Goal: Information Seeking & Learning: Learn about a topic

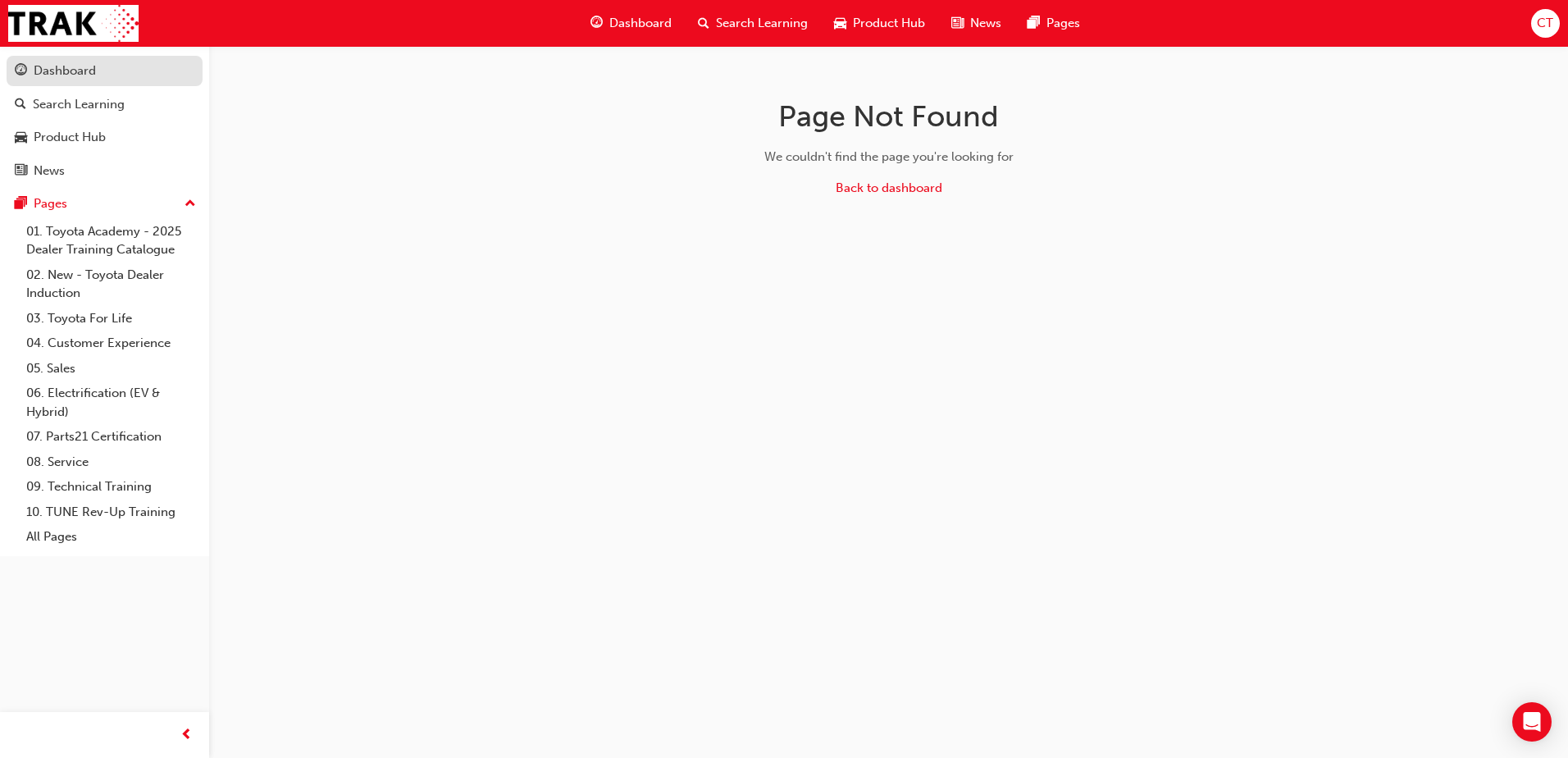
click at [63, 75] on div "Dashboard" at bounding box center [64, 71] width 63 height 19
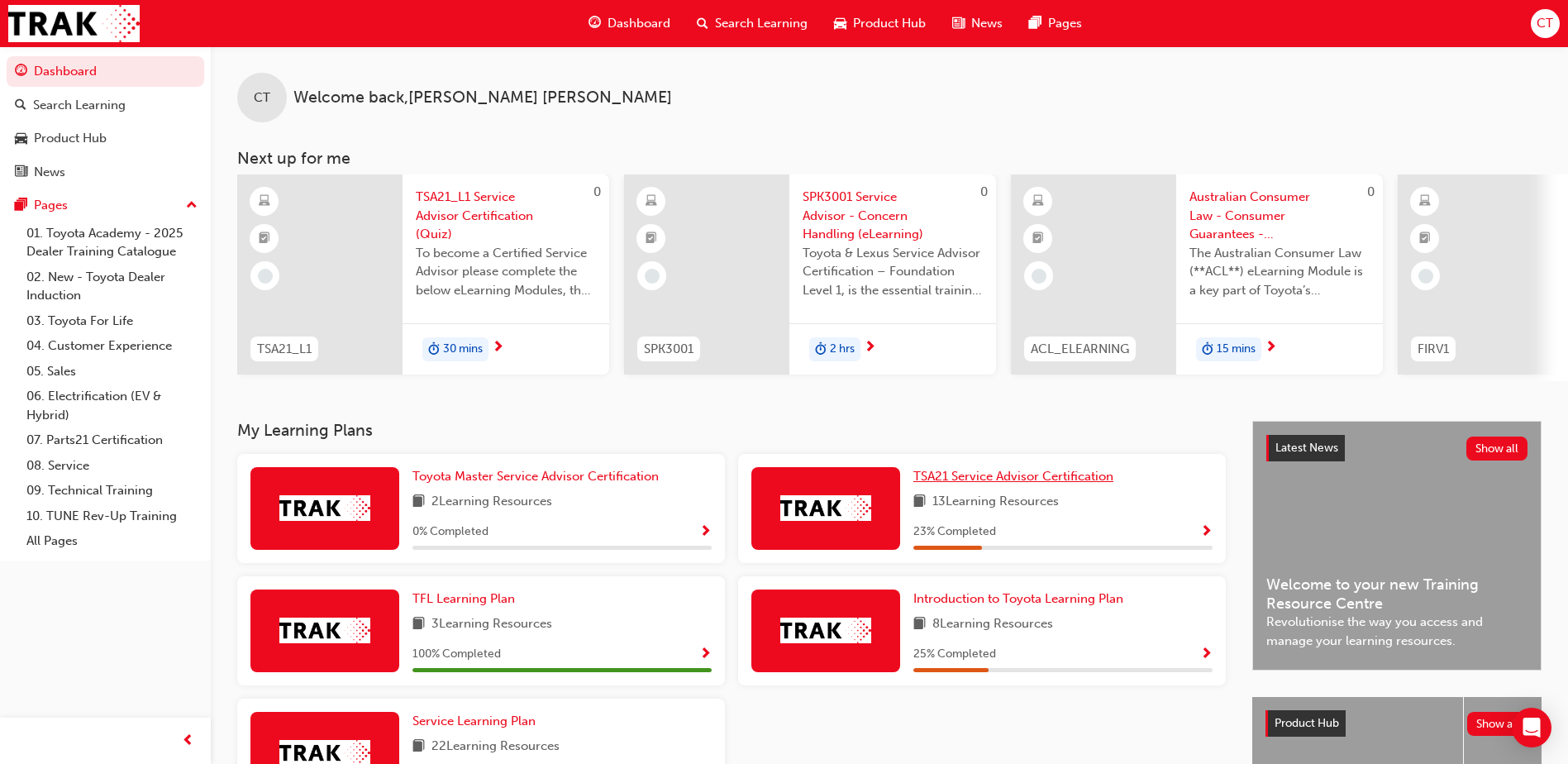
click at [970, 484] on span "TSA21 Service Advisor Certification" at bounding box center [1013, 476] width 200 height 15
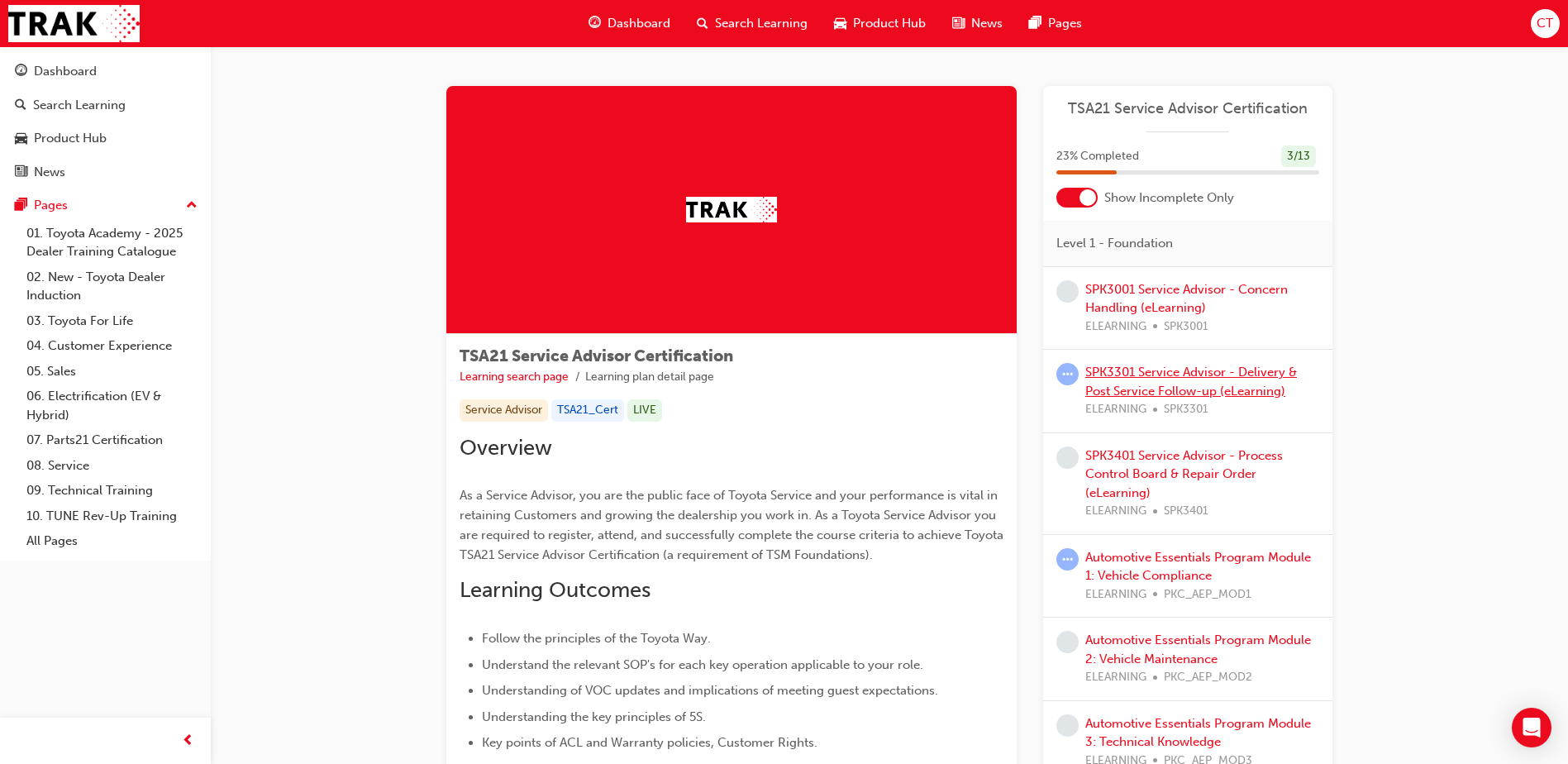
click at [1158, 374] on link "SPK3301 Service Advisor - Delivery & Post Service Follow-up (eLearning)" at bounding box center [1191, 382] width 212 height 34
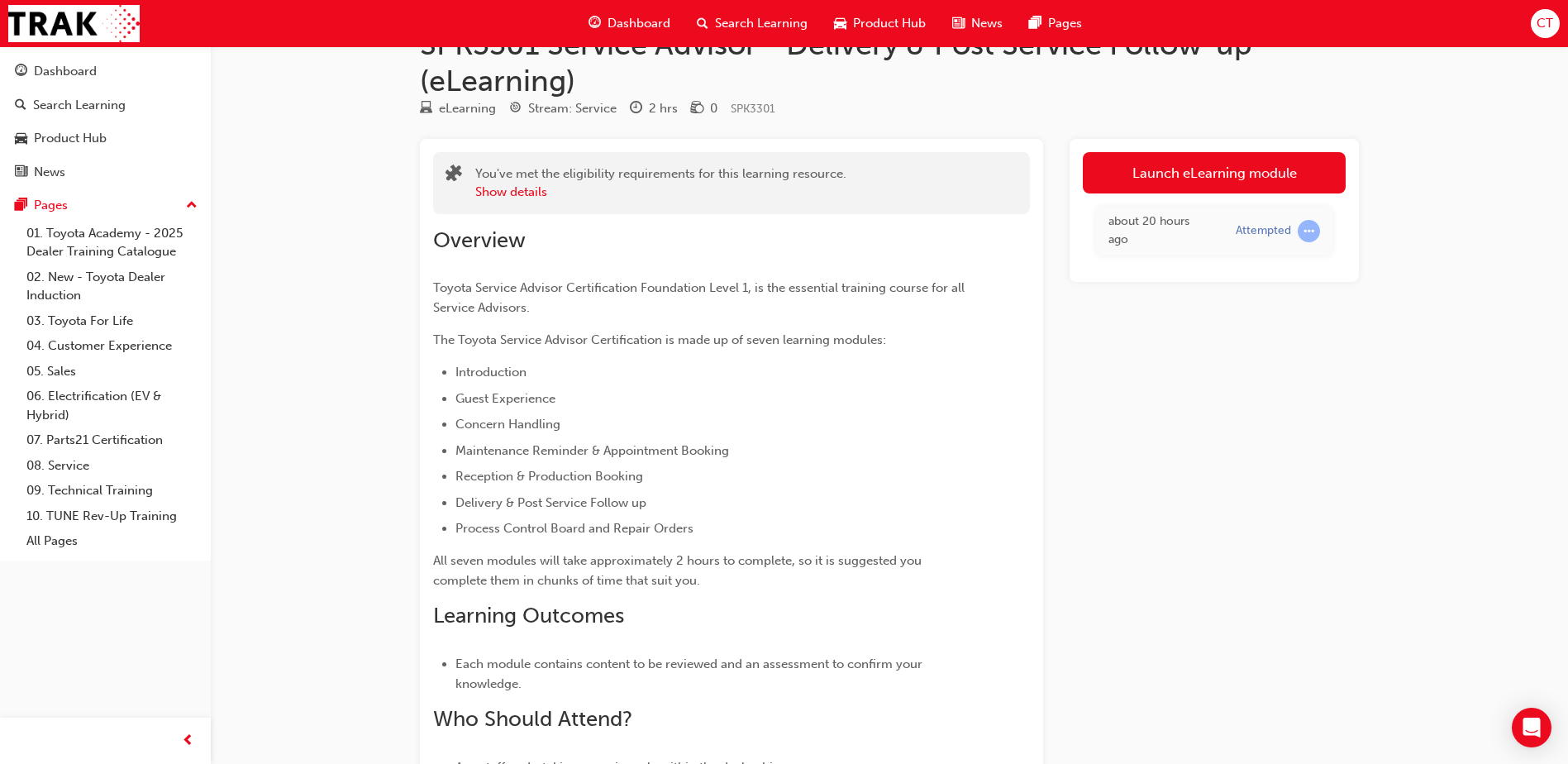
scroll to position [83, 0]
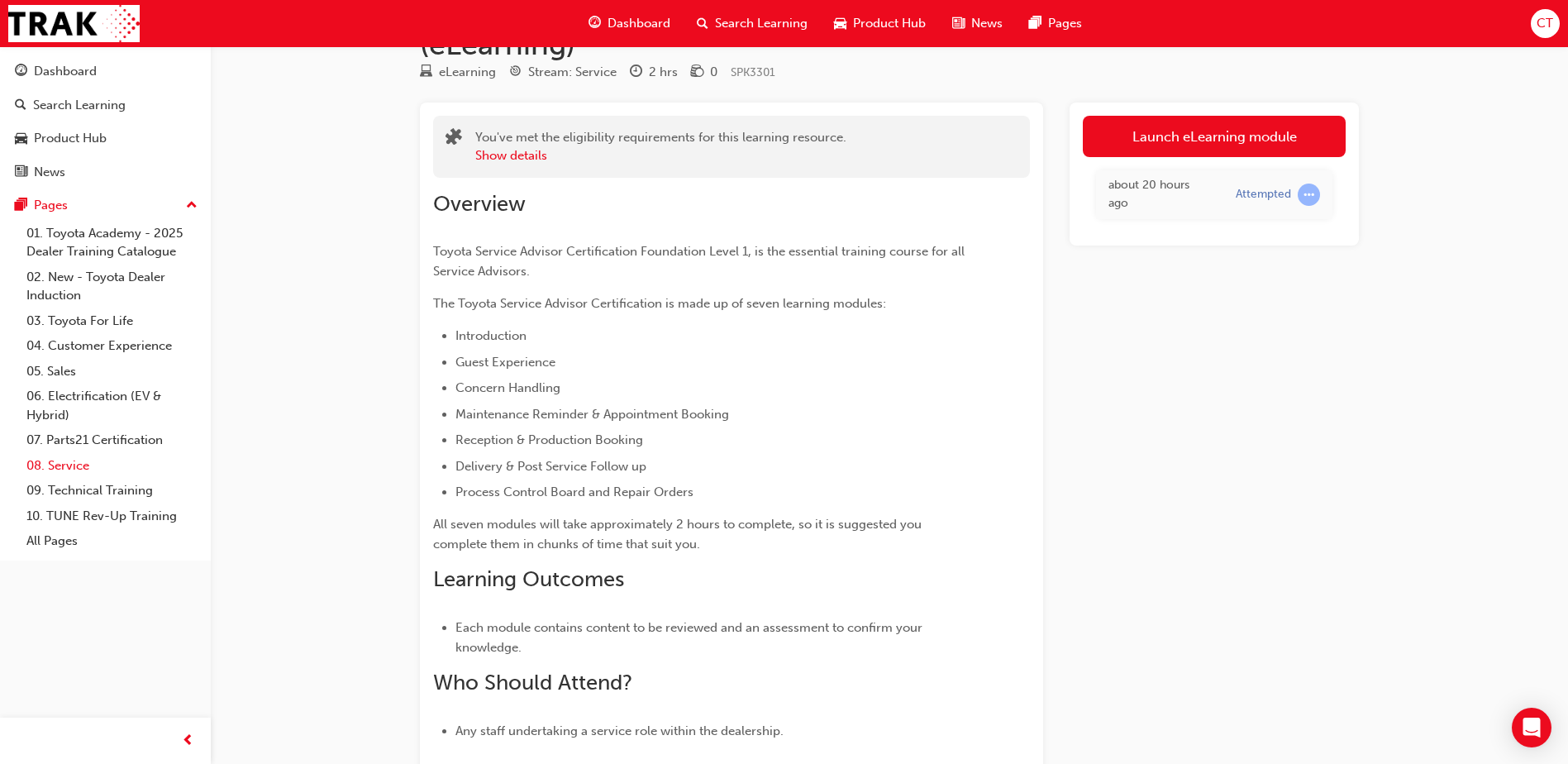
click at [56, 465] on link "08. Service" at bounding box center [111, 466] width 184 height 26
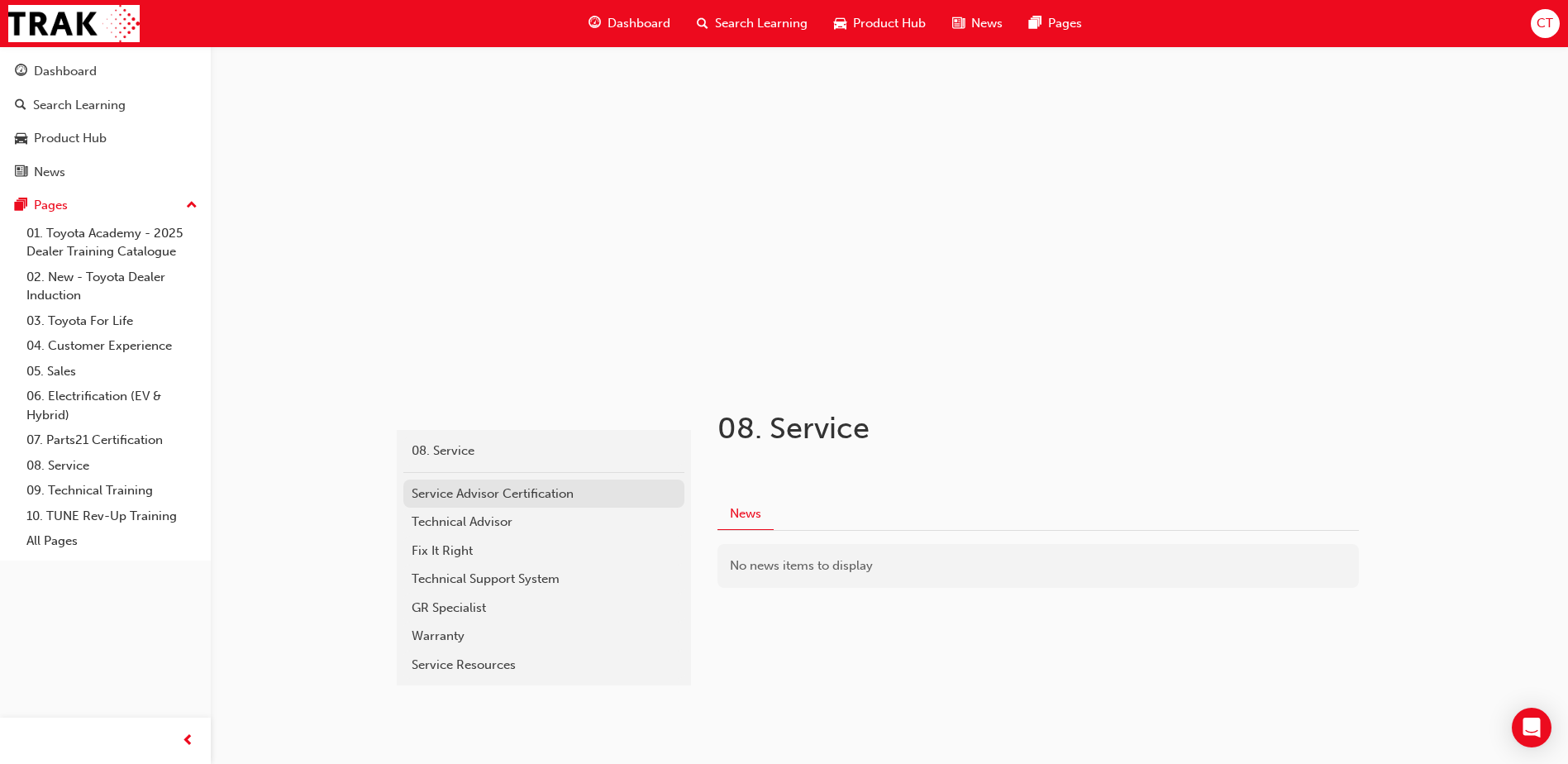
click at [433, 492] on div "Service Advisor Certification" at bounding box center [544, 494] width 265 height 19
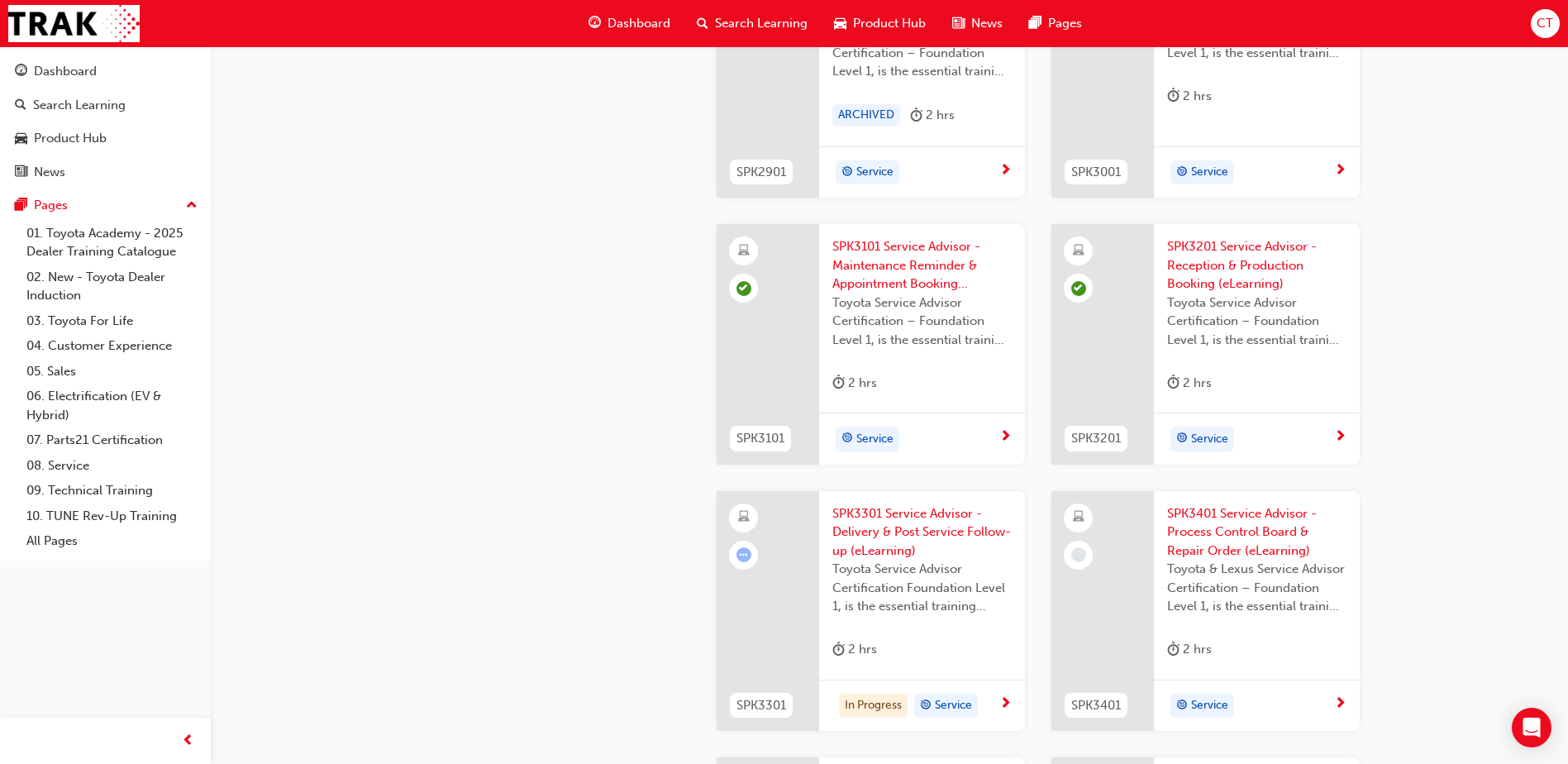
scroll to position [2068, 0]
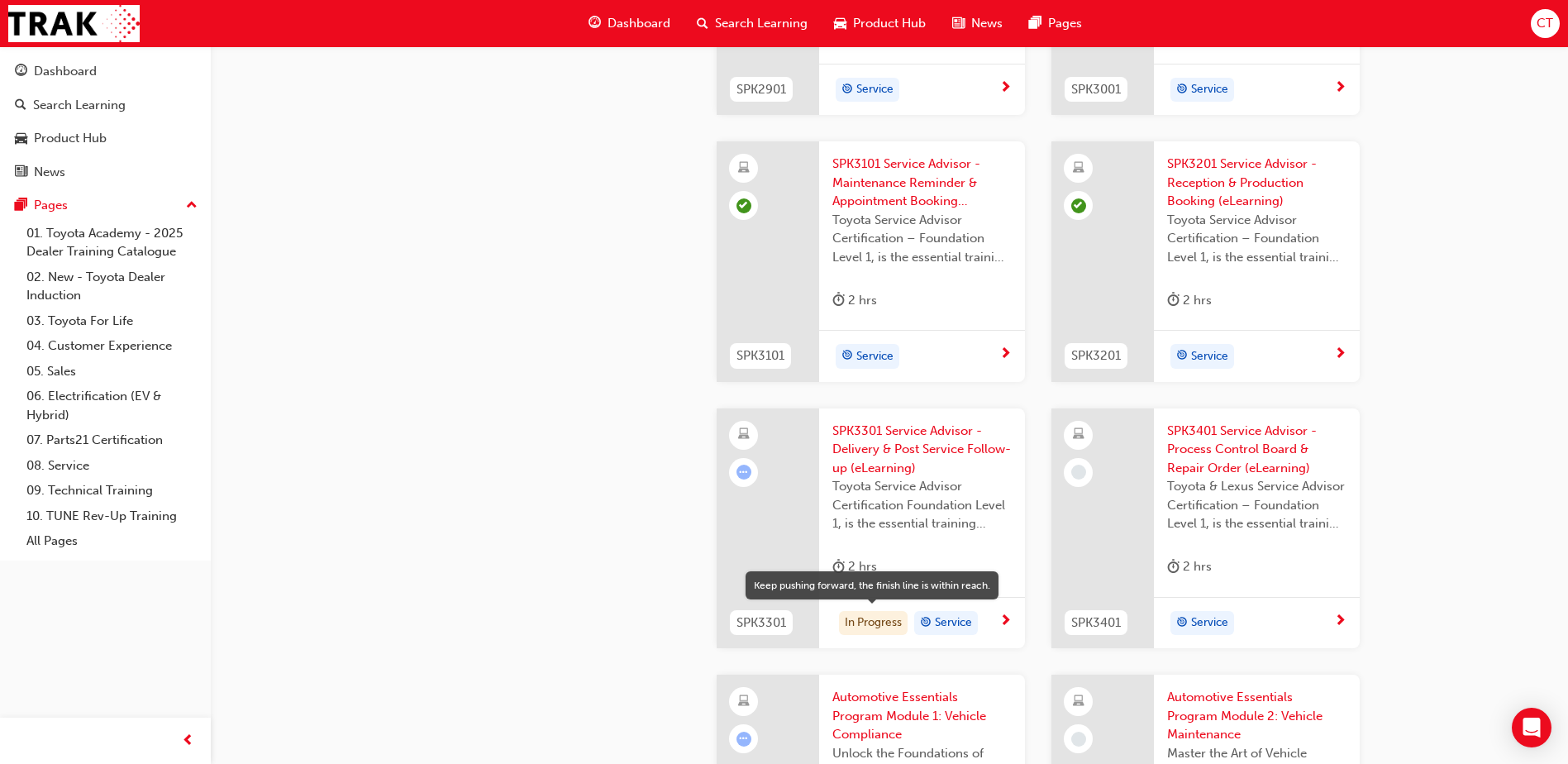
click at [881, 622] on div "In Progress" at bounding box center [873, 623] width 68 height 25
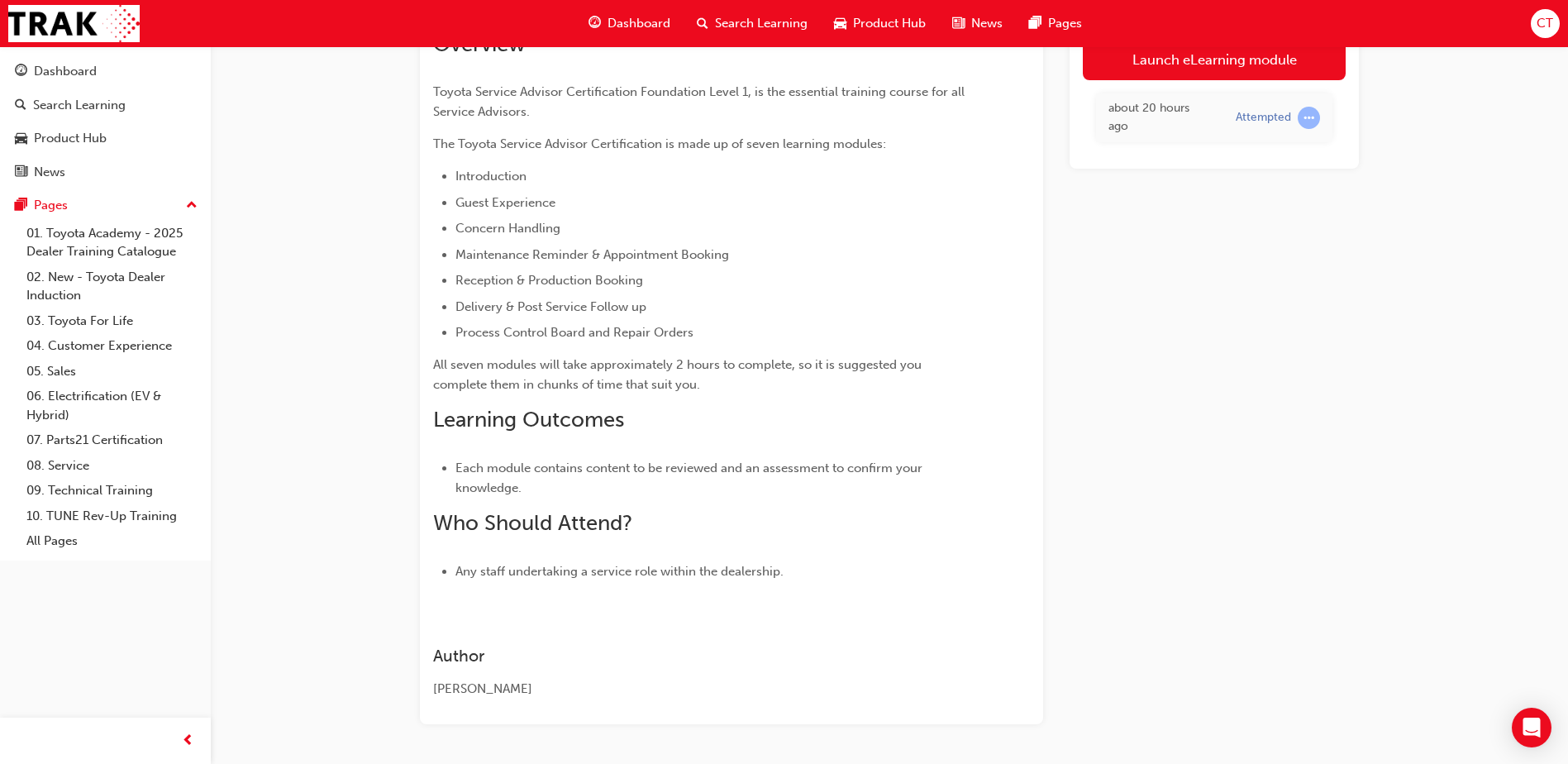
scroll to position [214, 0]
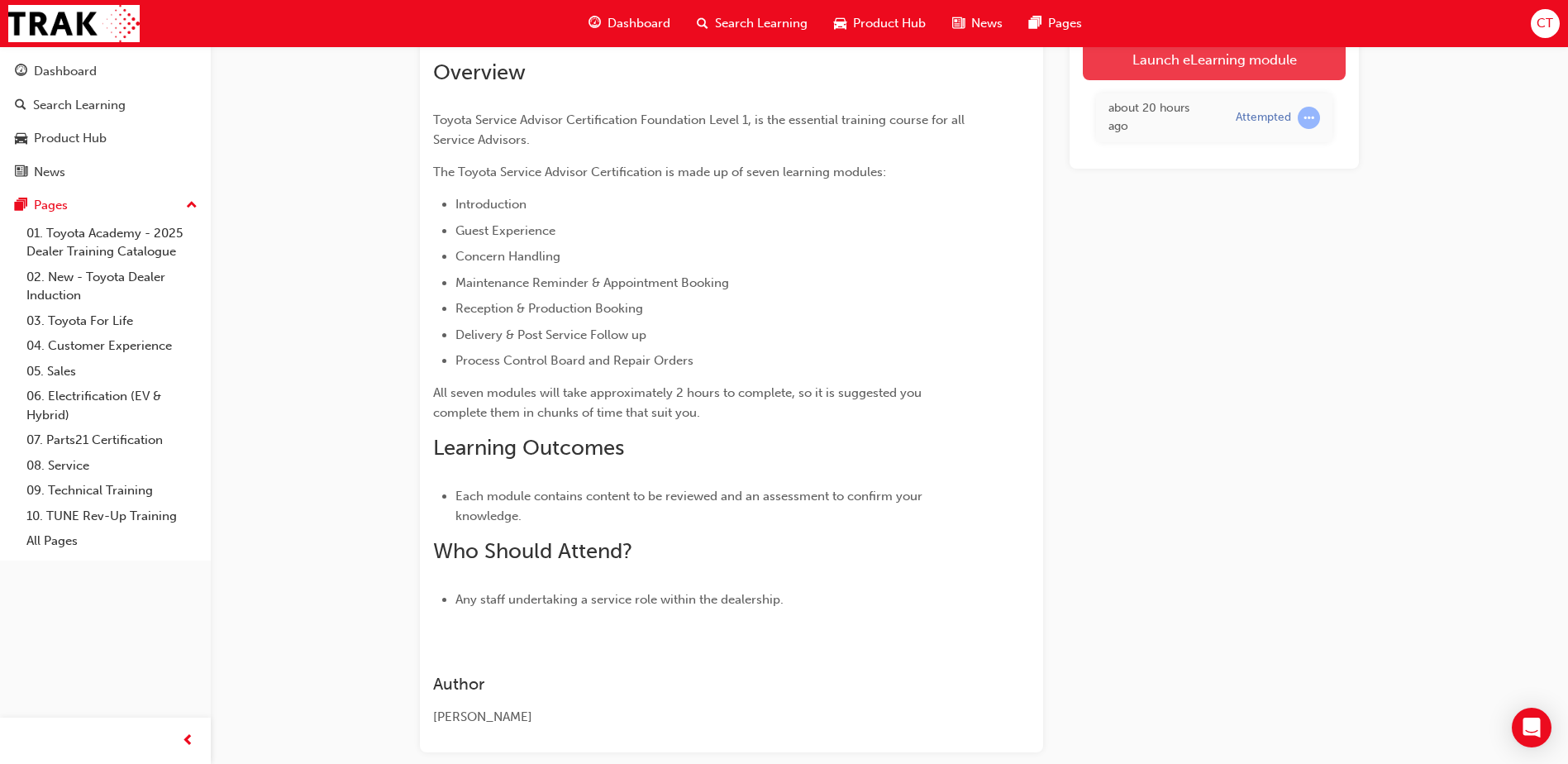
click at [1185, 61] on link "Launch eLearning module" at bounding box center [1214, 59] width 263 height 42
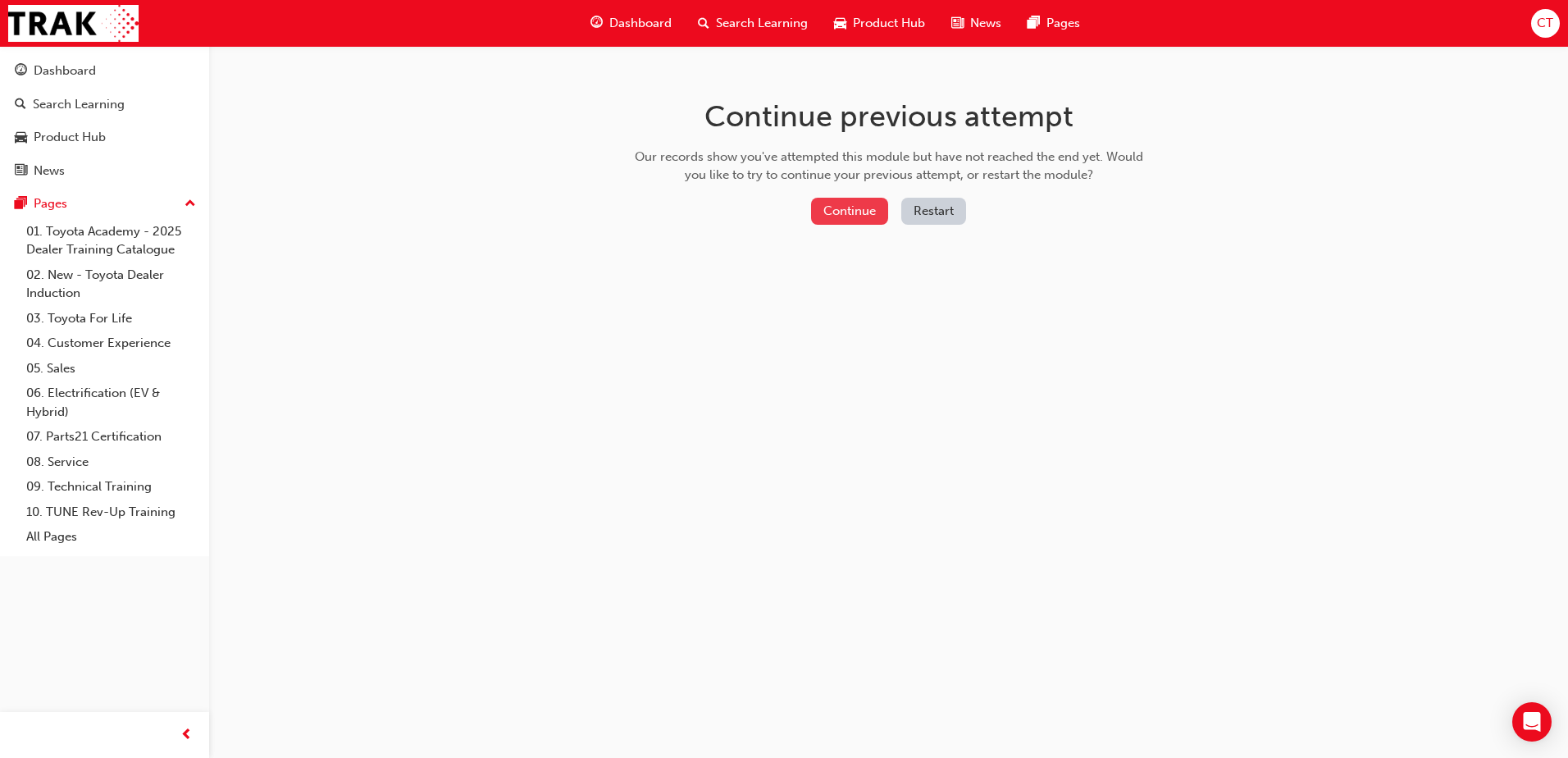
click at [848, 214] on button "Continue" at bounding box center [849, 211] width 77 height 27
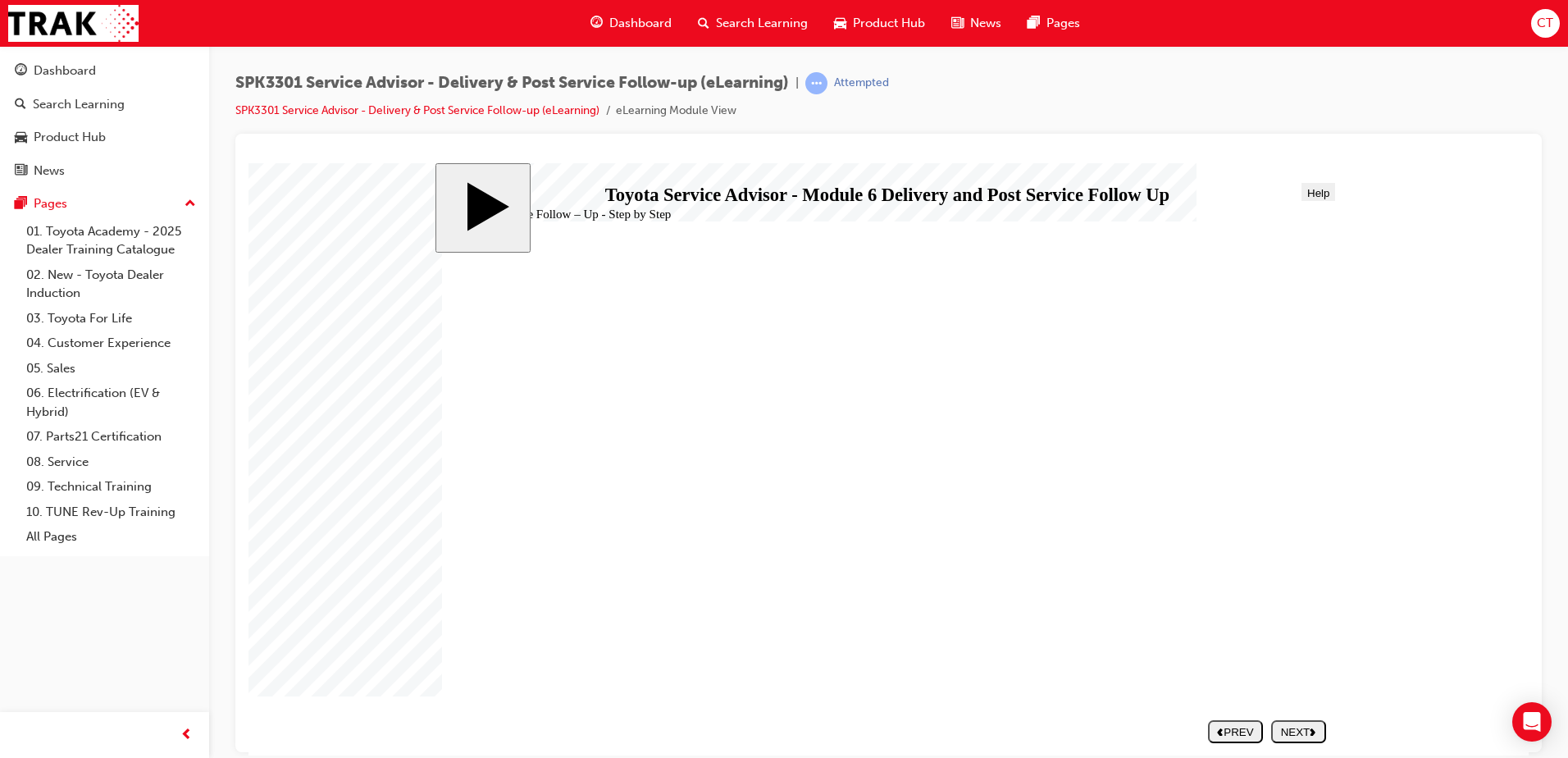
click at [1298, 734] on div "NEXT" at bounding box center [1298, 732] width 41 height 12
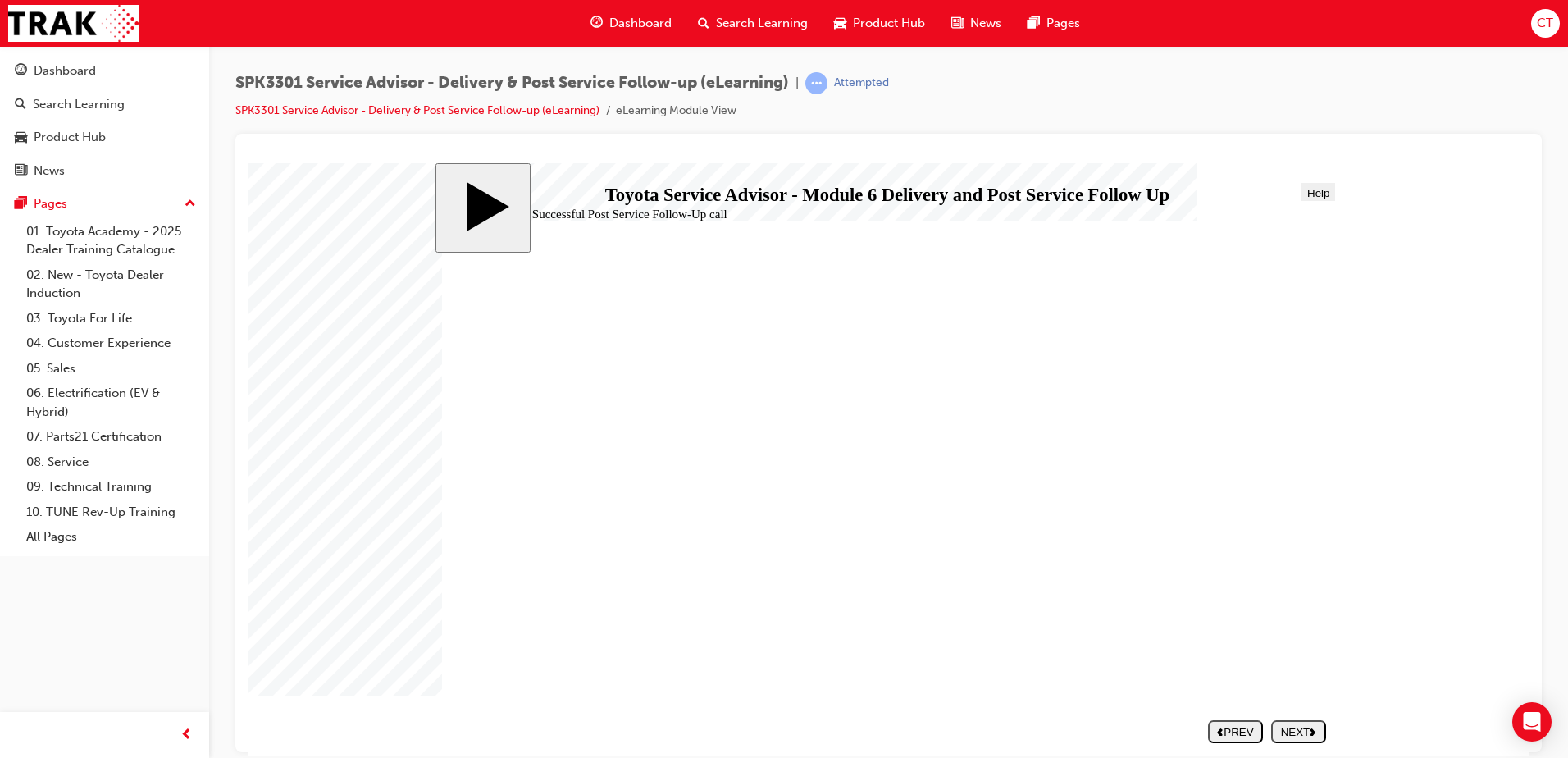
click at [1310, 735] on div "NEXT" at bounding box center [1298, 732] width 41 height 12
drag, startPoint x: 660, startPoint y: 582, endPoint x: 1135, endPoint y: 400, distance: 508.7
drag, startPoint x: 623, startPoint y: 436, endPoint x: 1079, endPoint y: 445, distance: 456.1
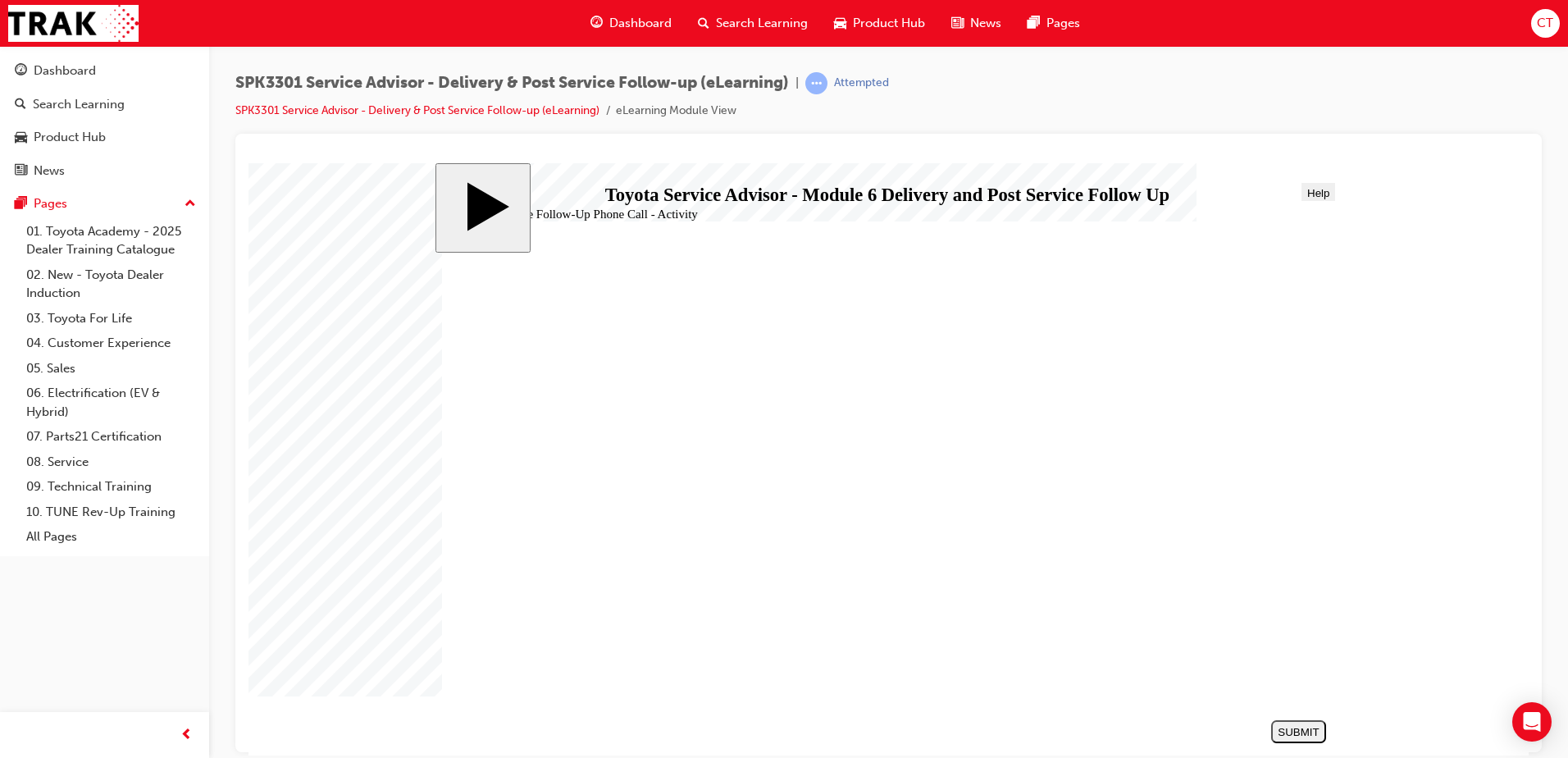
drag, startPoint x: 699, startPoint y: 474, endPoint x: 1141, endPoint y: 484, distance: 442.1
drag, startPoint x: 554, startPoint y: 616, endPoint x: 1005, endPoint y: 492, distance: 467.7
drag, startPoint x: 627, startPoint y: 537, endPoint x: 1092, endPoint y: 466, distance: 470.4
drag, startPoint x: 657, startPoint y: 464, endPoint x: 1122, endPoint y: 523, distance: 468.7
drag, startPoint x: 599, startPoint y: 612, endPoint x: 1045, endPoint y: 569, distance: 448.1
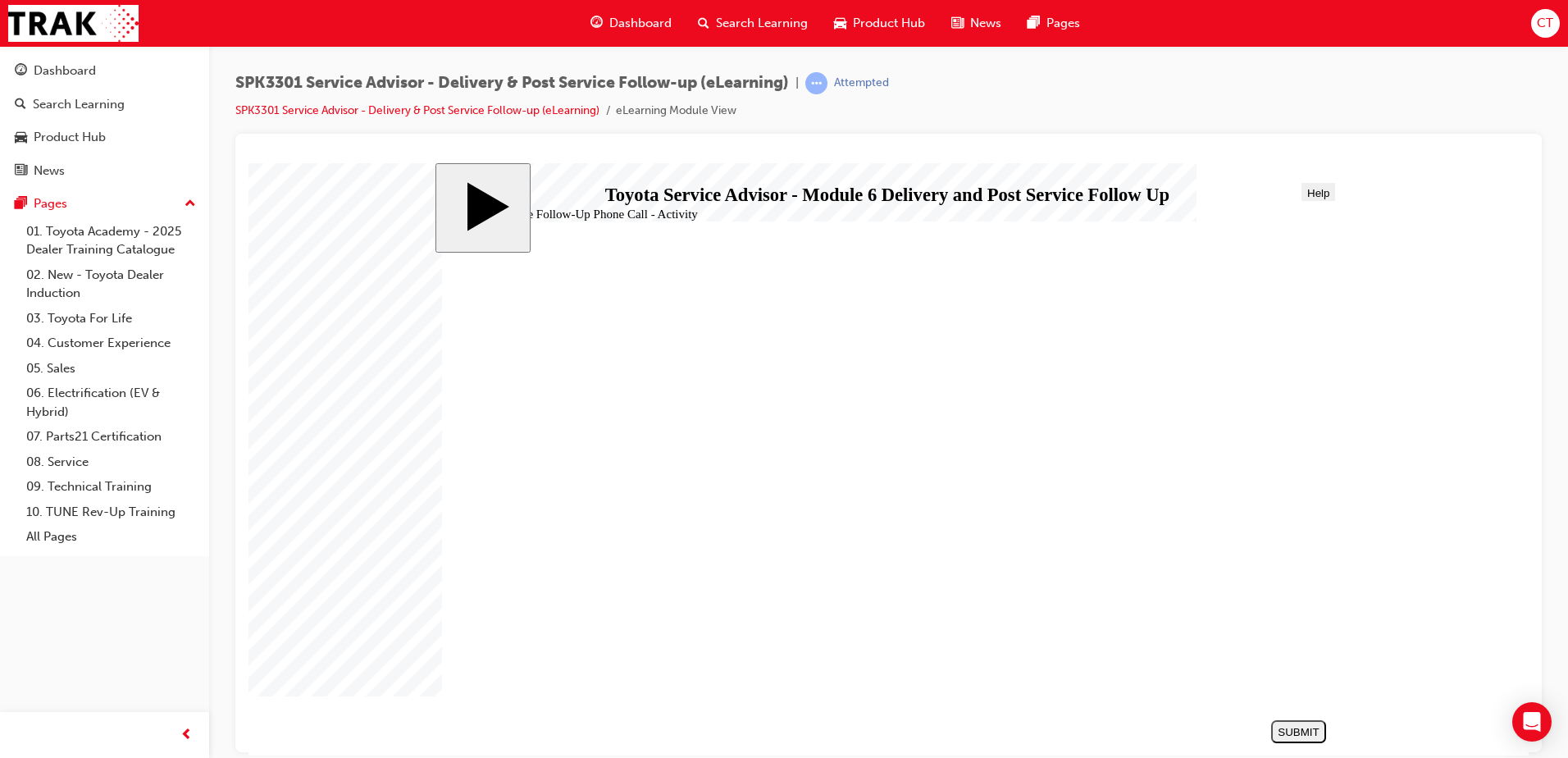
drag, startPoint x: 682, startPoint y: 501, endPoint x: 1128, endPoint y: 606, distance: 458.2
click at [1308, 732] on div "SUBMIT" at bounding box center [1298, 732] width 41 height 12
radio input "true"
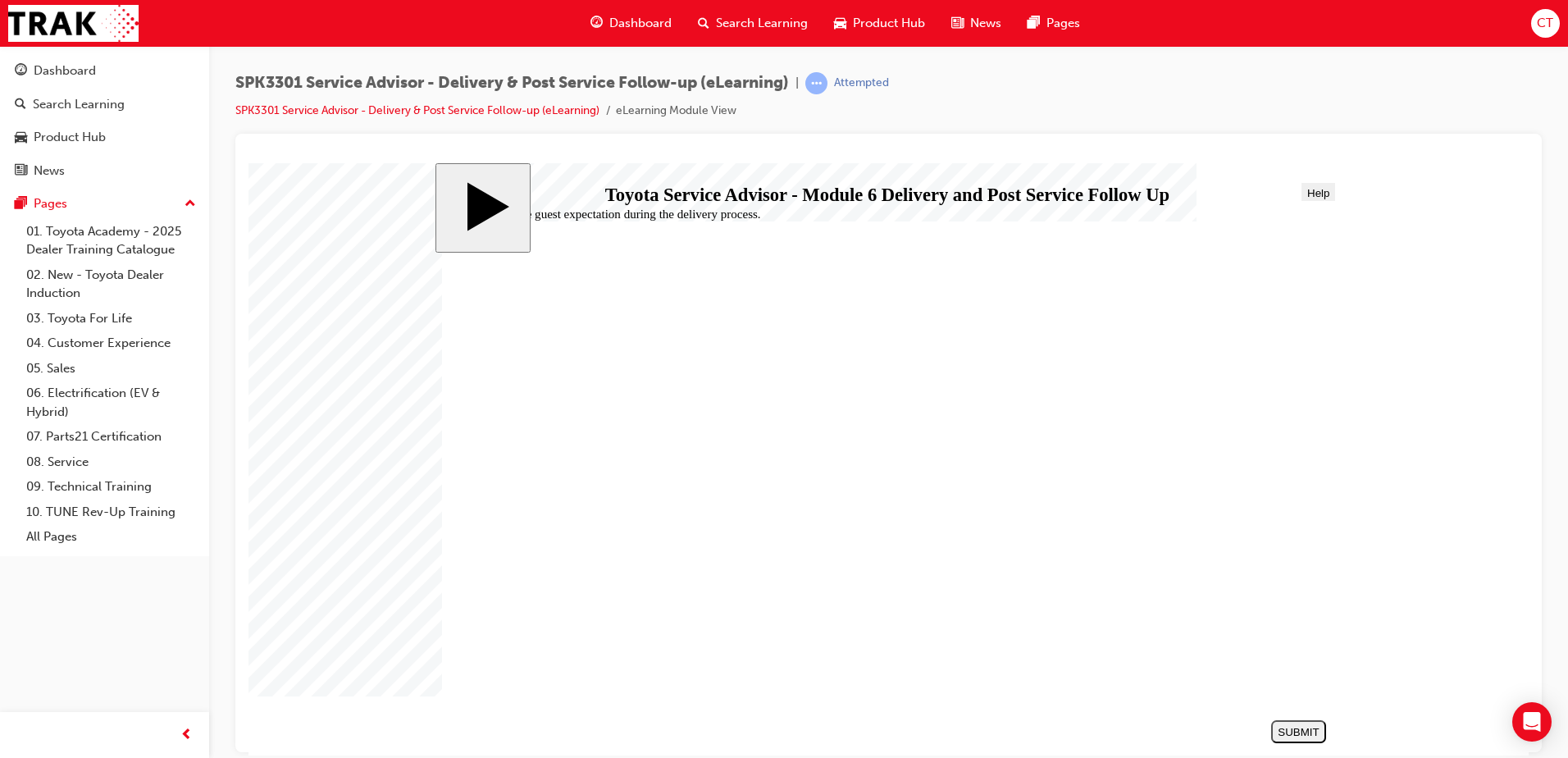
click at [1291, 737] on div "SUBMIT" at bounding box center [1298, 732] width 41 height 12
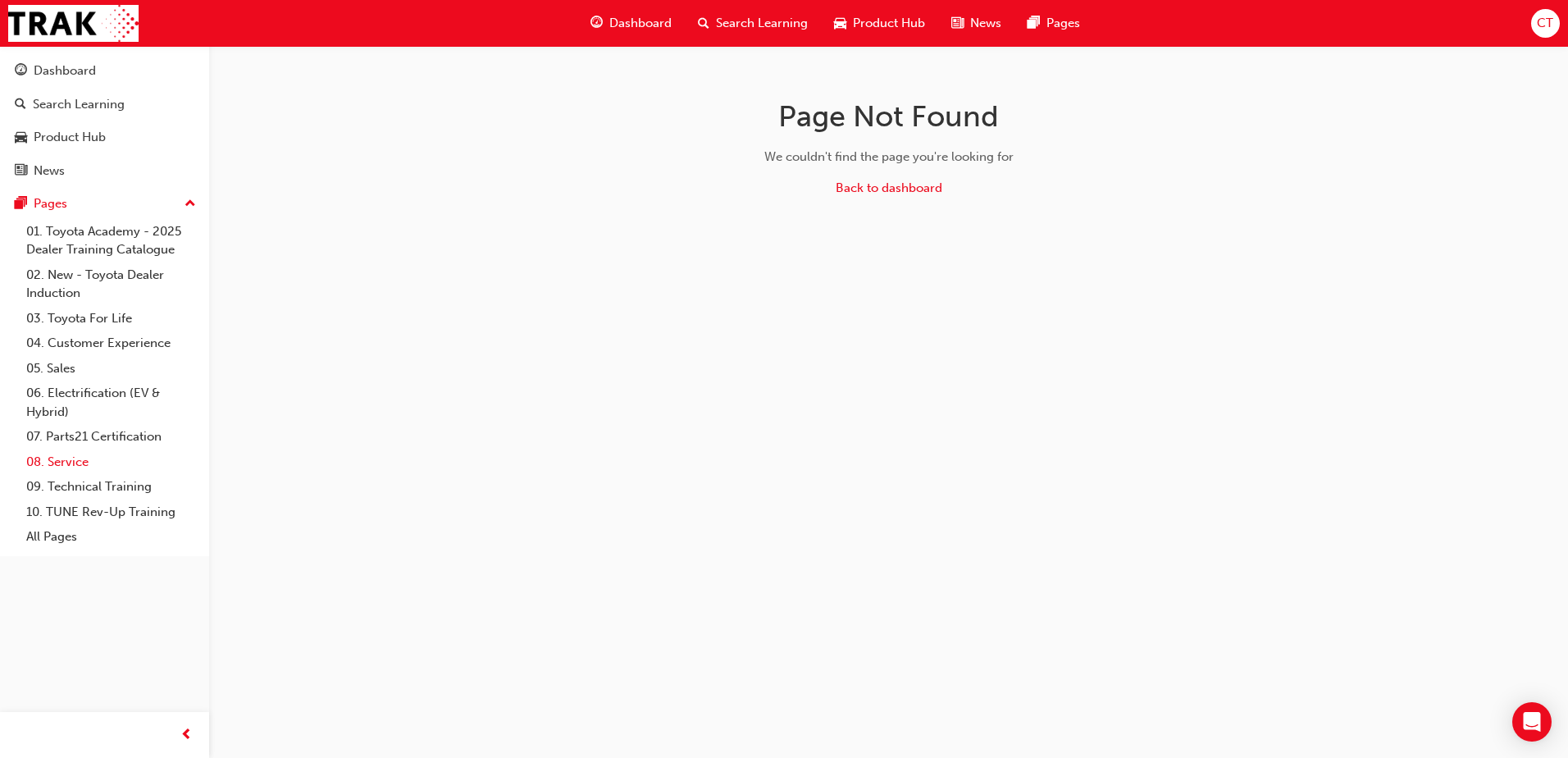
click at [67, 463] on link "08. Service" at bounding box center [110, 462] width 183 height 26
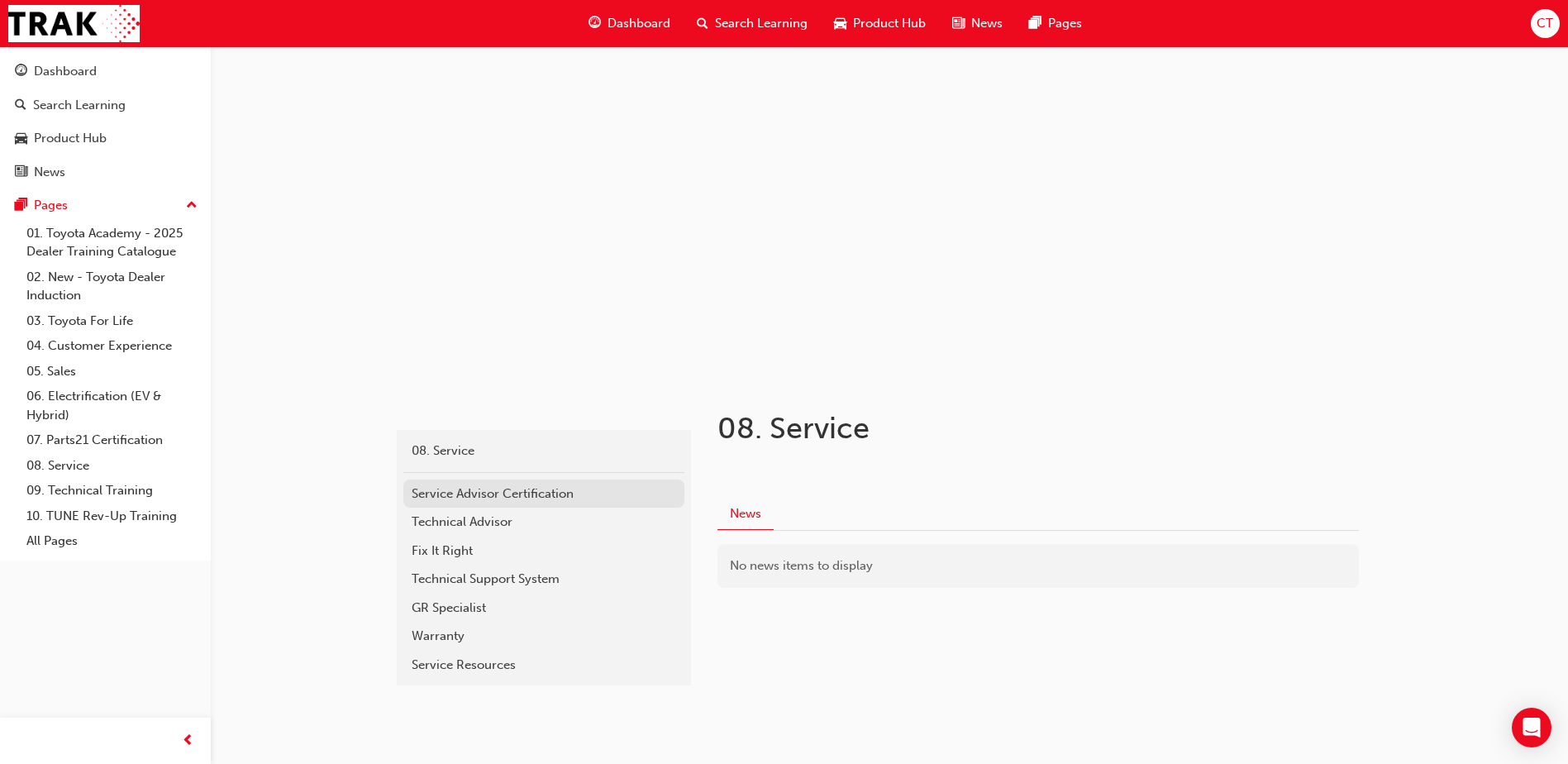
click at [540, 493] on div "Service Advisor Certification" at bounding box center [544, 494] width 265 height 19
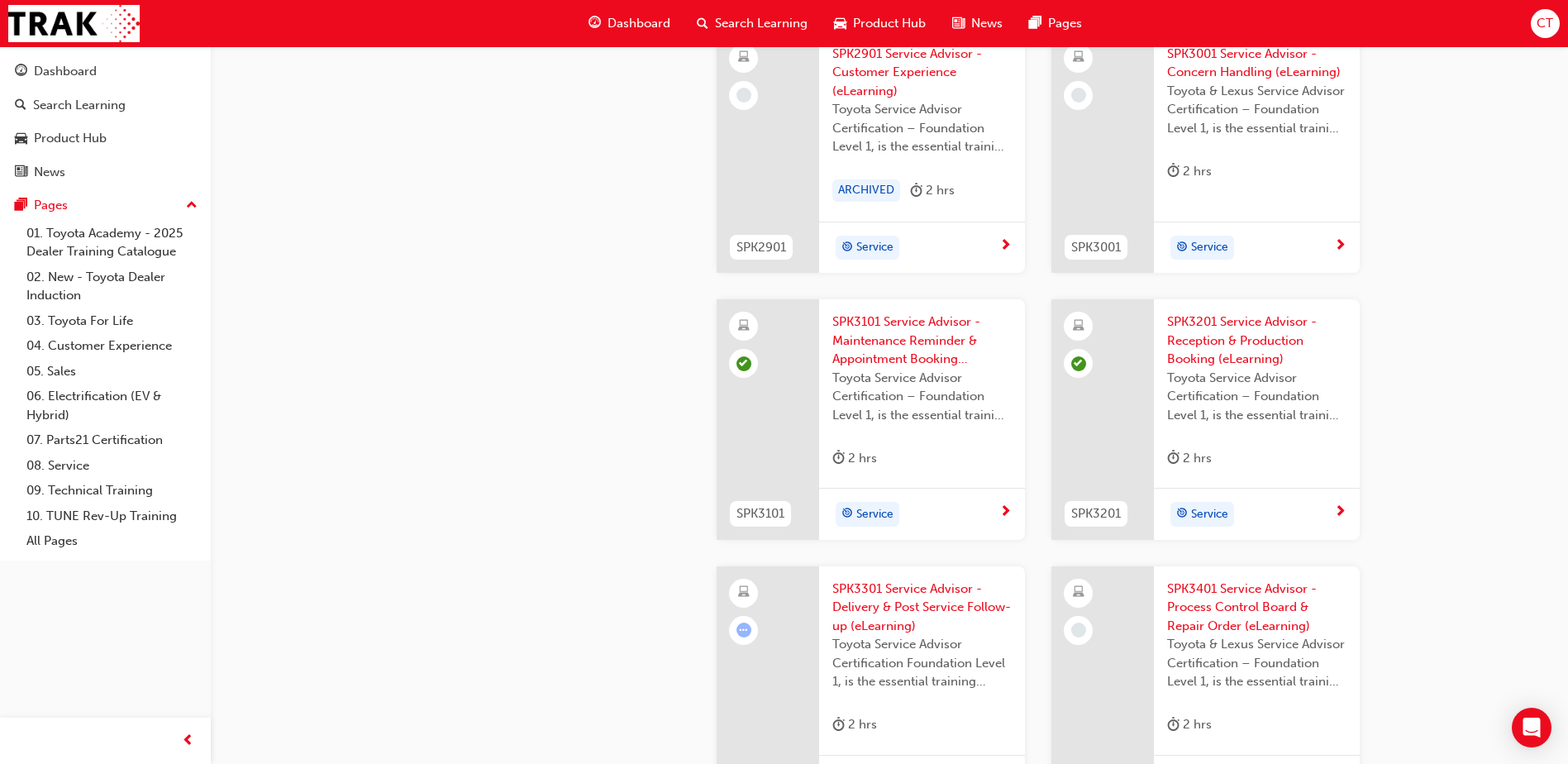
scroll to position [2068, 0]
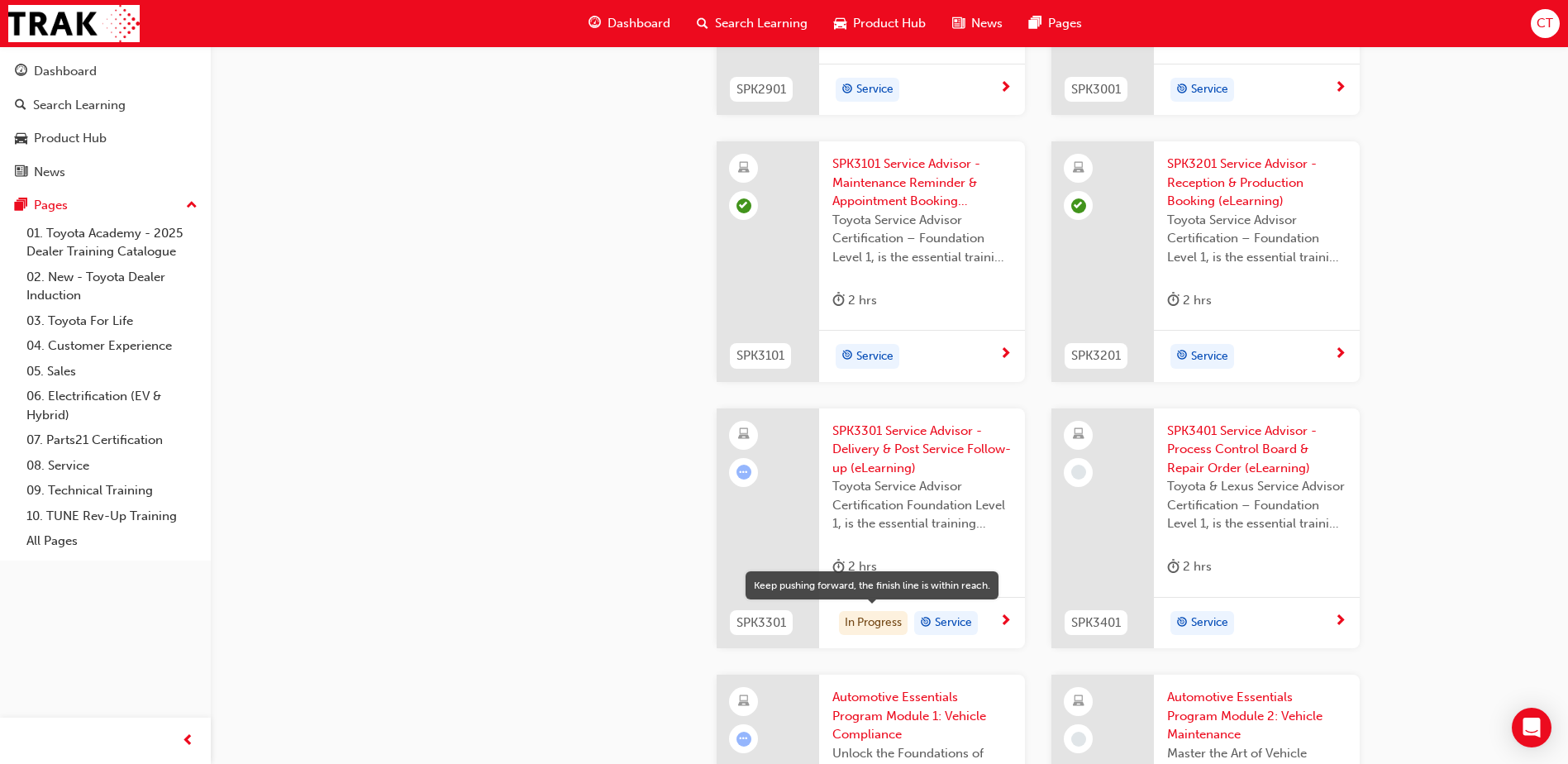
click at [872, 622] on div "In Progress" at bounding box center [873, 623] width 68 height 25
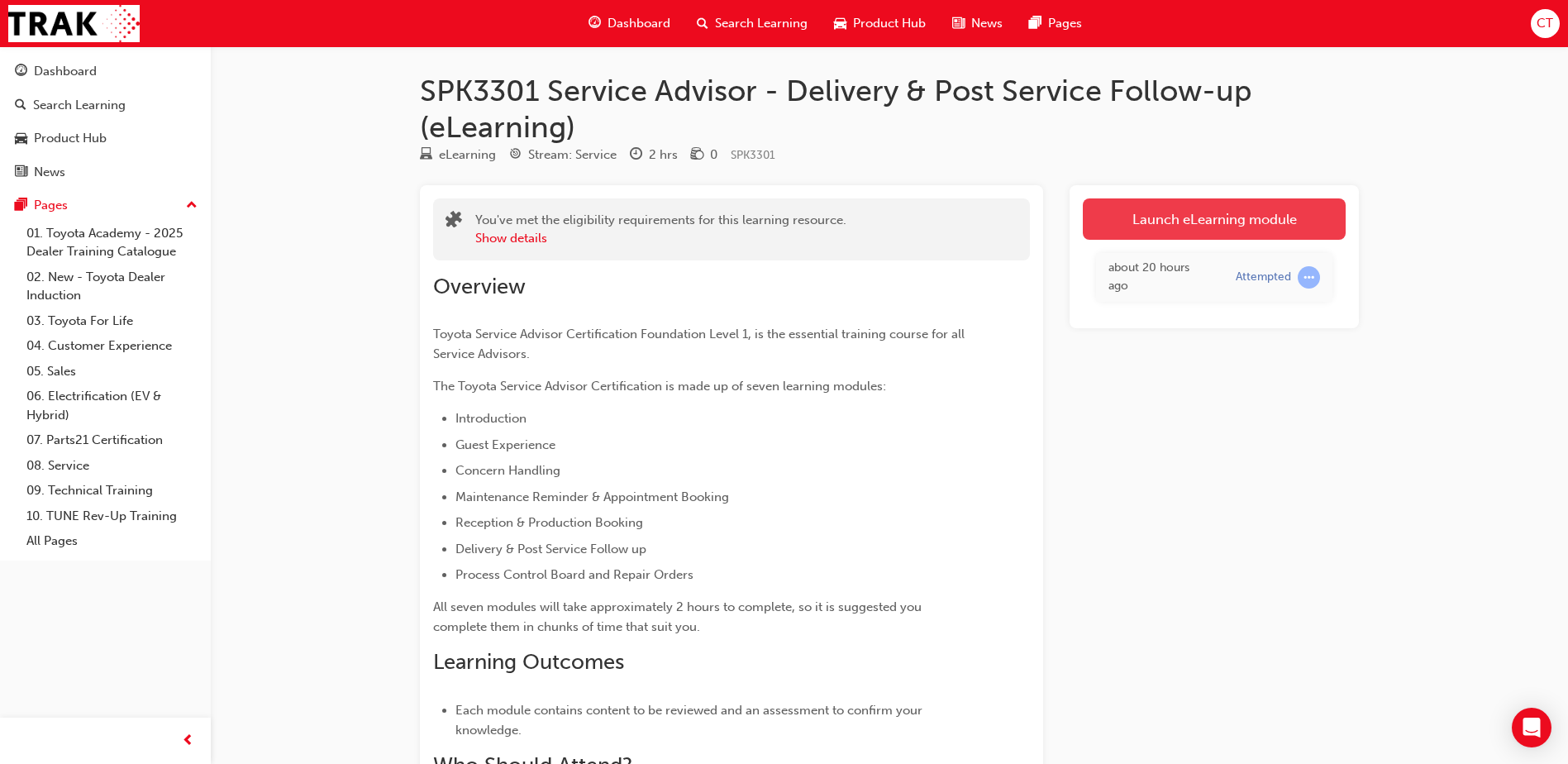
click at [1141, 217] on link "Launch eLearning module" at bounding box center [1214, 219] width 263 height 42
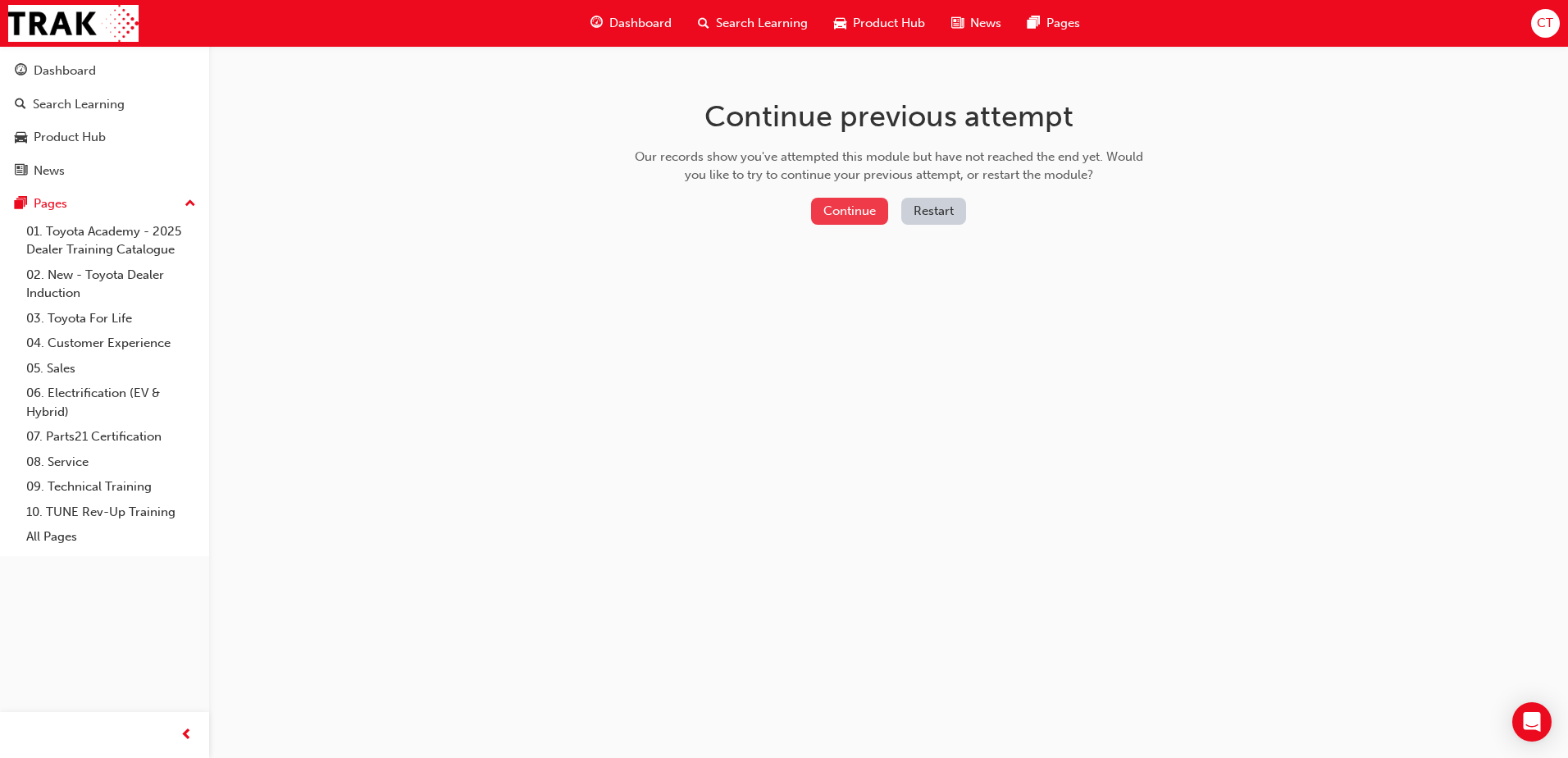
click at [842, 206] on button "Continue" at bounding box center [849, 211] width 77 height 27
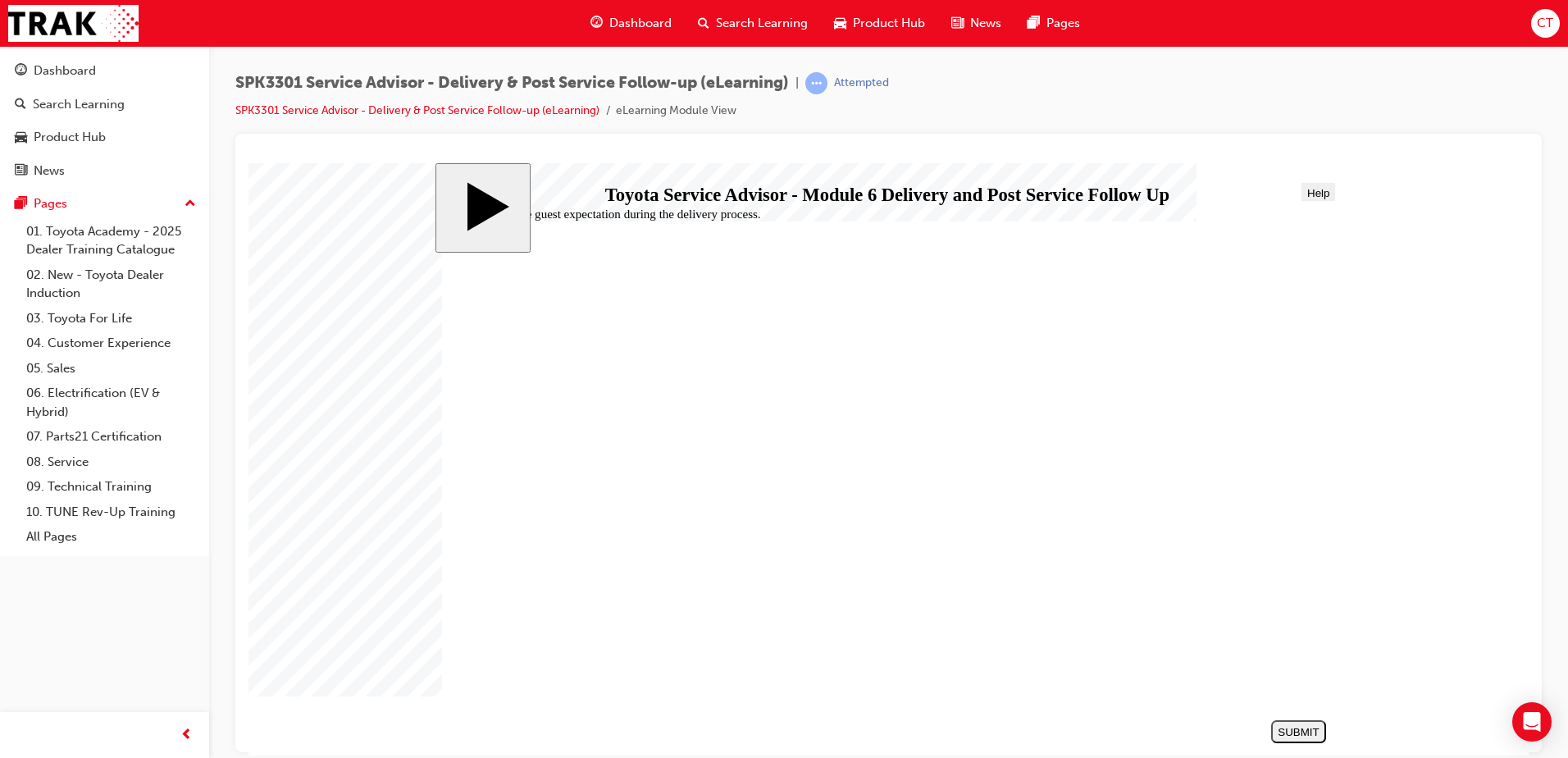
radio input "true"
click at [1295, 732] on div "SUBMIT" at bounding box center [1298, 732] width 41 height 12
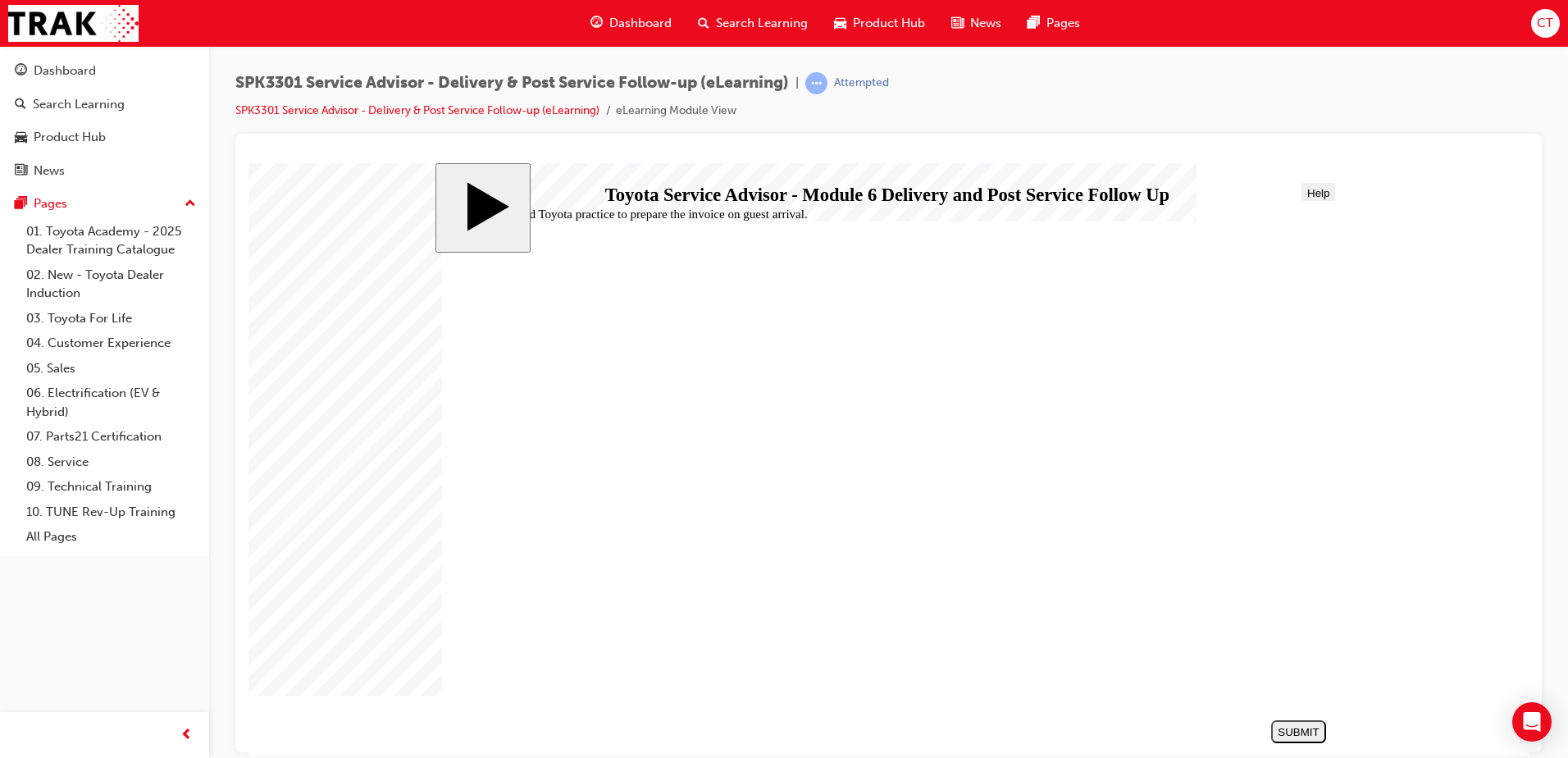
radio input "true"
click at [1295, 730] on div "SUBMIT" at bounding box center [1298, 732] width 41 height 12
radio input "true"
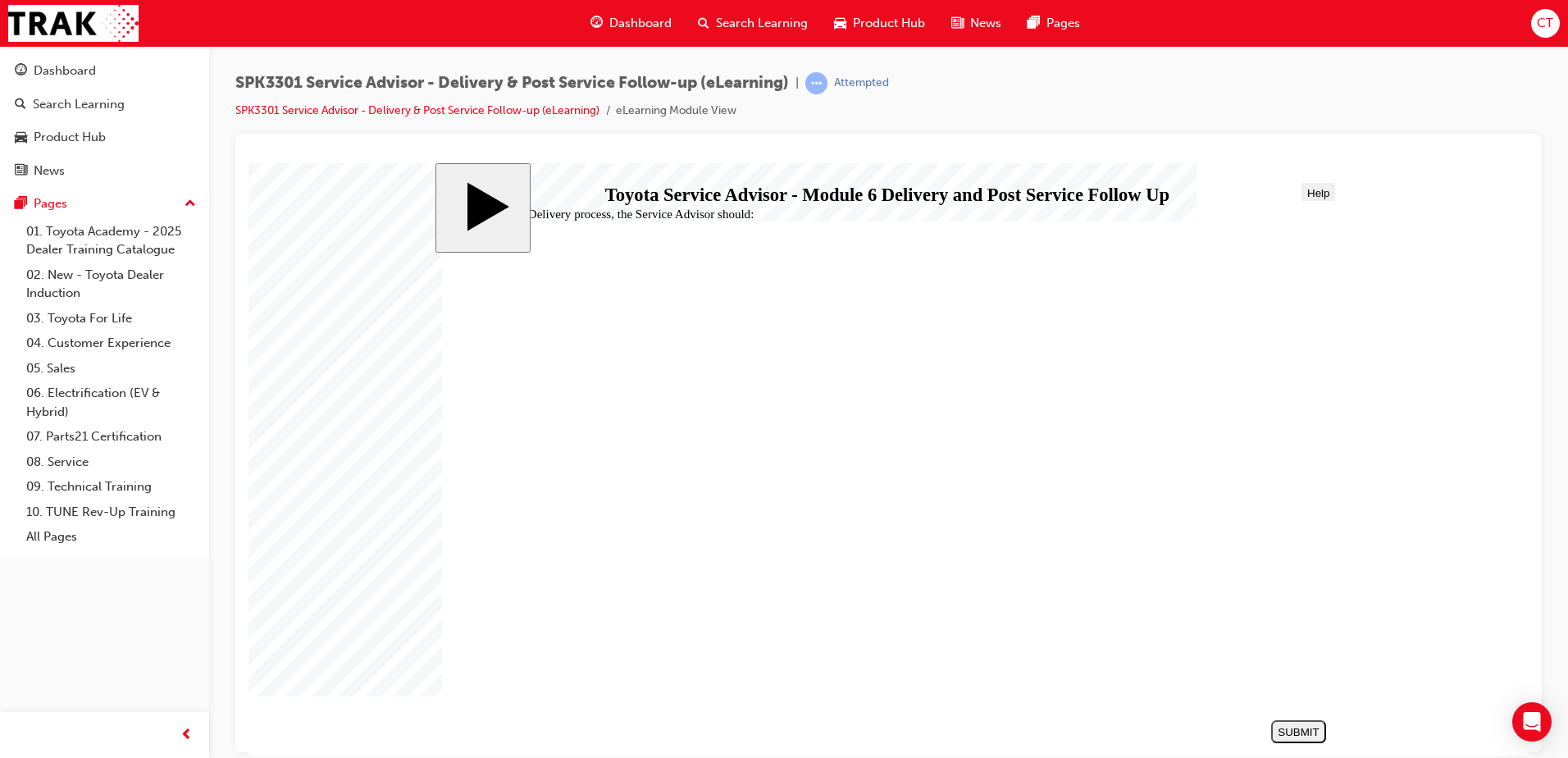
click at [1302, 732] on div "SUBMIT" at bounding box center [1298, 732] width 41 height 12
radio input "true"
click at [1294, 731] on div "SUBMIT" at bounding box center [1298, 732] width 41 height 12
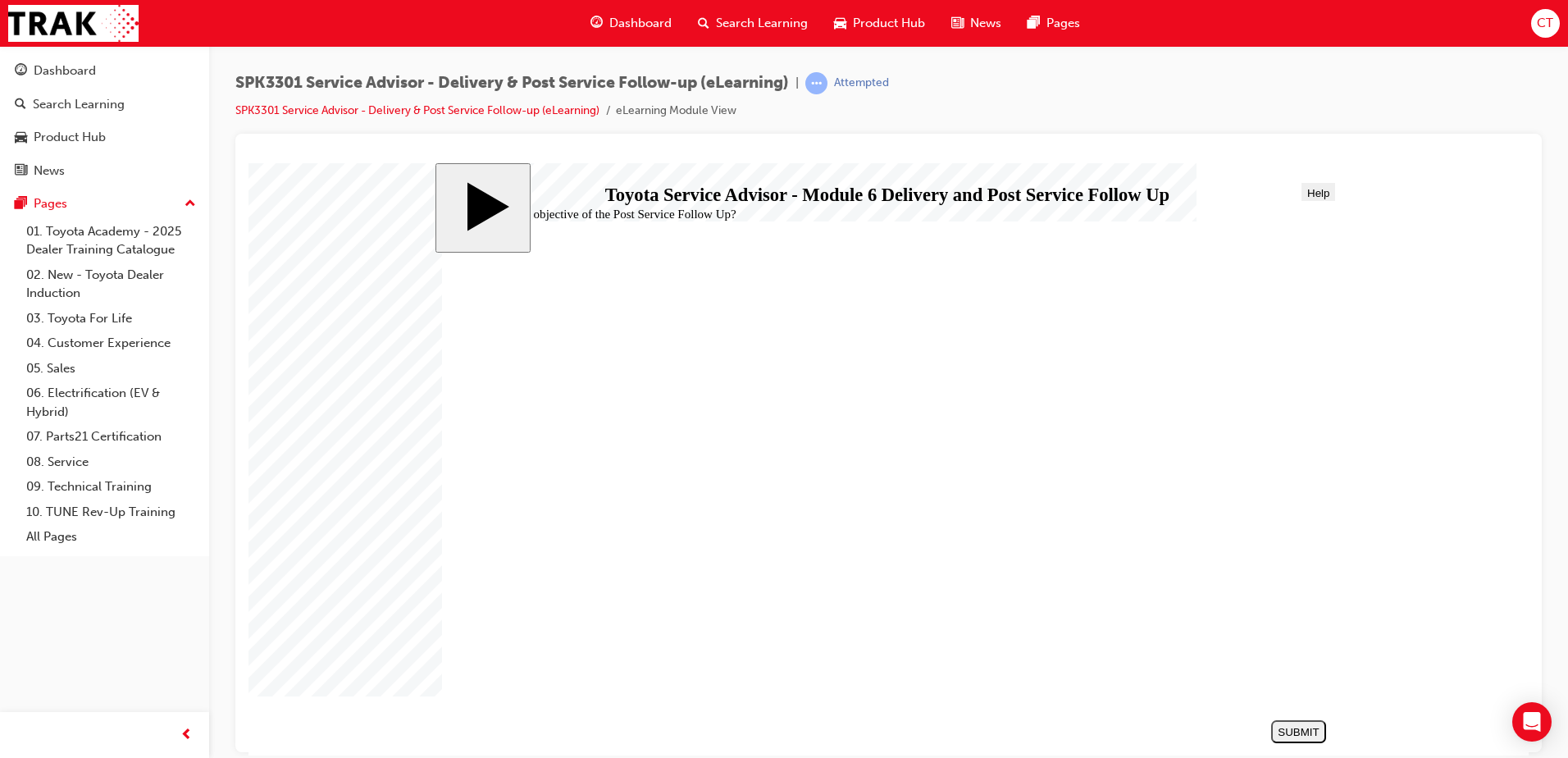
radio input "true"
click at [1305, 737] on div "SUBMIT" at bounding box center [1298, 732] width 41 height 12
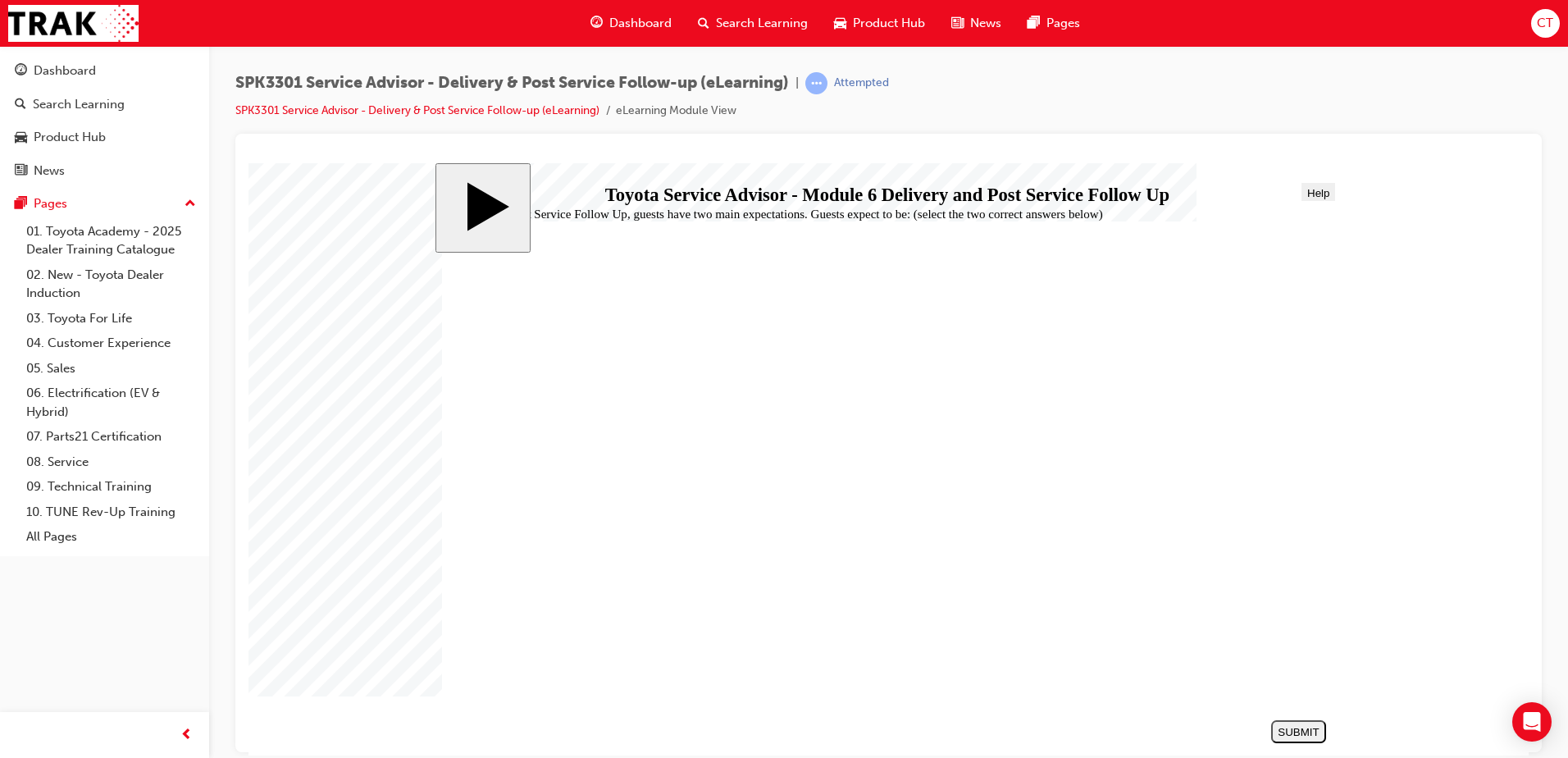
checkbox input "true"
click at [1299, 729] on div "SUBMIT" at bounding box center [1298, 732] width 41 height 12
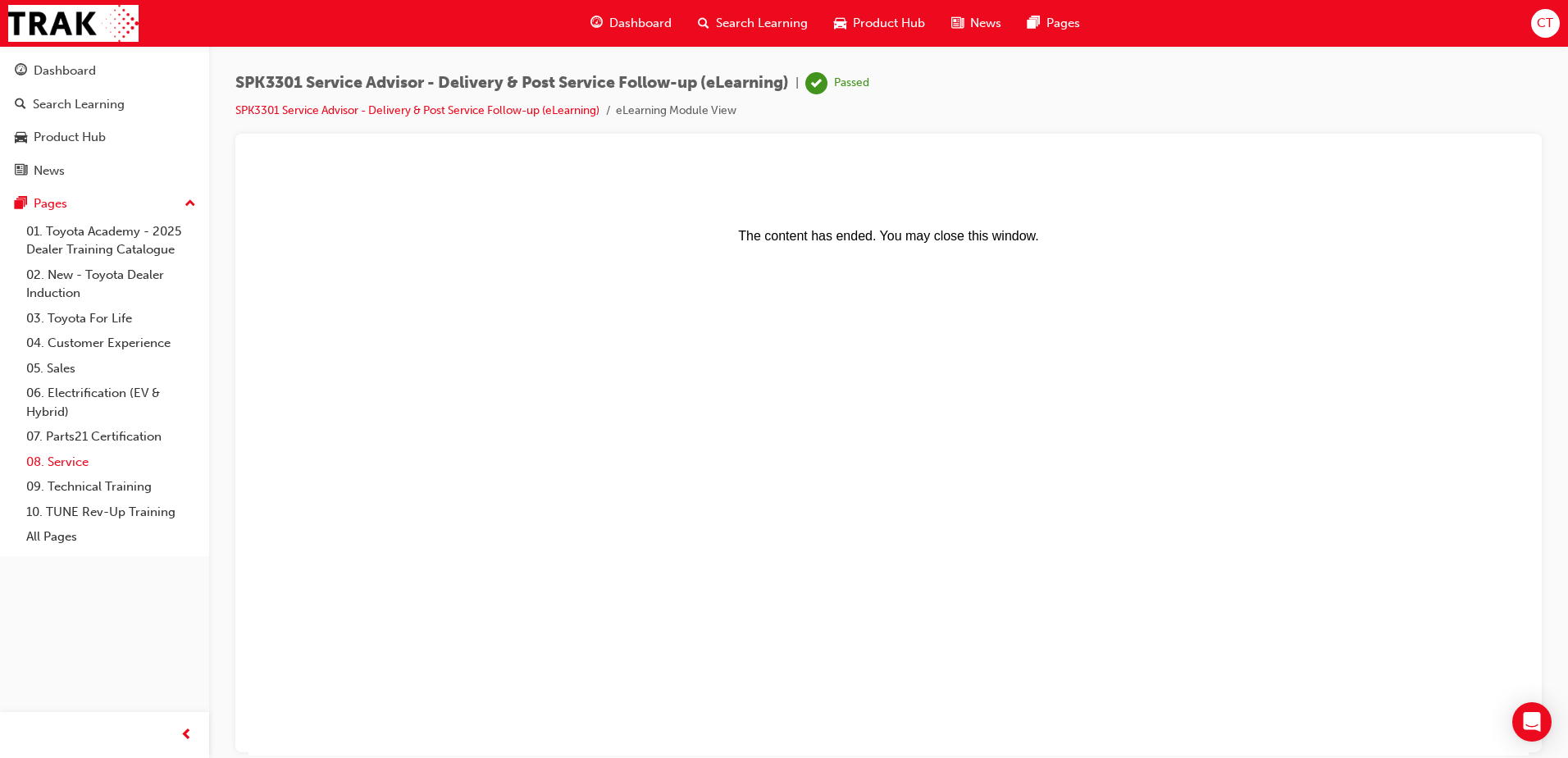
click at [66, 459] on link "08. Service" at bounding box center [110, 462] width 183 height 26
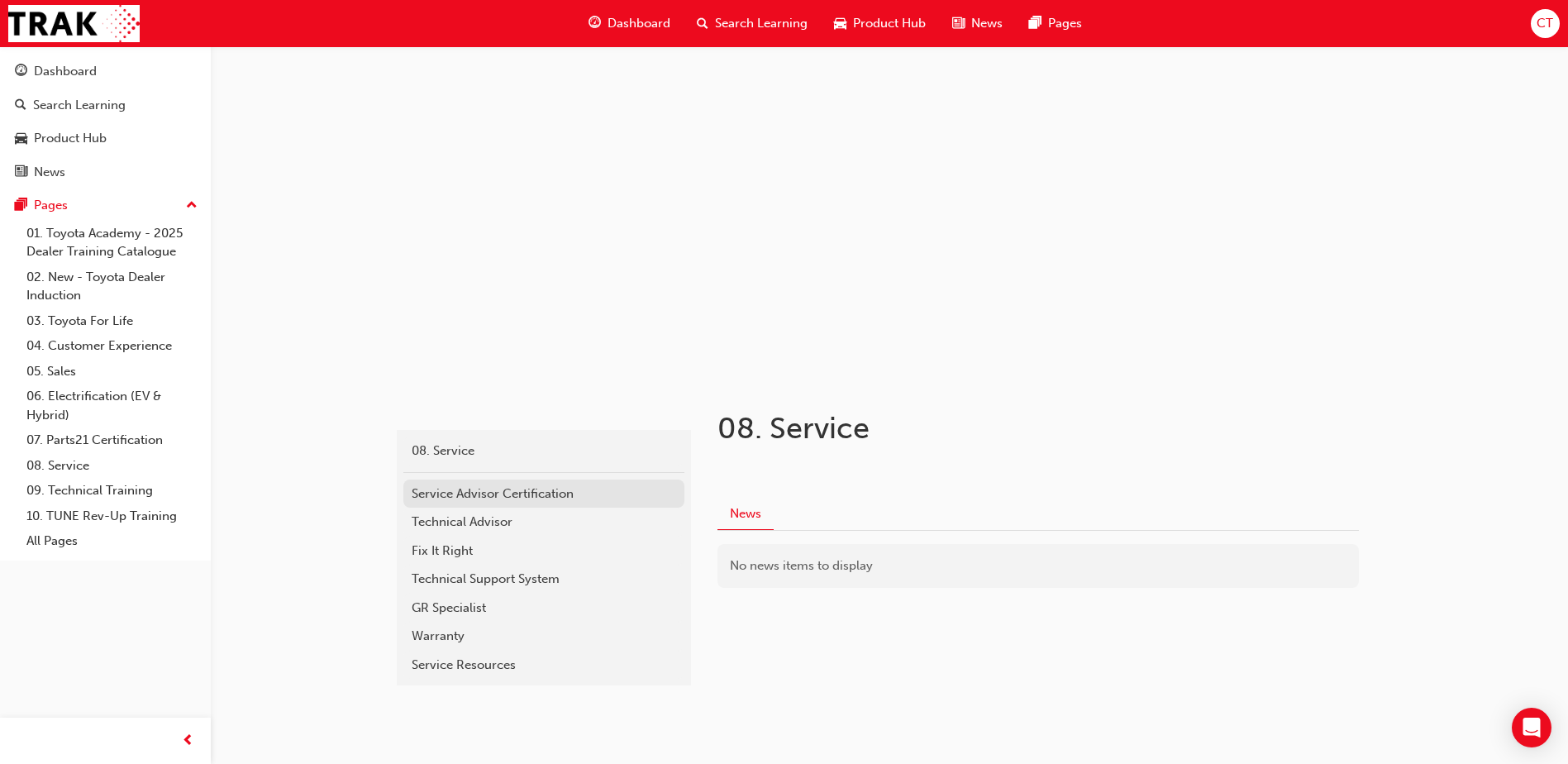
click at [521, 497] on div "Service Advisor Certification" at bounding box center [544, 494] width 265 height 19
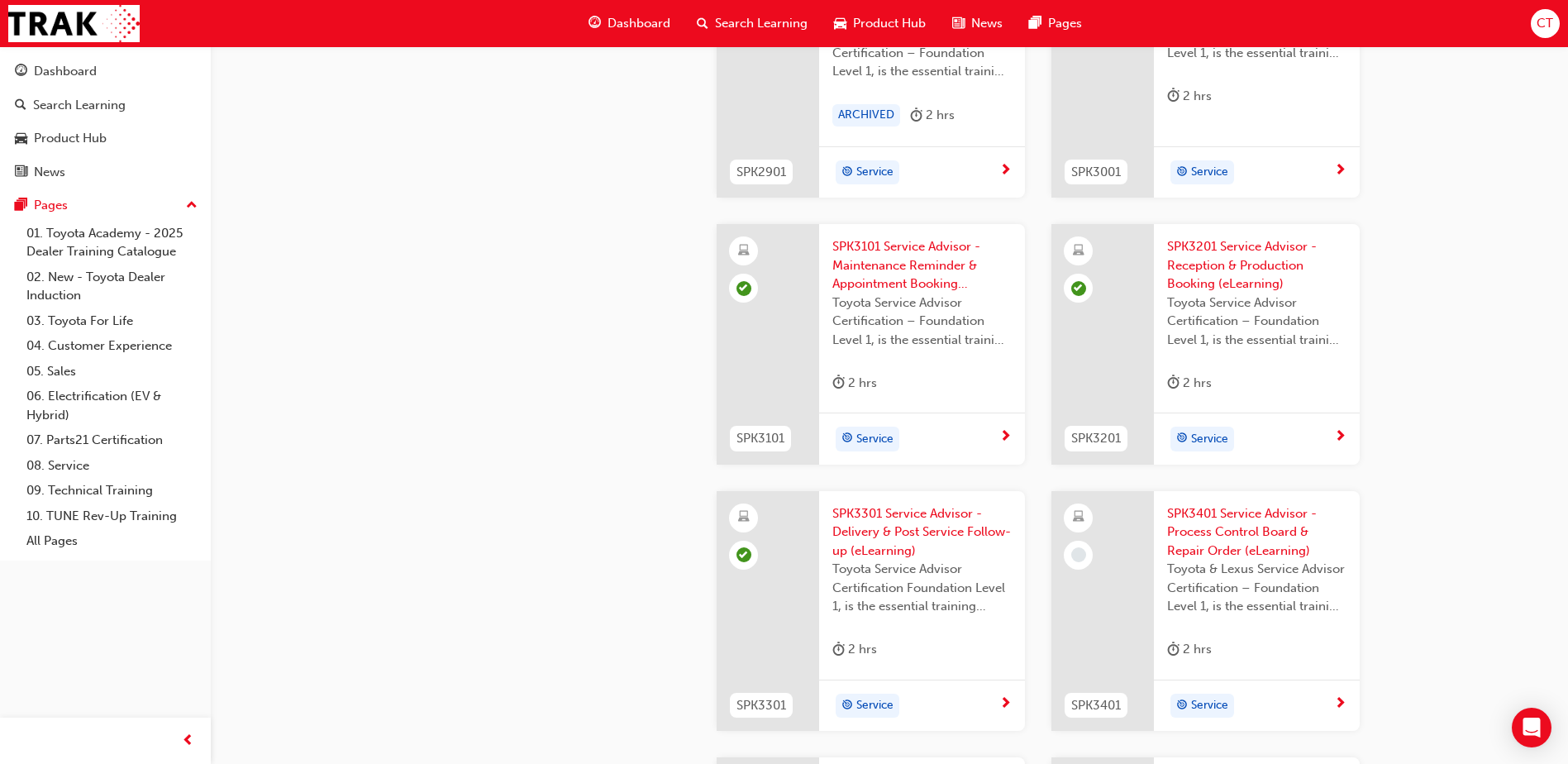
scroll to position [2151, 0]
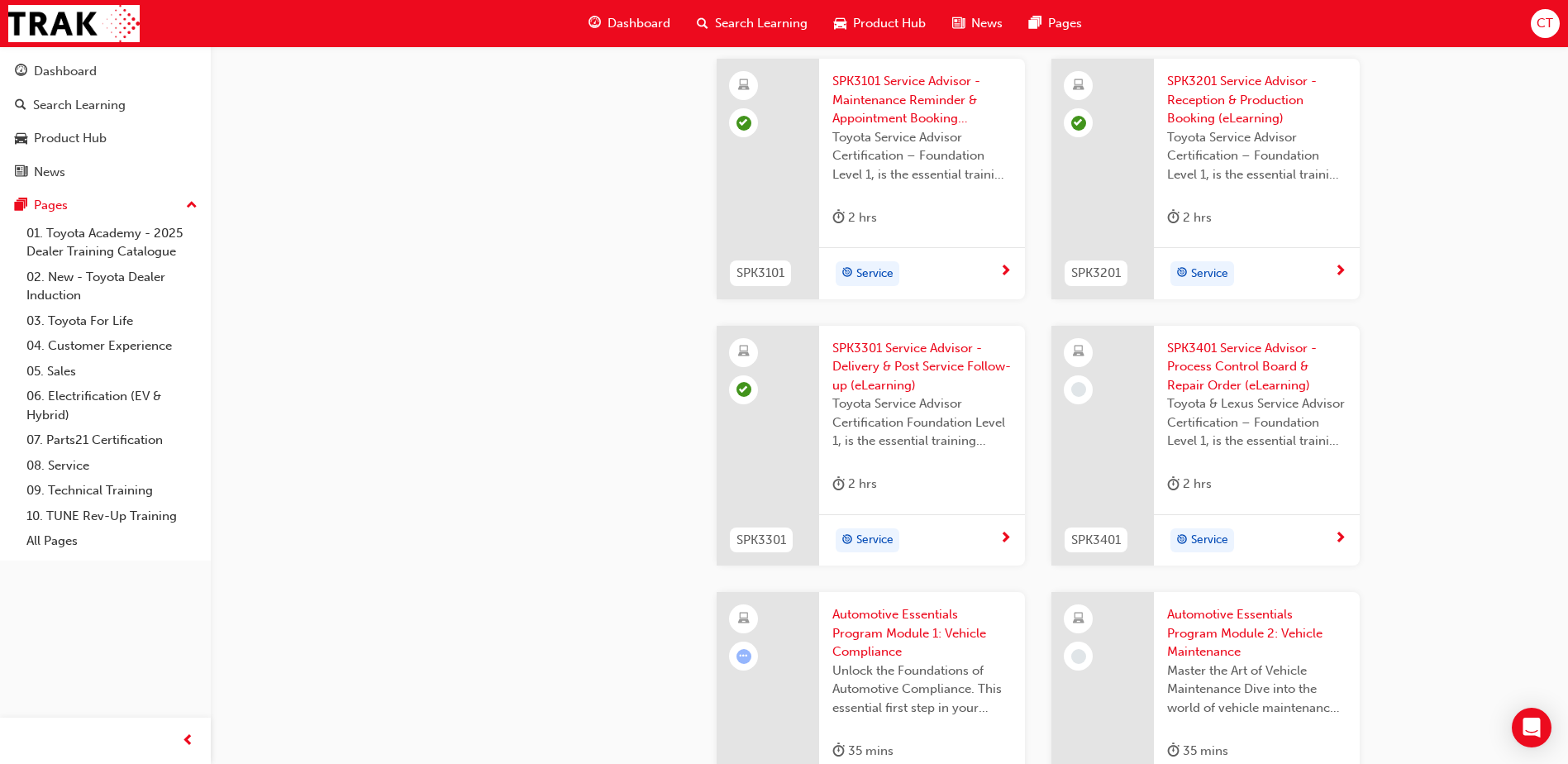
click at [1241, 362] on span "SPK3401 Service Advisor - Process Control Board & Repair Order (eLearning)" at bounding box center [1257, 366] width 180 height 56
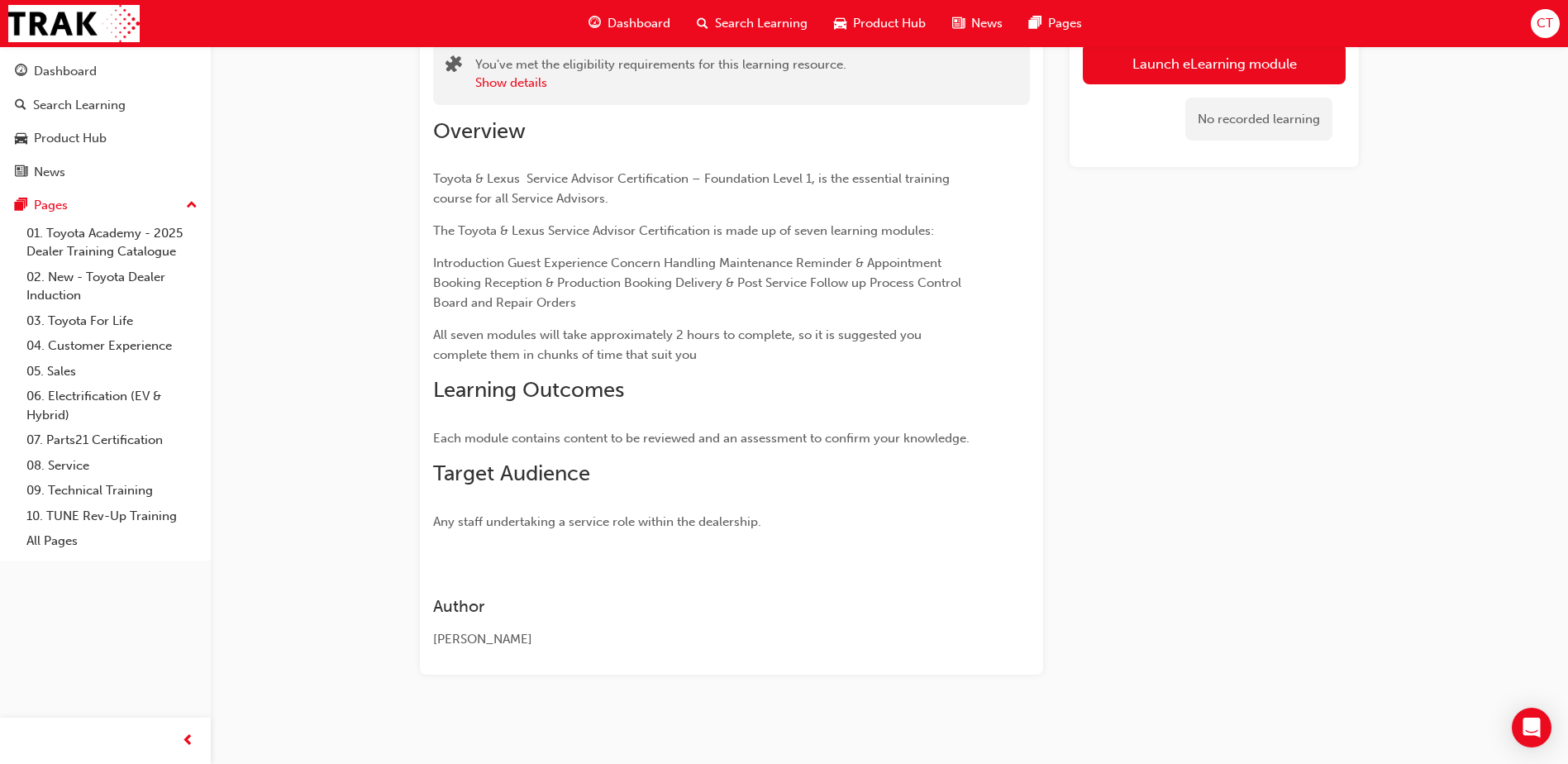
scroll to position [181, 0]
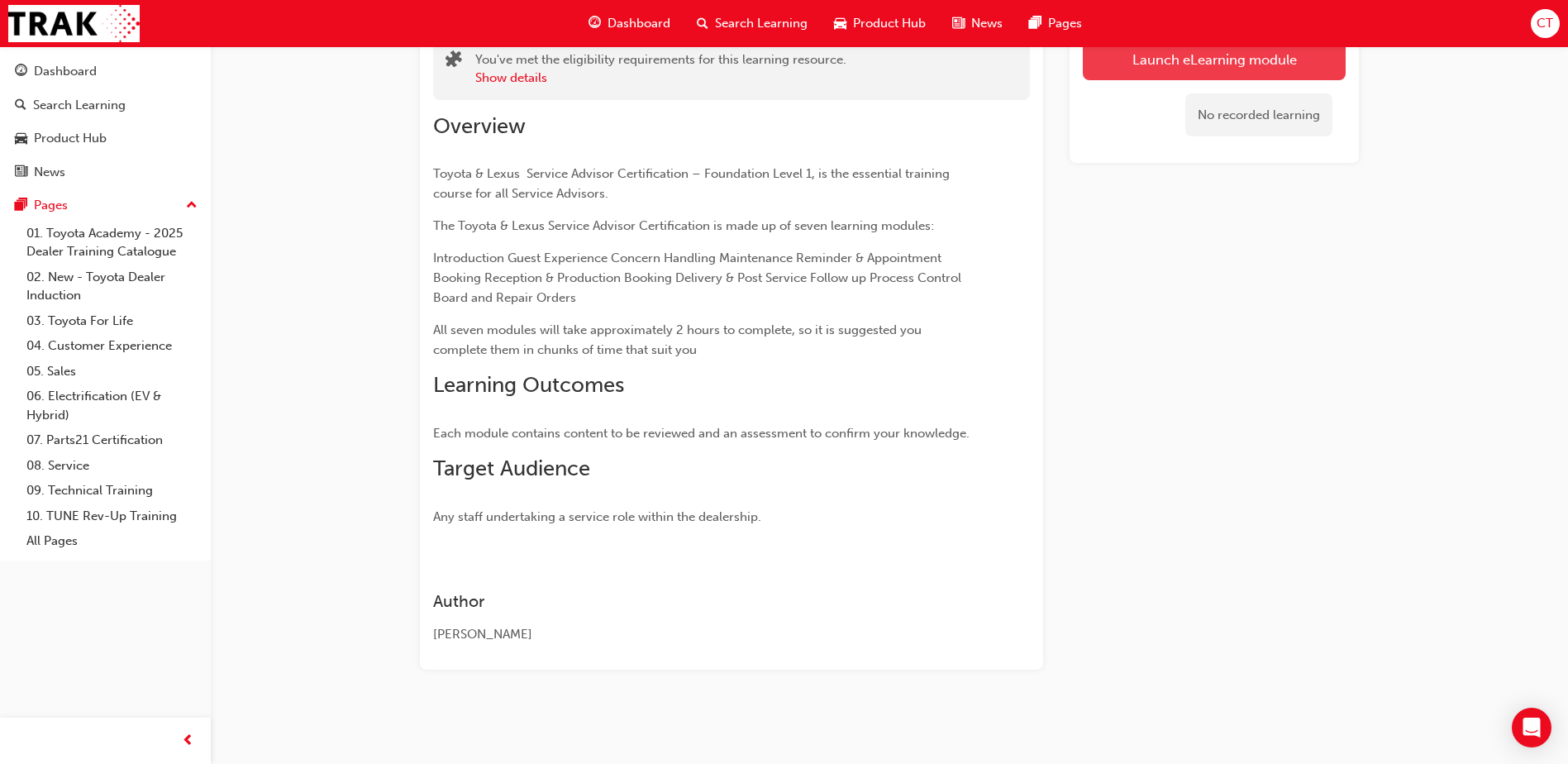
click at [1161, 66] on link "Launch eLearning module" at bounding box center [1214, 59] width 263 height 42
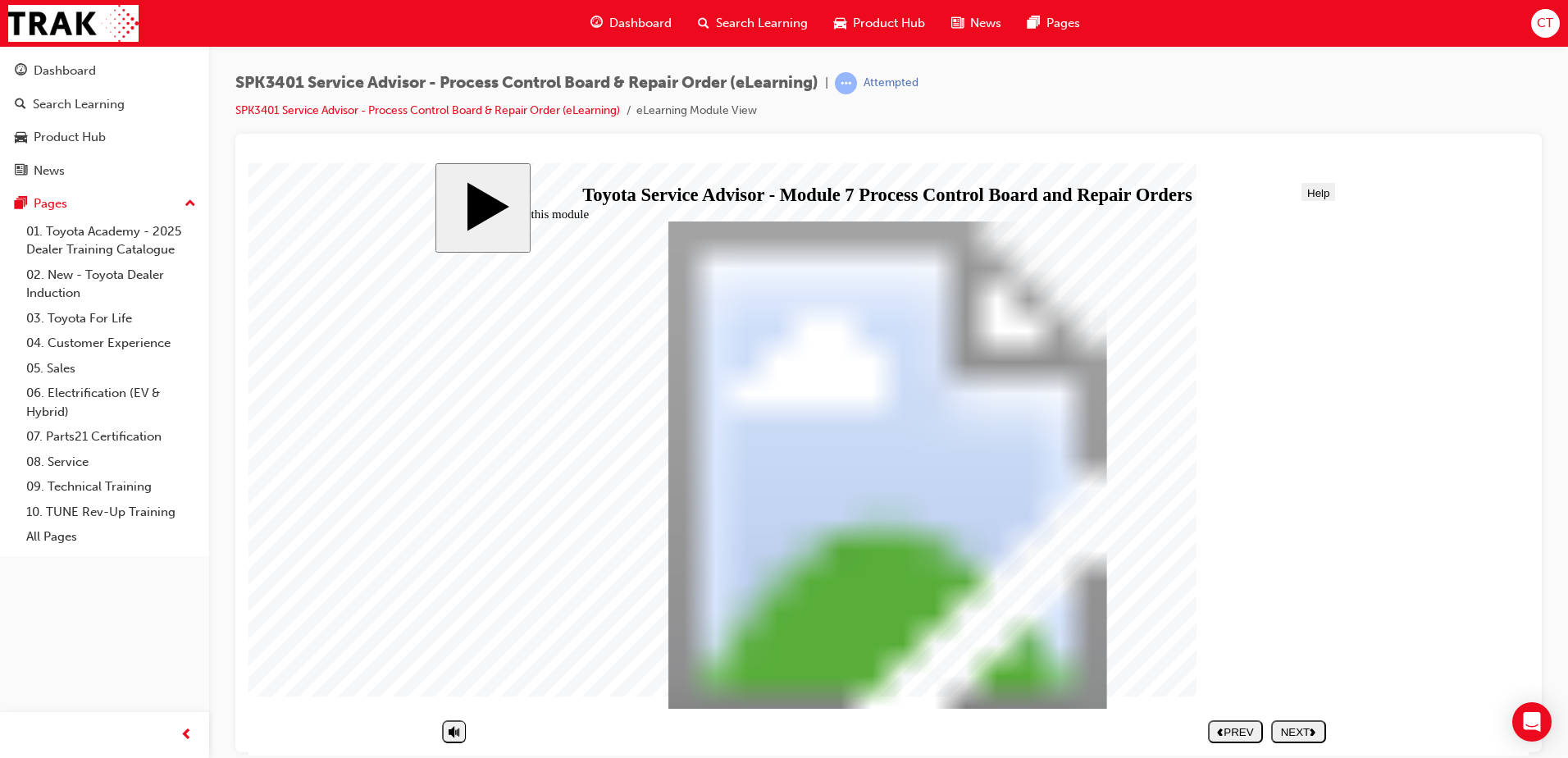
click at [1301, 726] on div "NEXT" at bounding box center [1298, 732] width 41 height 12
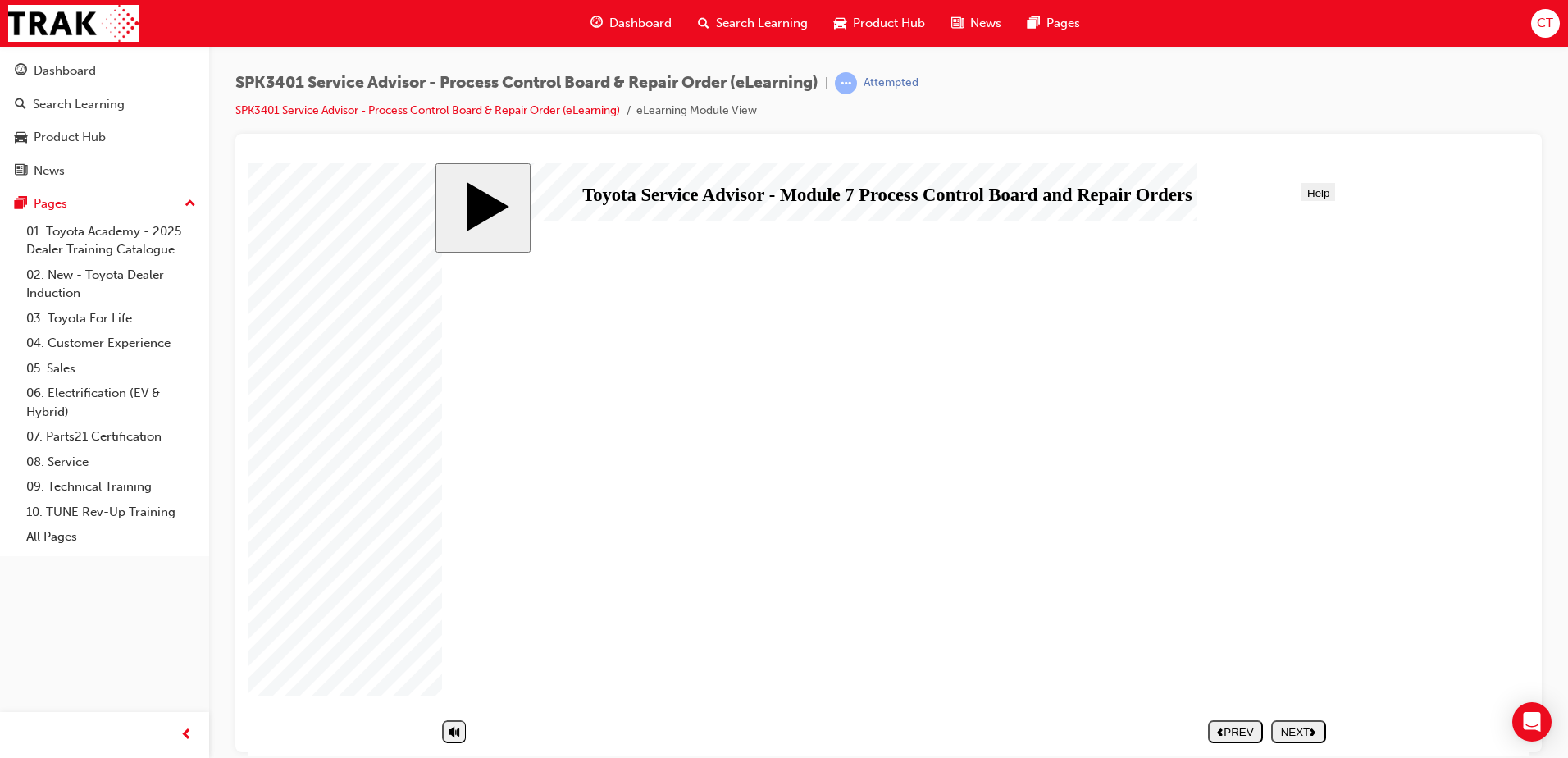
click at [1301, 733] on div "NEXT" at bounding box center [1298, 732] width 41 height 12
click at [1288, 727] on div "NEXT" at bounding box center [1298, 732] width 41 height 12
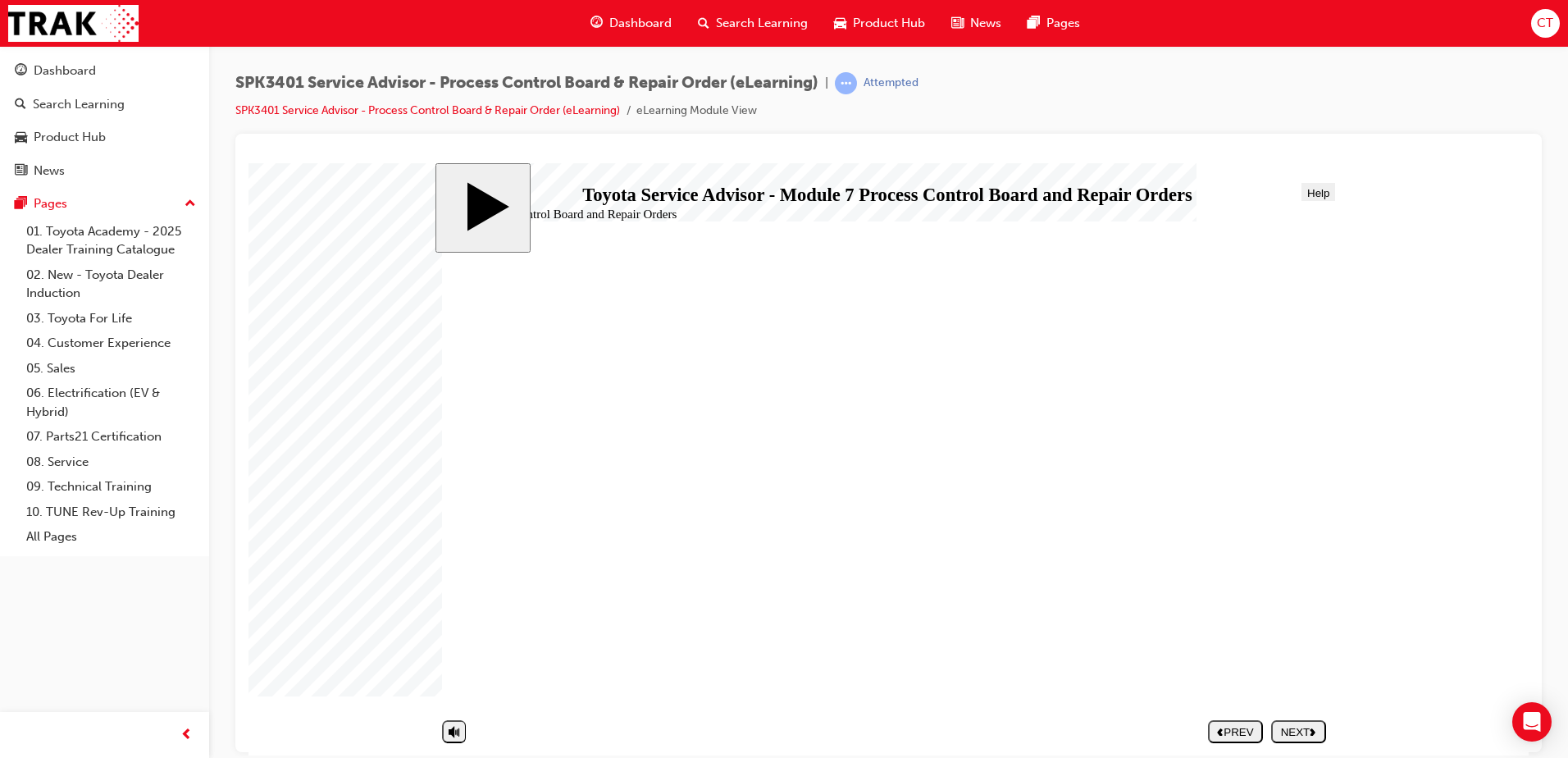
click at [1295, 734] on div "NEXT" at bounding box center [1298, 732] width 41 height 12
click at [1310, 732] on div "NEXT" at bounding box center [1298, 732] width 41 height 12
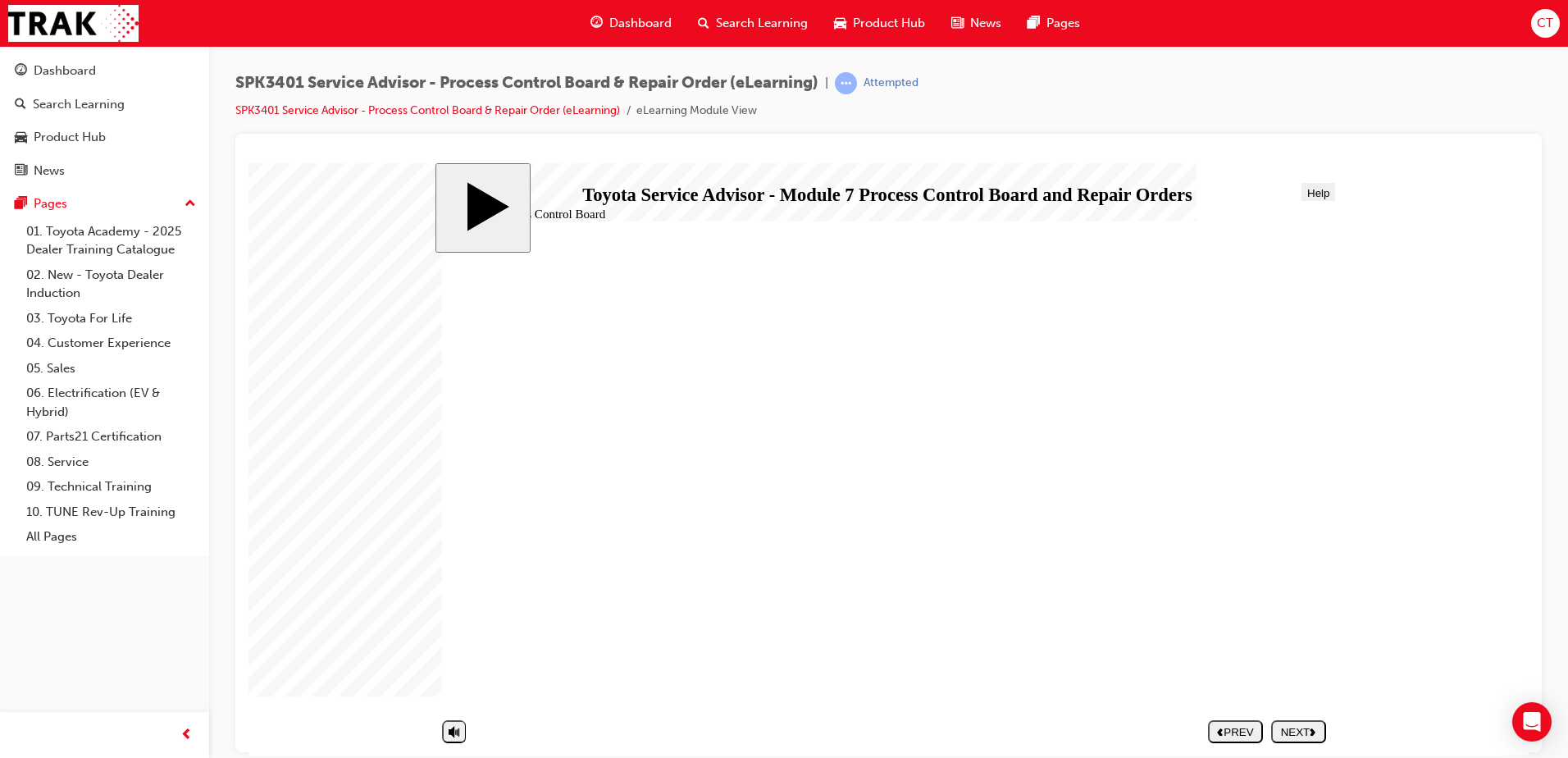
click at [1308, 730] on div "NEXT" at bounding box center [1298, 732] width 41 height 12
click at [1297, 729] on div "NEXT" at bounding box center [1298, 732] width 41 height 12
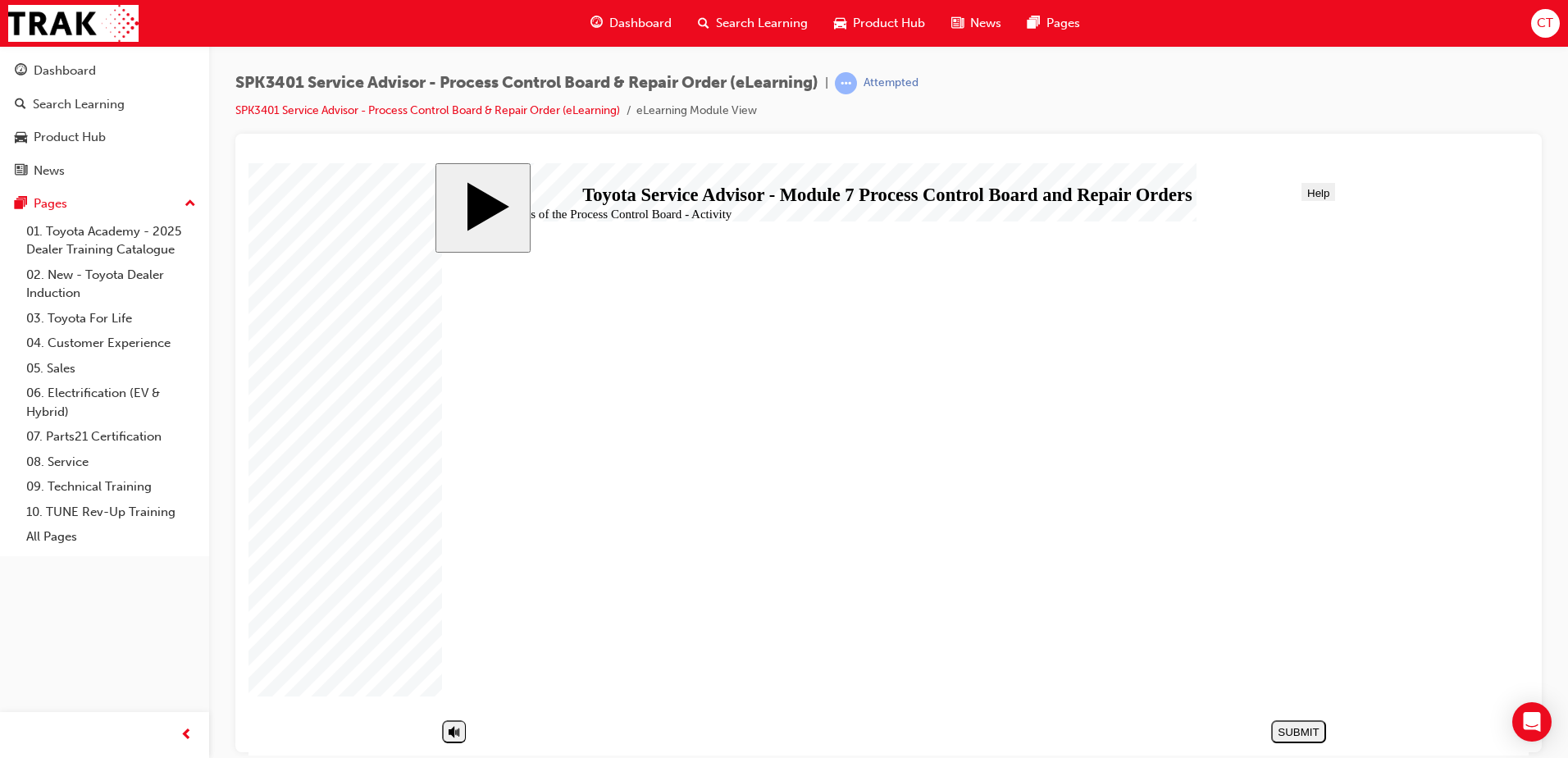
drag, startPoint x: 601, startPoint y: 505, endPoint x: 1058, endPoint y: 392, distance: 470.8
drag, startPoint x: 581, startPoint y: 546, endPoint x: 1037, endPoint y: 439, distance: 468.4
drag, startPoint x: 560, startPoint y: 647, endPoint x: 1016, endPoint y: 441, distance: 500.4
drag, startPoint x: 570, startPoint y: 472, endPoint x: 1026, endPoint y: 444, distance: 456.9
drag, startPoint x: 569, startPoint y: 579, endPoint x: 1034, endPoint y: 434, distance: 487.1
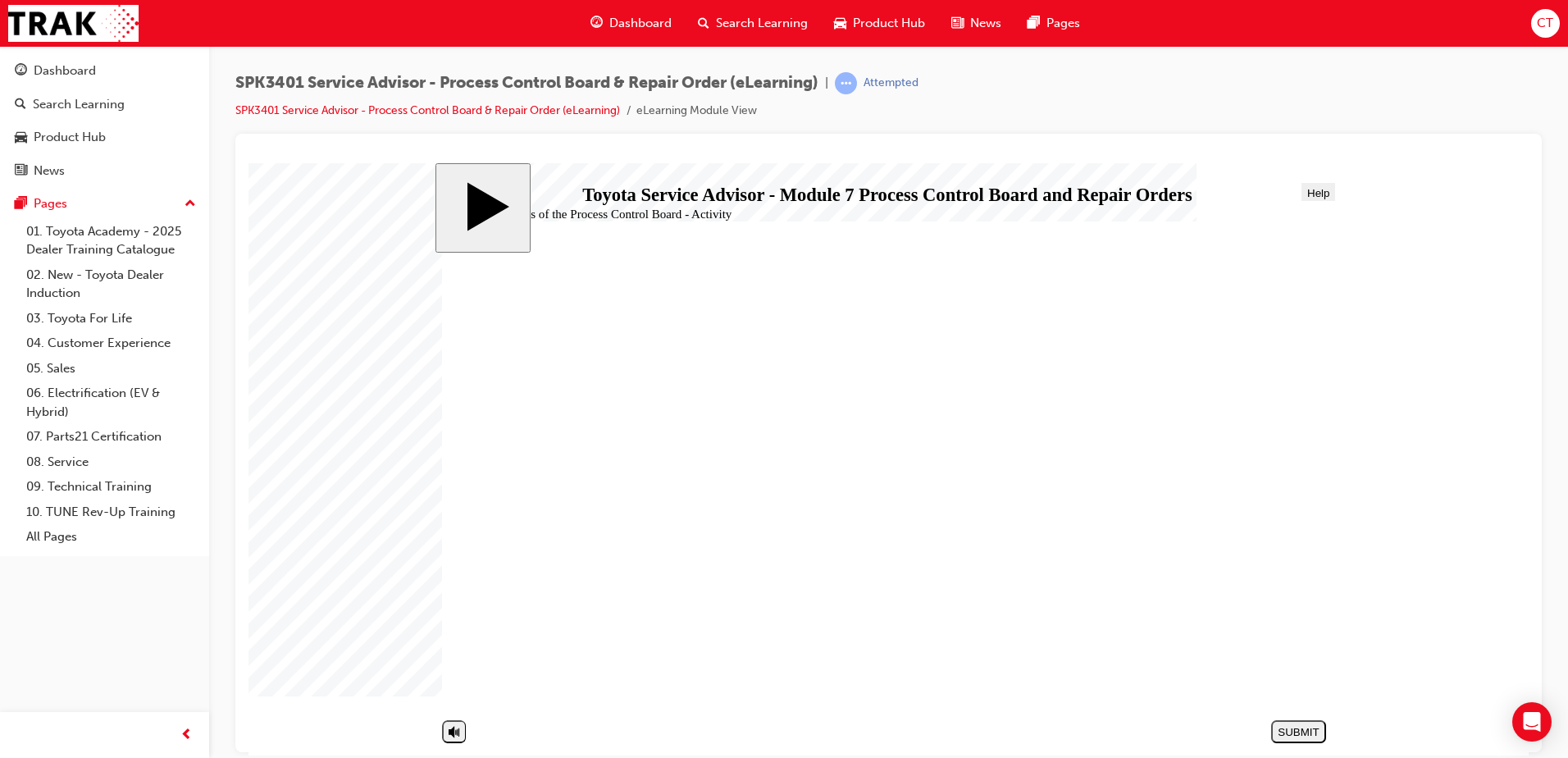
drag, startPoint x: 586, startPoint y: 617, endPoint x: 1033, endPoint y: 480, distance: 467.5
drag, startPoint x: 593, startPoint y: 544, endPoint x: 1044, endPoint y: 478, distance: 455.8
drag, startPoint x: 562, startPoint y: 651, endPoint x: 1024, endPoint y: 493, distance: 488.3
drag, startPoint x: 621, startPoint y: 537, endPoint x: 1061, endPoint y: 472, distance: 444.8
drag, startPoint x: 626, startPoint y: 470, endPoint x: 1092, endPoint y: 492, distance: 466.5
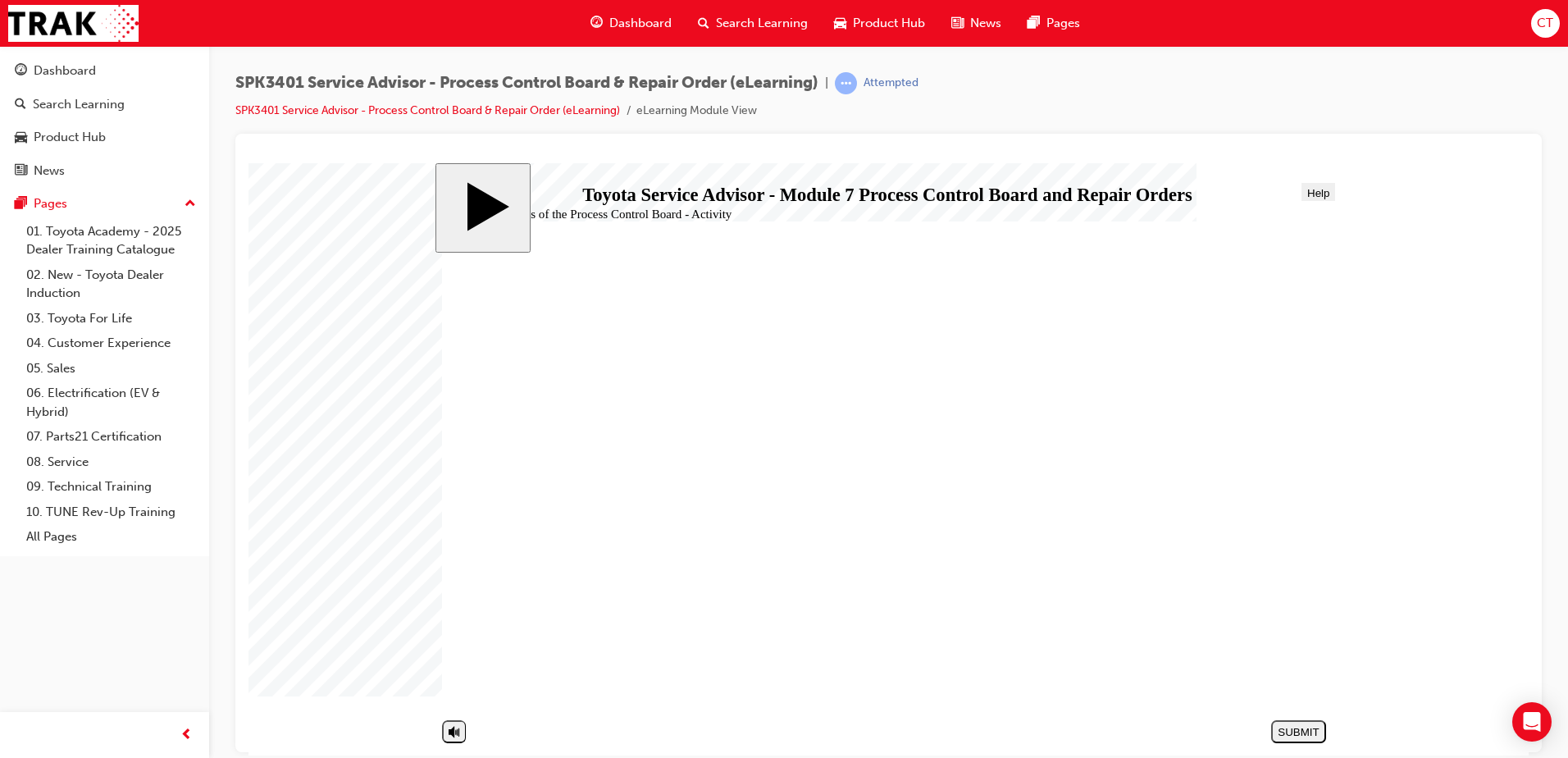
drag, startPoint x: 591, startPoint y: 535, endPoint x: 1041, endPoint y: 514, distance: 450.5
drag, startPoint x: 580, startPoint y: 646, endPoint x: 1041, endPoint y: 569, distance: 467.4
drag, startPoint x: 622, startPoint y: 436, endPoint x: 1067, endPoint y: 617, distance: 480.4
drag, startPoint x: 723, startPoint y: 609, endPoint x: 1180, endPoint y: 649, distance: 458.7
click at [1299, 733] on div "SUBMIT" at bounding box center [1298, 732] width 41 height 12
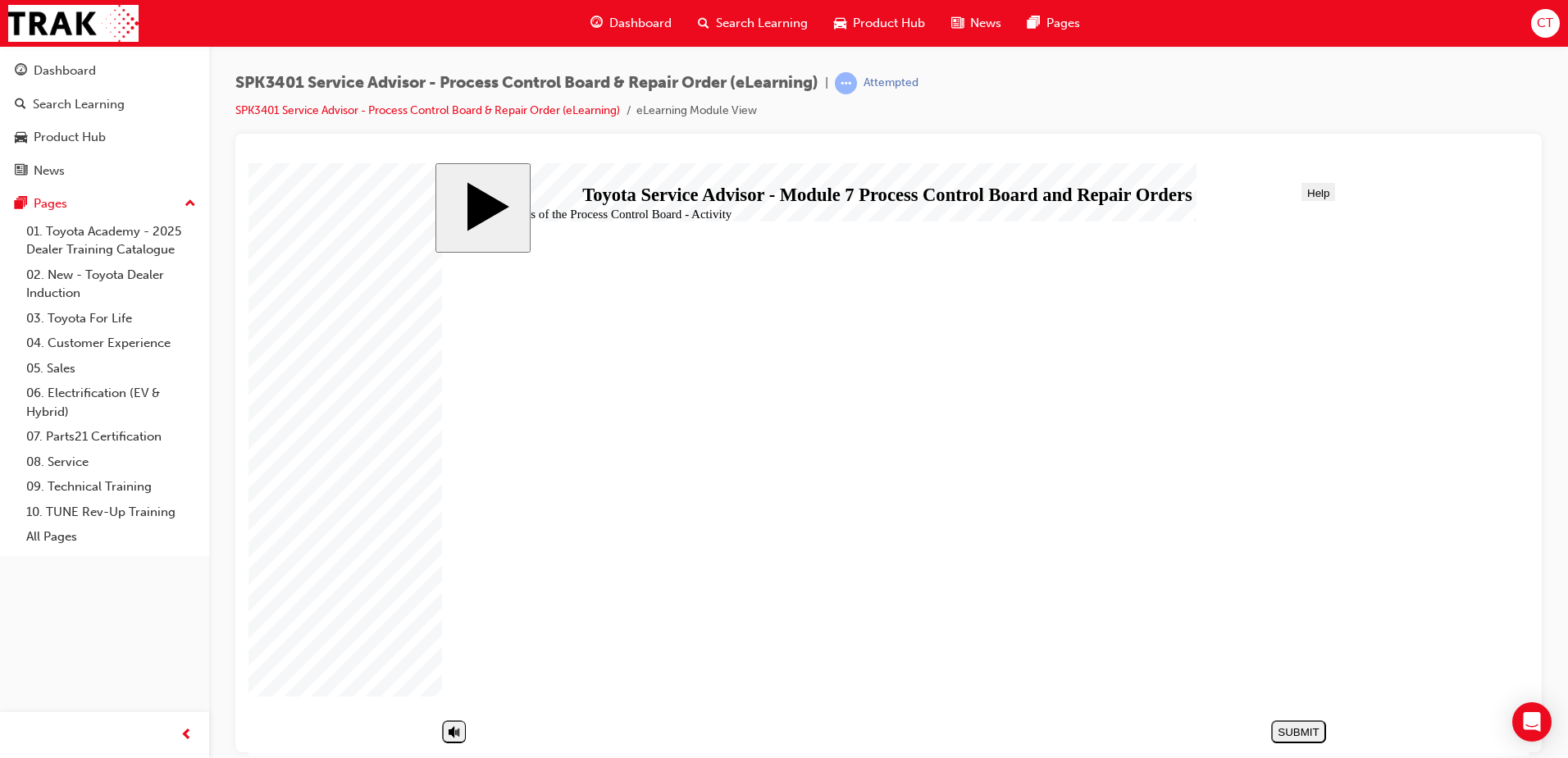
click at [1302, 730] on div "NEXT" at bounding box center [1298, 732] width 41 height 12
click at [1310, 735] on icon "next" at bounding box center [1312, 731] width 6 height 8
click at [1298, 733] on div "NEXT" at bounding box center [1298, 732] width 41 height 12
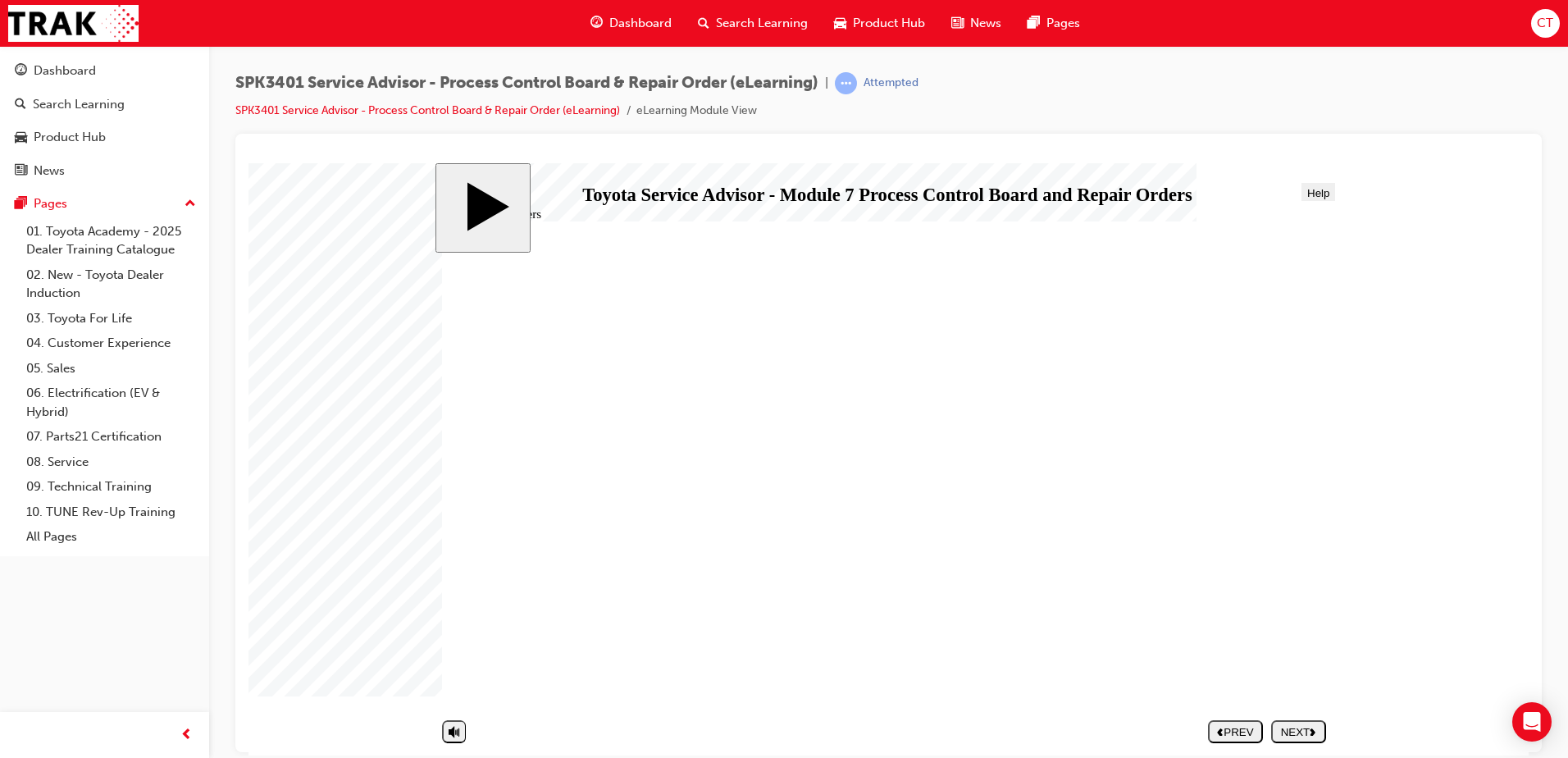
click at [1313, 734] on polygon "next" at bounding box center [1313, 731] width 5 height 7
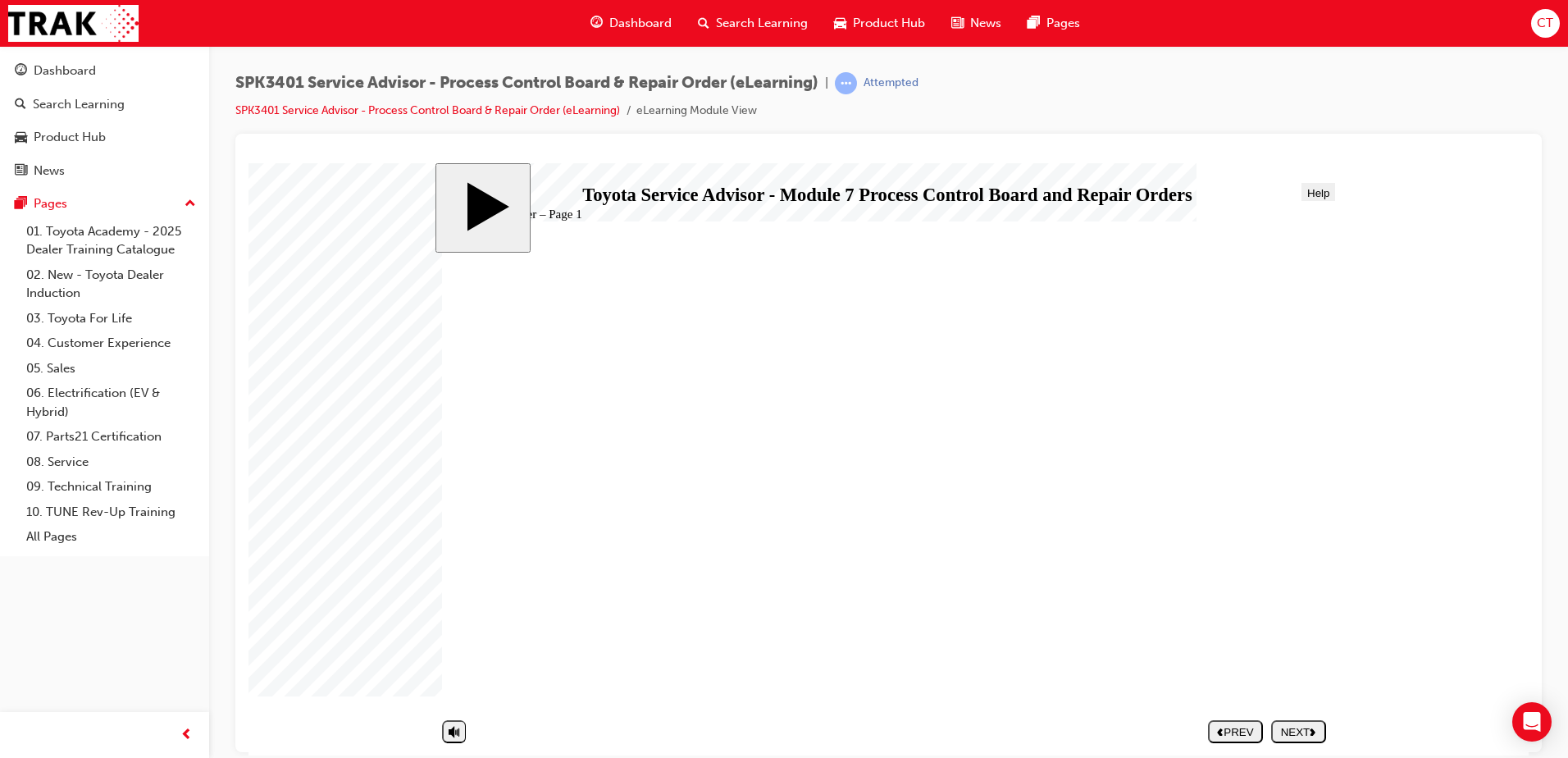
click at [1310, 728] on div "NEXT" at bounding box center [1298, 732] width 41 height 12
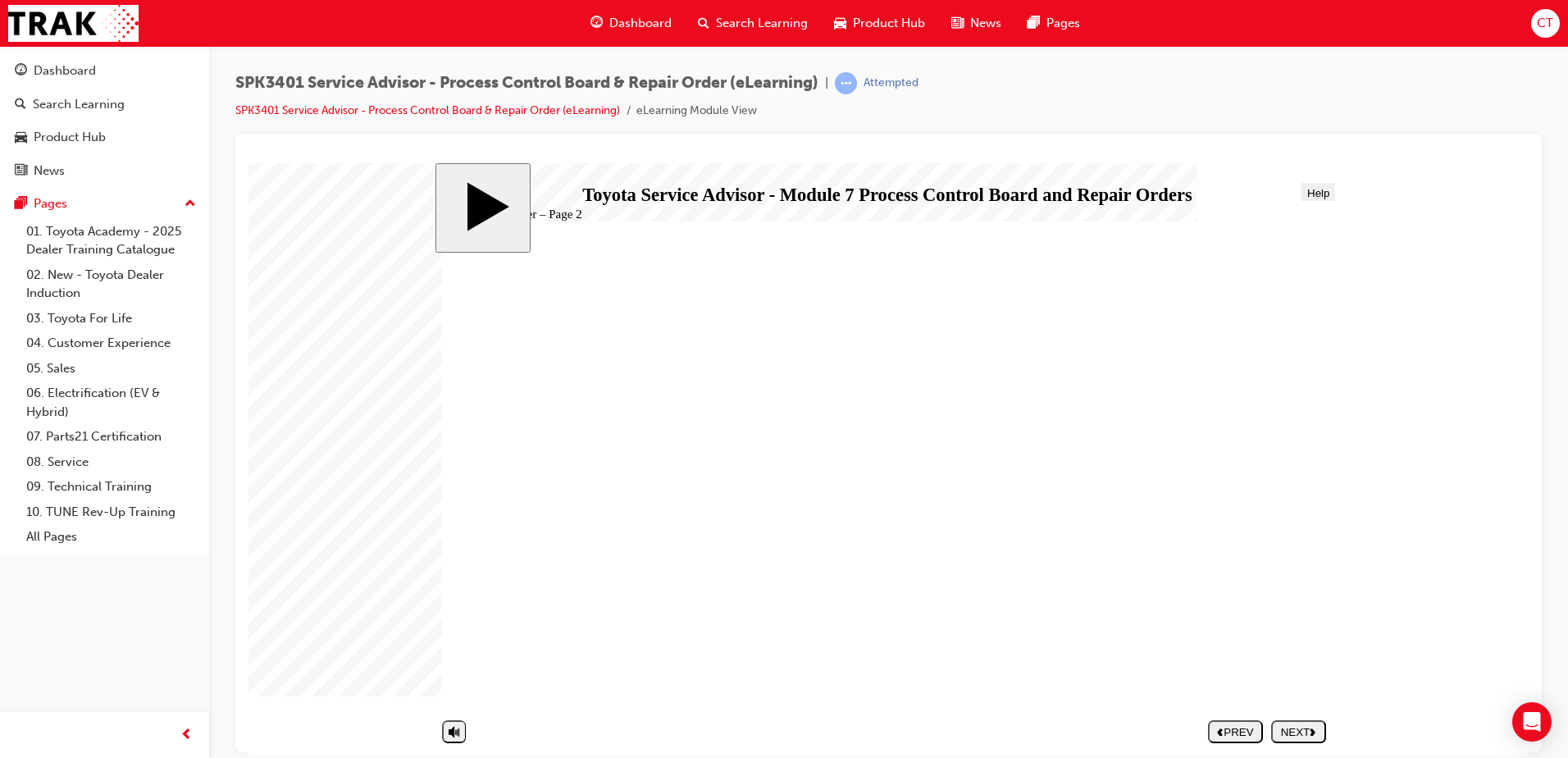
click at [1313, 728] on polygon "next" at bounding box center [1313, 731] width 5 height 7
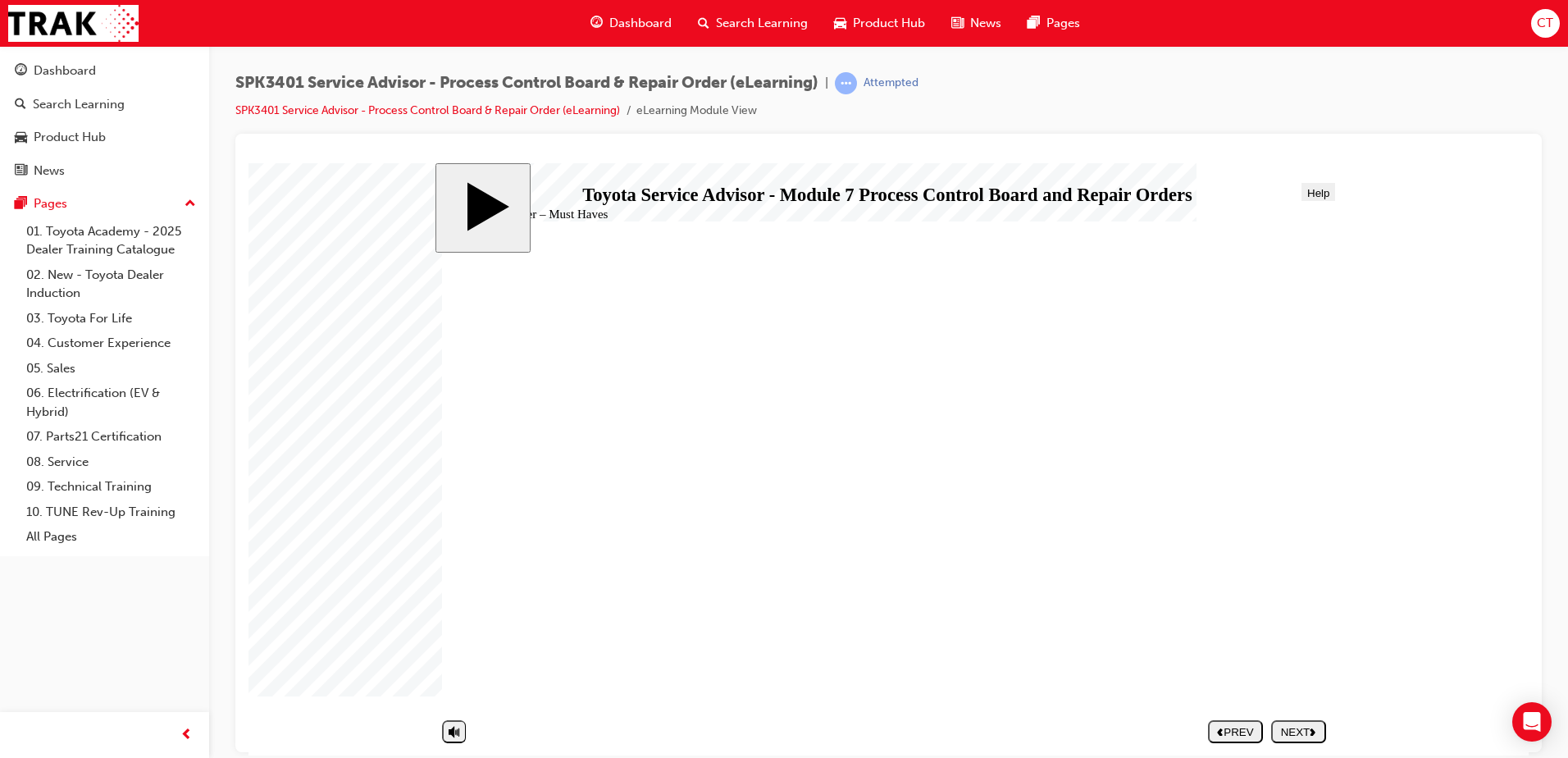
click at [1298, 731] on div "NEXT" at bounding box center [1298, 732] width 41 height 12
radio input "false"
radio input "true"
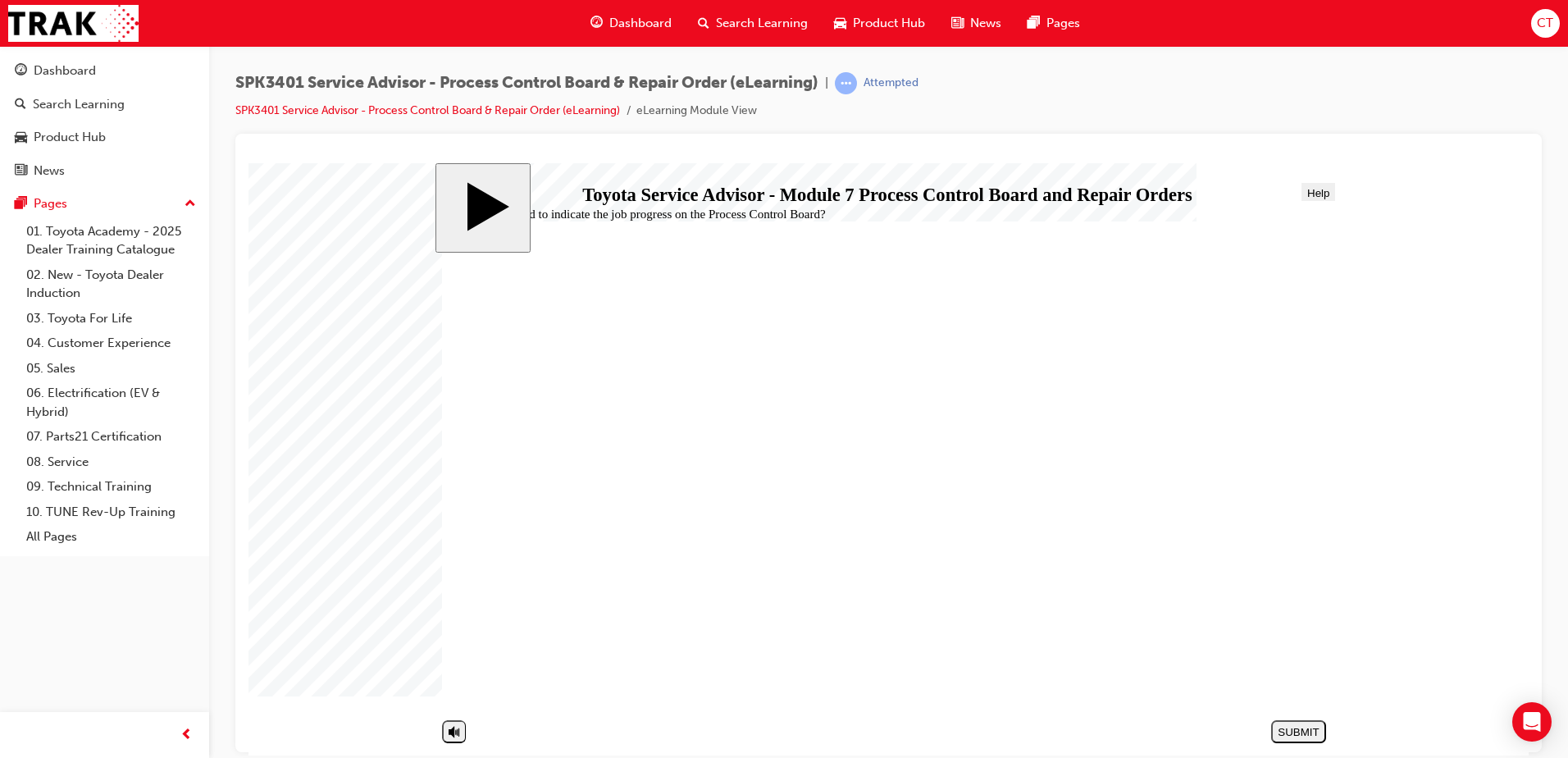
click at [1316, 734] on div "SUBMIT" at bounding box center [1298, 732] width 41 height 12
radio input "false"
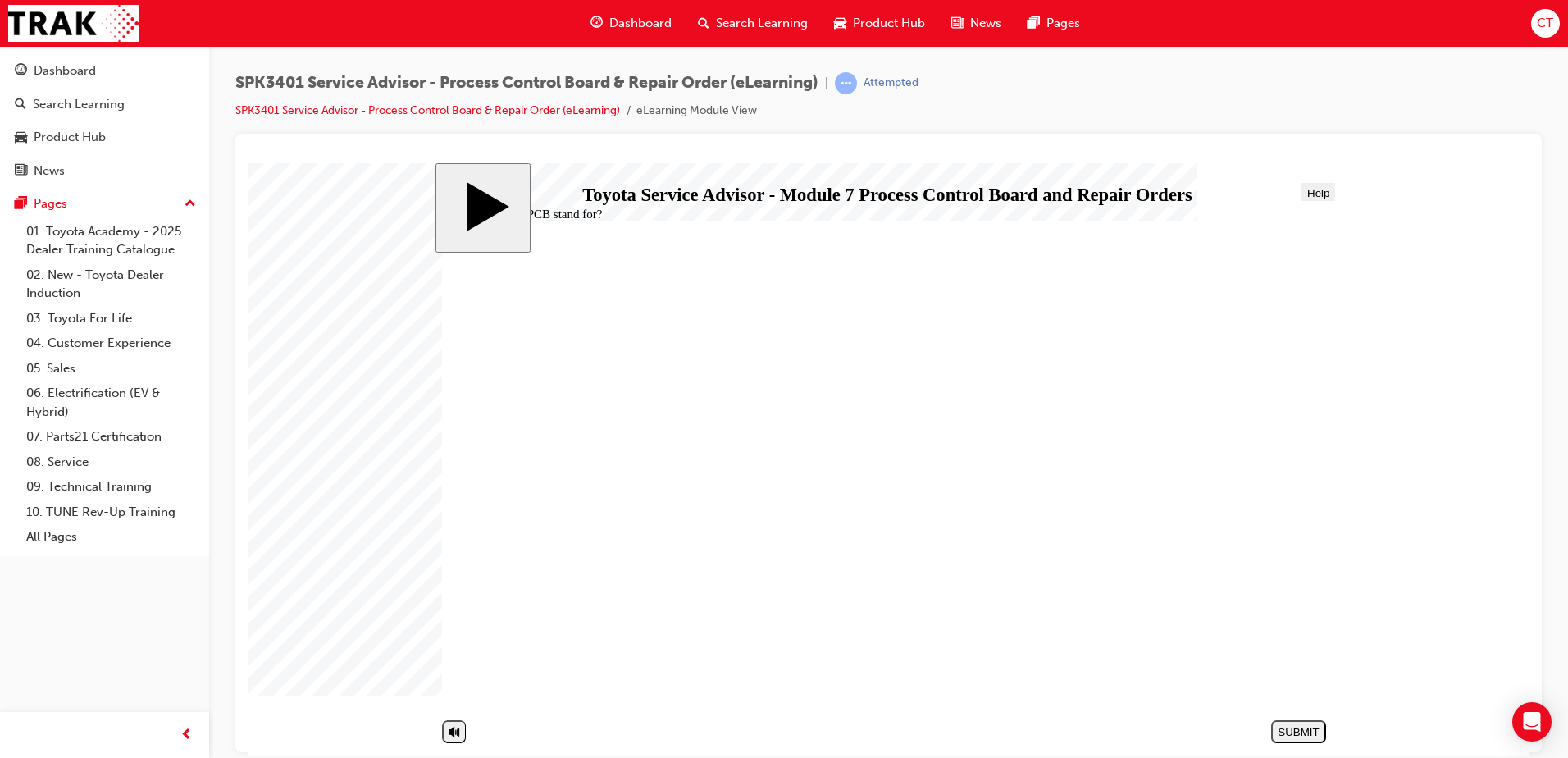
radio input "true"
click at [1311, 727] on div "SUBMIT" at bounding box center [1298, 732] width 41 height 12
radio input "true"
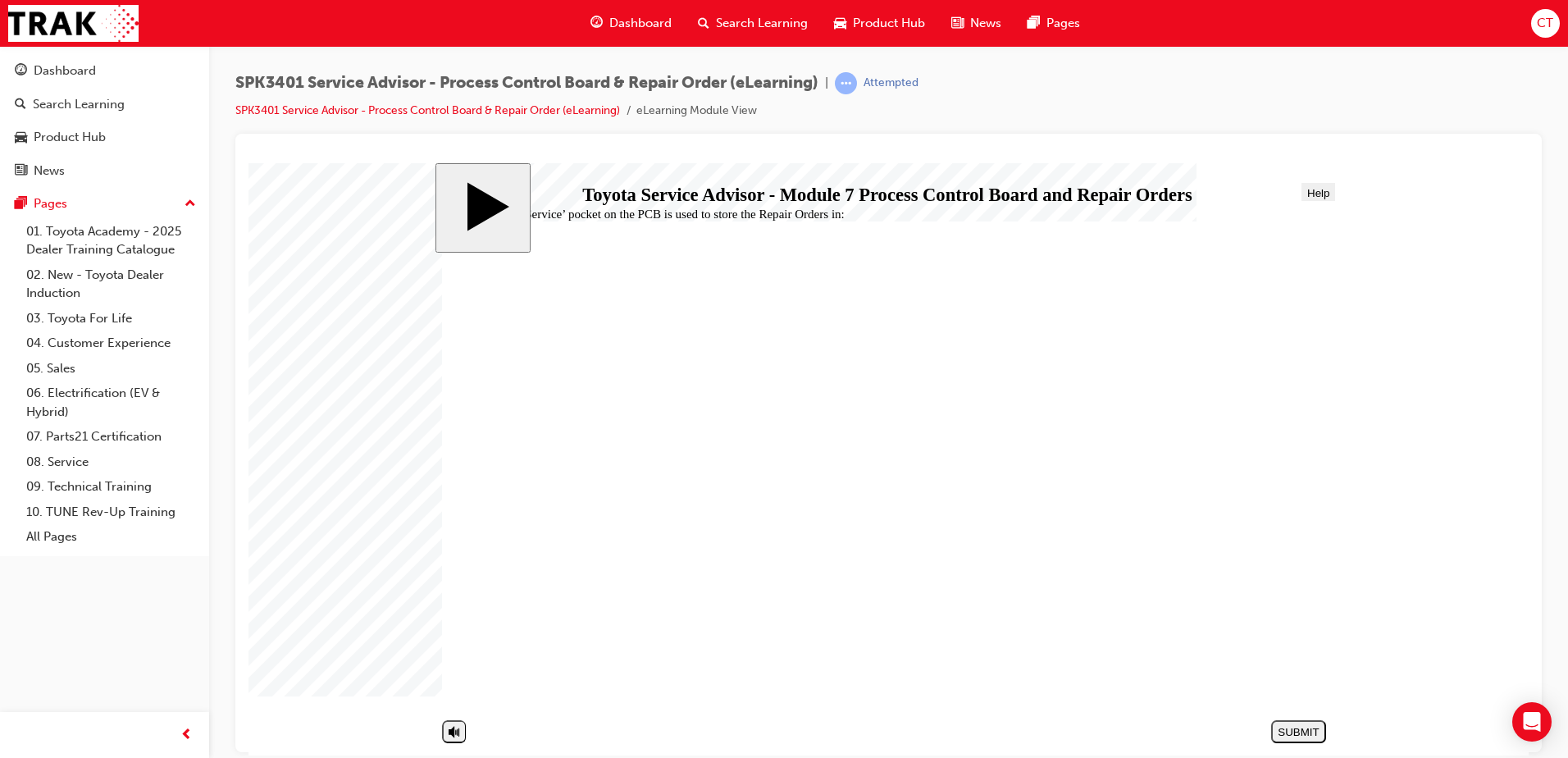
click at [1296, 731] on div "SUBMIT" at bounding box center [1298, 732] width 41 height 12
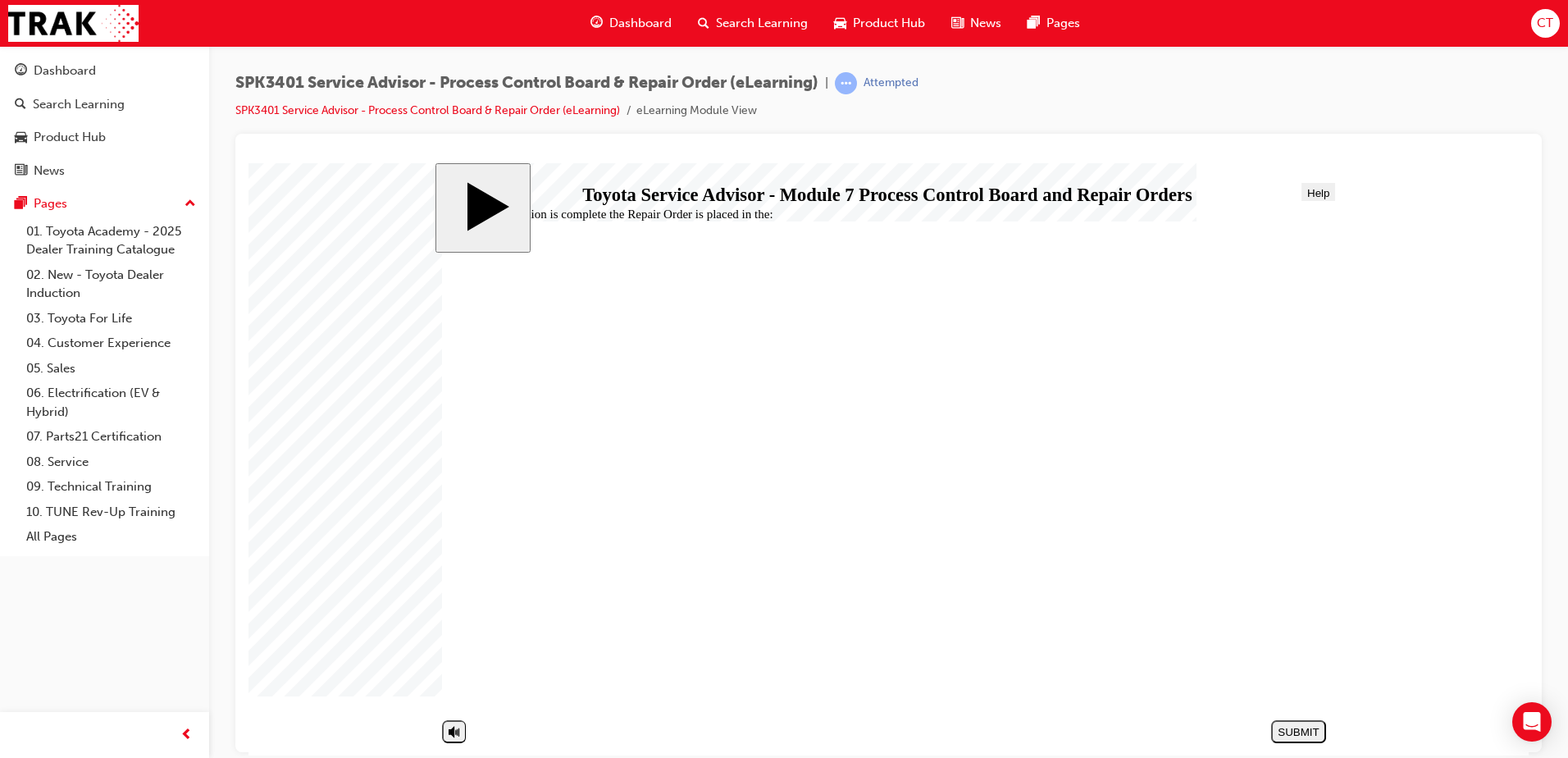
radio input "true"
click at [1292, 726] on div "SUBMIT" at bounding box center [1298, 732] width 41 height 12
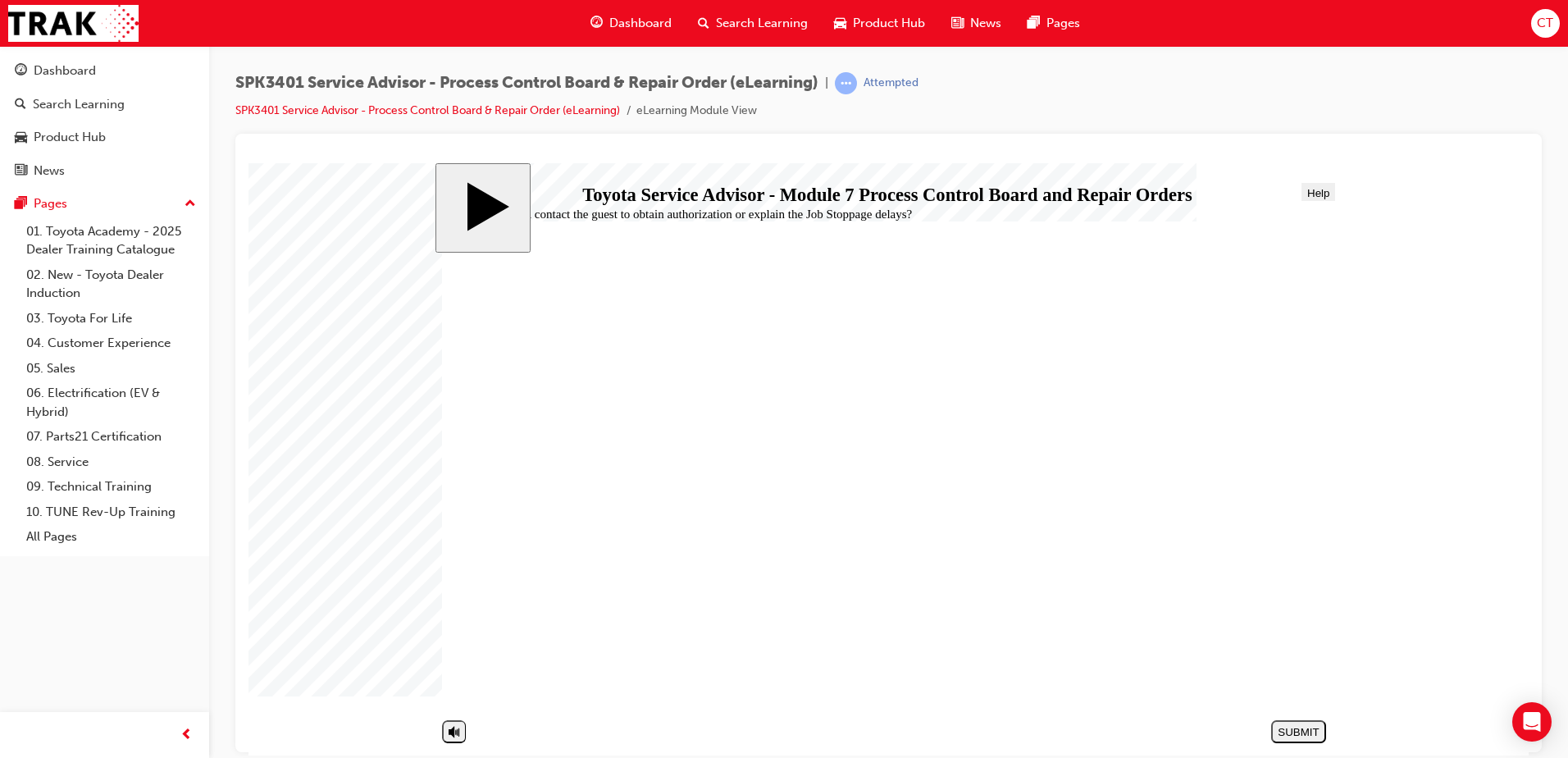
radio input "true"
click at [1314, 731] on div "SUBMIT" at bounding box center [1298, 732] width 41 height 12
radio input "true"
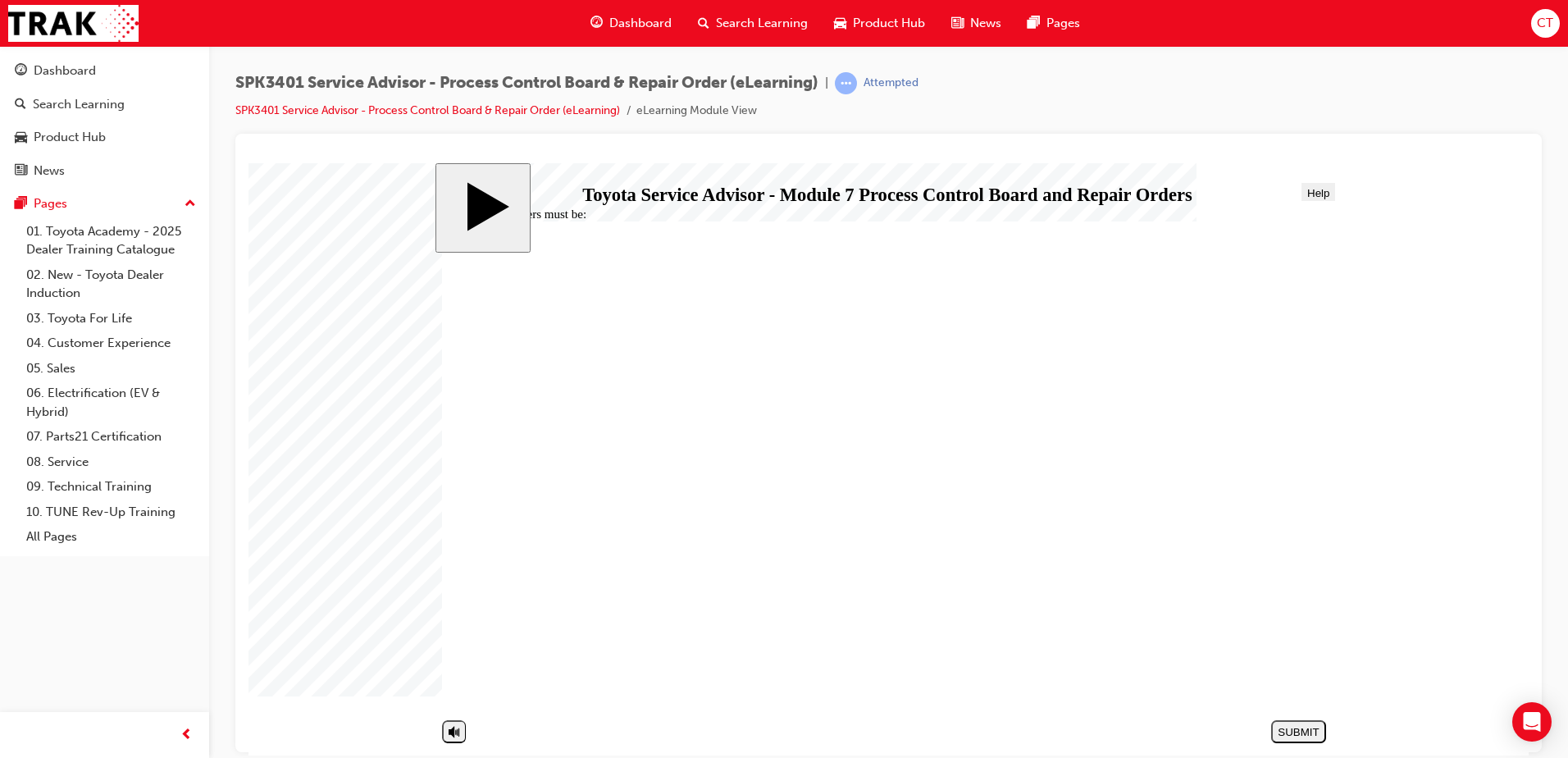
click at [1310, 735] on div "SUBMIT" at bounding box center [1298, 732] width 41 height 12
radio input "true"
click at [1296, 733] on div "SUBMIT" at bounding box center [1298, 732] width 41 height 12
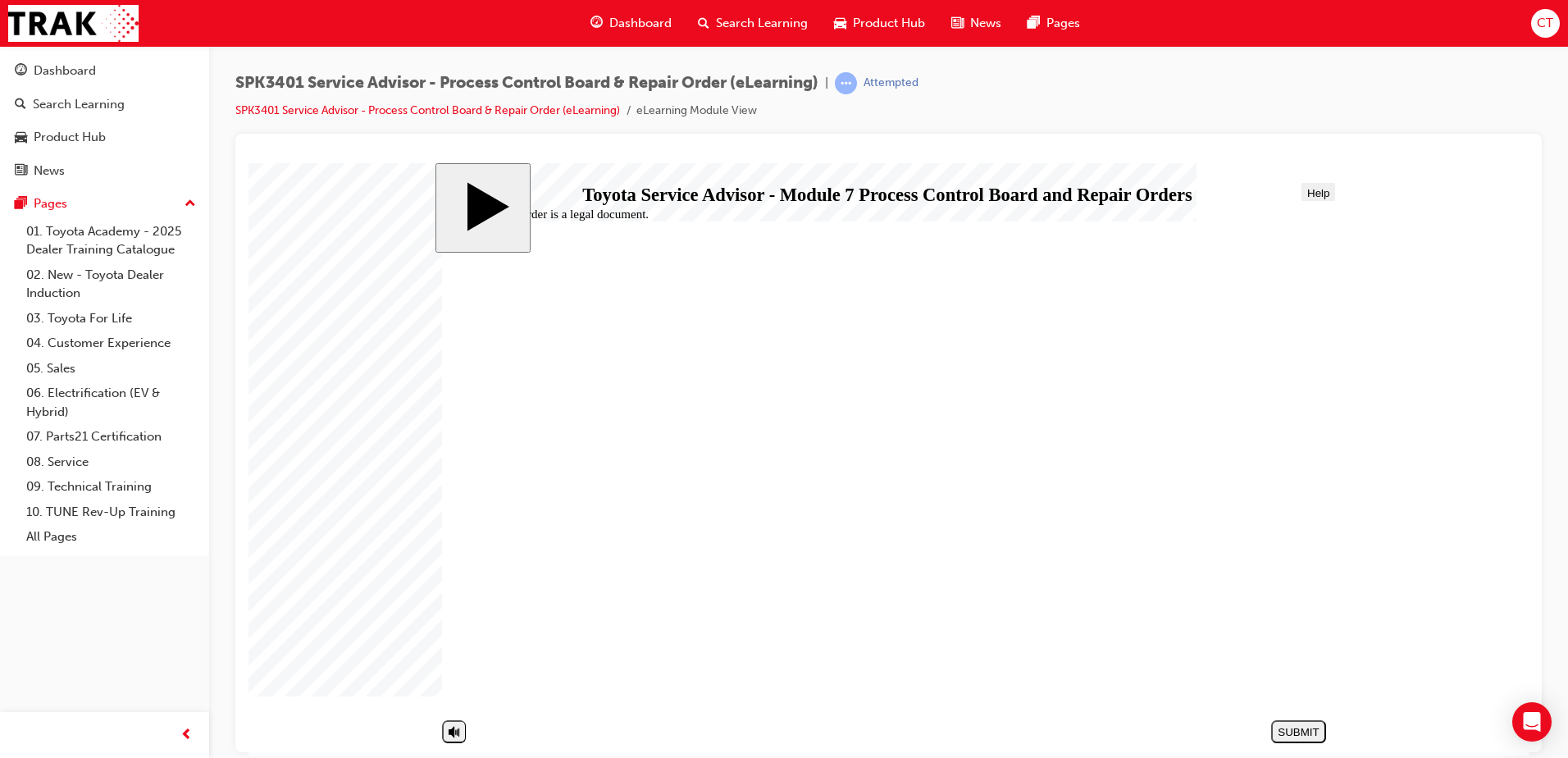
radio input "true"
click at [1296, 729] on div "SUBMIT" at bounding box center [1298, 732] width 41 height 12
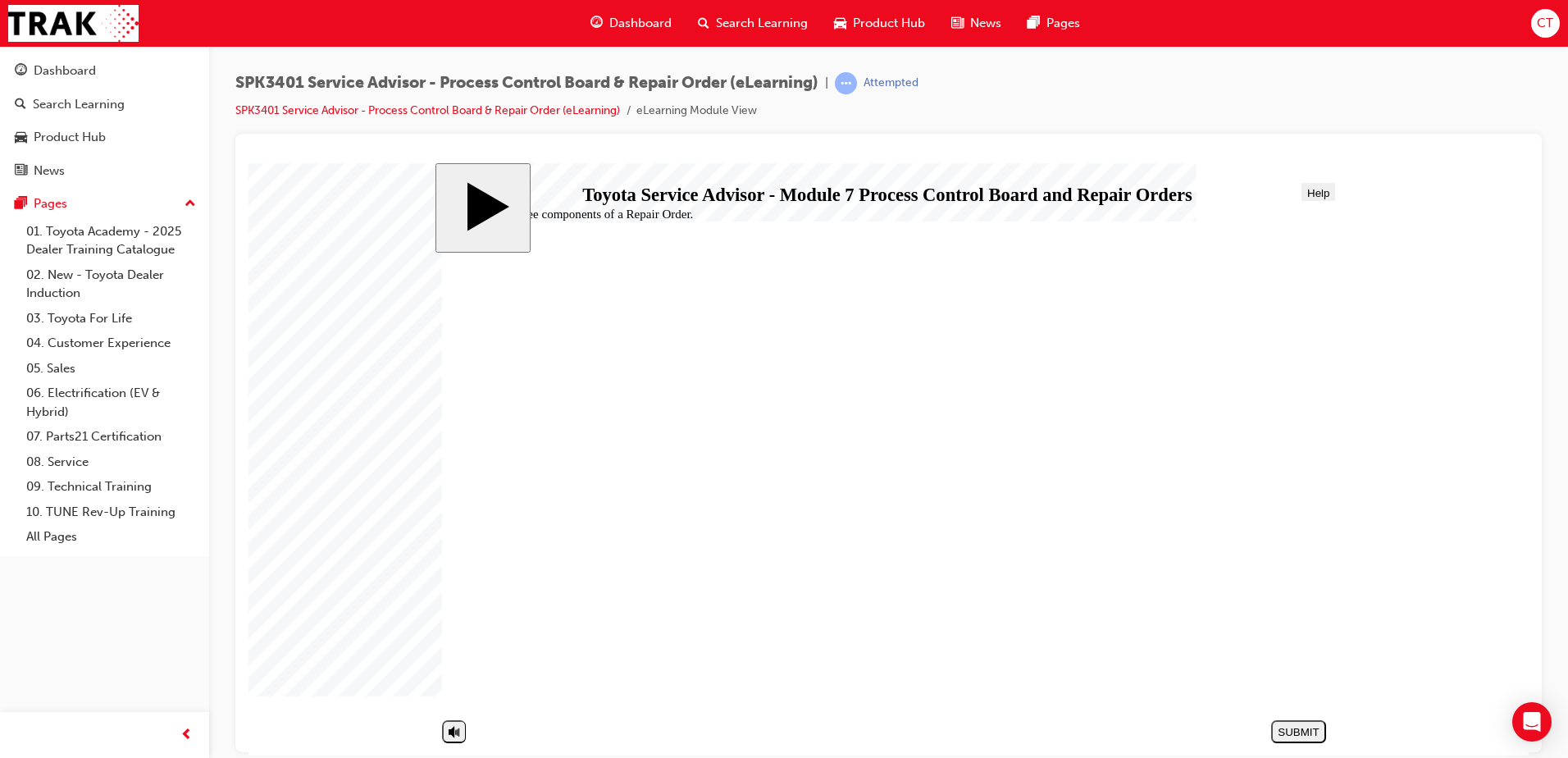
radio input "true"
click at [1303, 726] on div "SUBMIT" at bounding box center [1298, 732] width 41 height 12
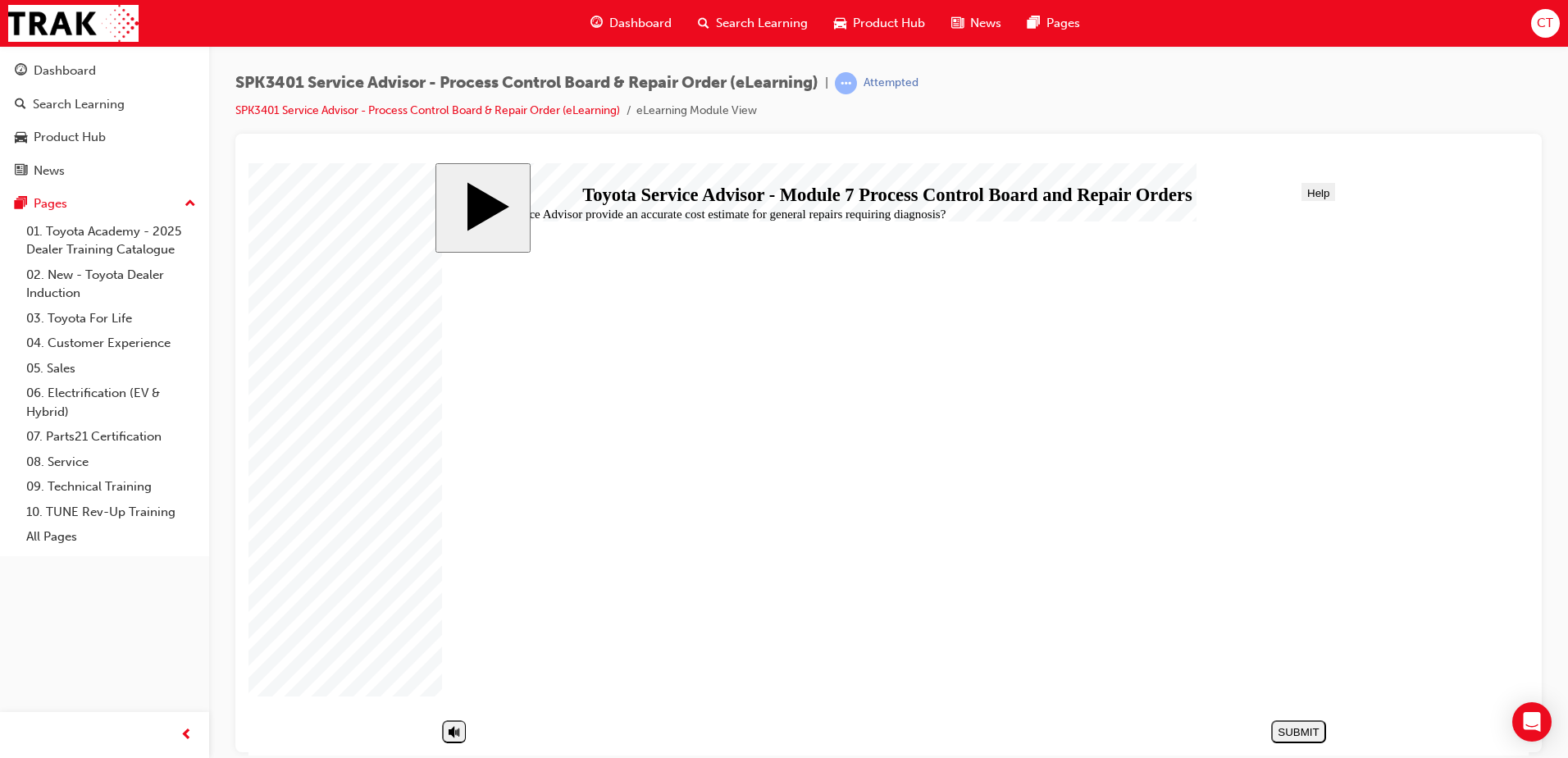
radio input "true"
click at [1302, 730] on div "SUBMIT" at bounding box center [1298, 732] width 41 height 12
click at [1303, 731] on div "PREV" at bounding box center [1298, 732] width 41 height 12
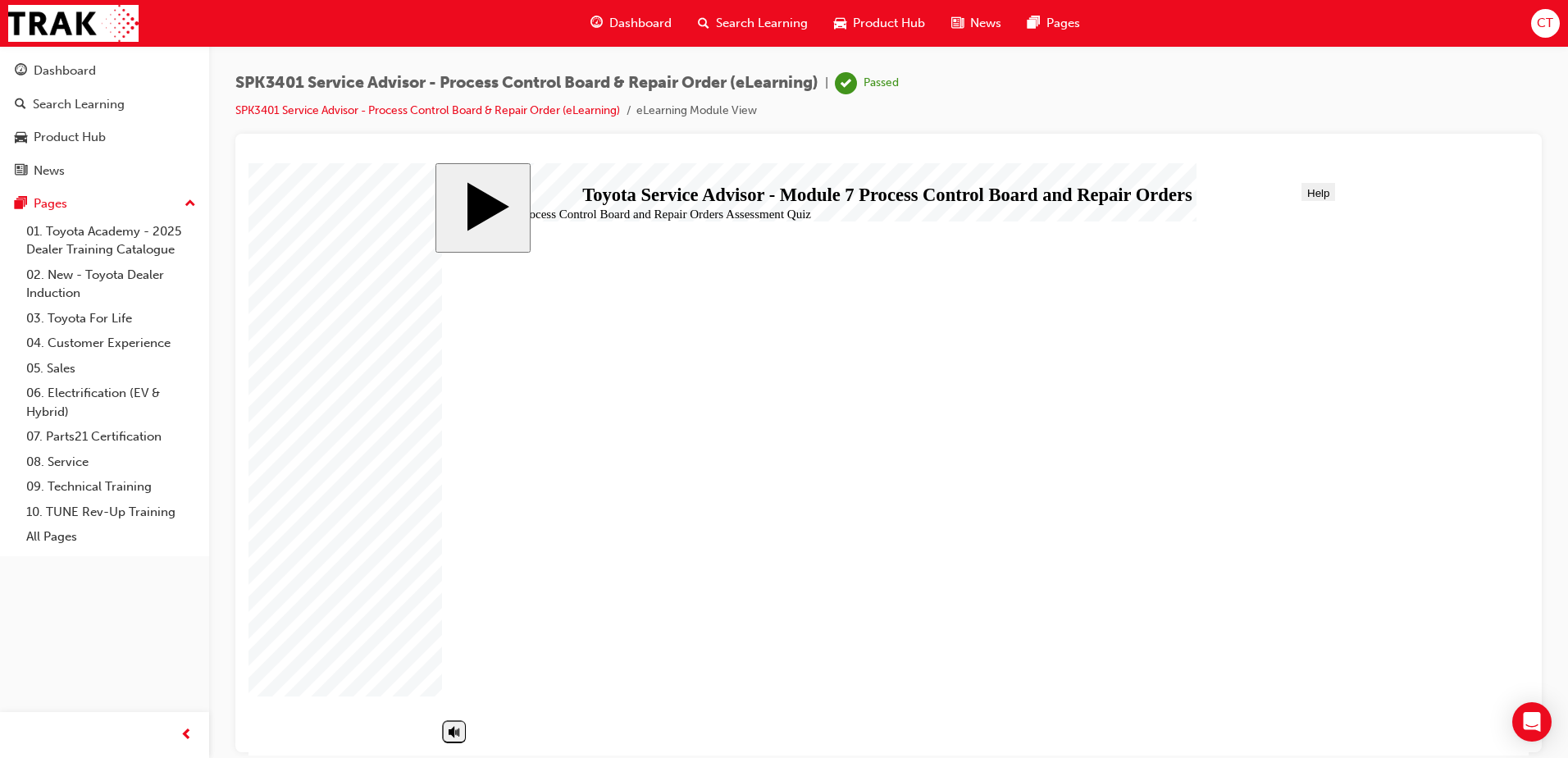
click at [68, 465] on link "08. Service" at bounding box center [110, 462] width 183 height 26
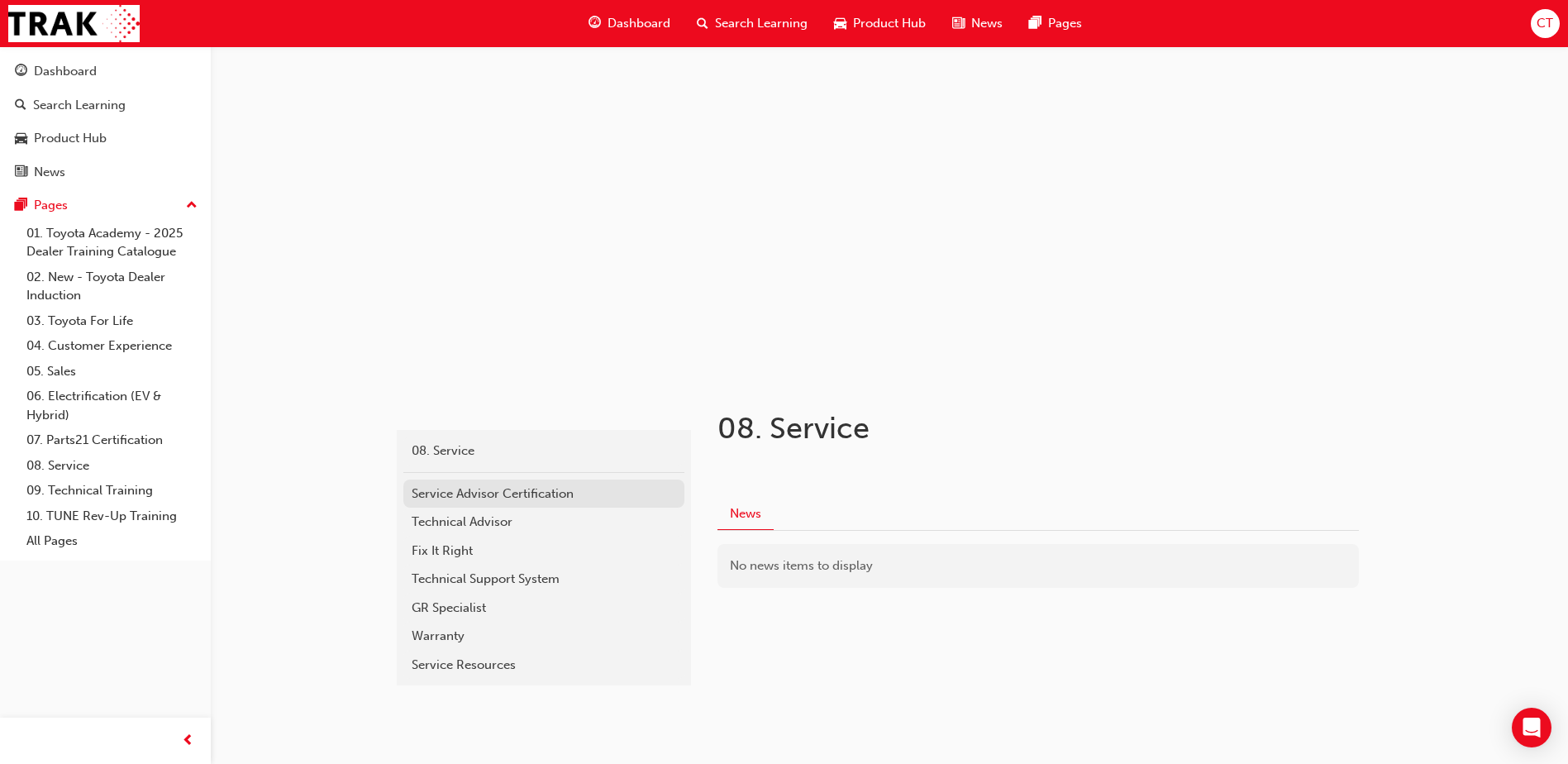
click at [524, 475] on div "08. Service Service Advisor Certification Technical Advisor Fix It Right Techni…" at bounding box center [543, 558] width 294 height 255
click at [514, 491] on div "Service Advisor Certification" at bounding box center [544, 494] width 265 height 19
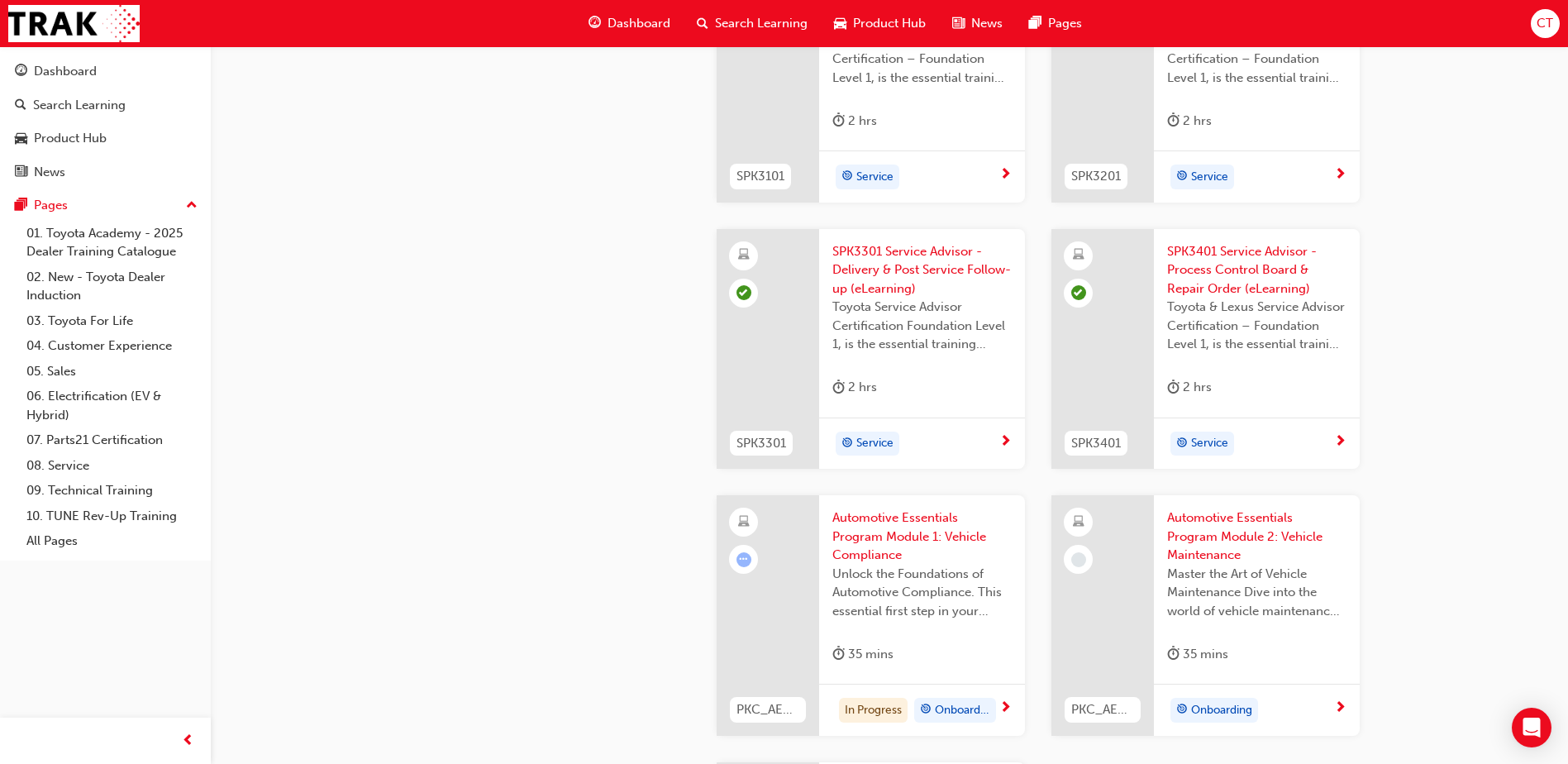
scroll to position [2233, 0]
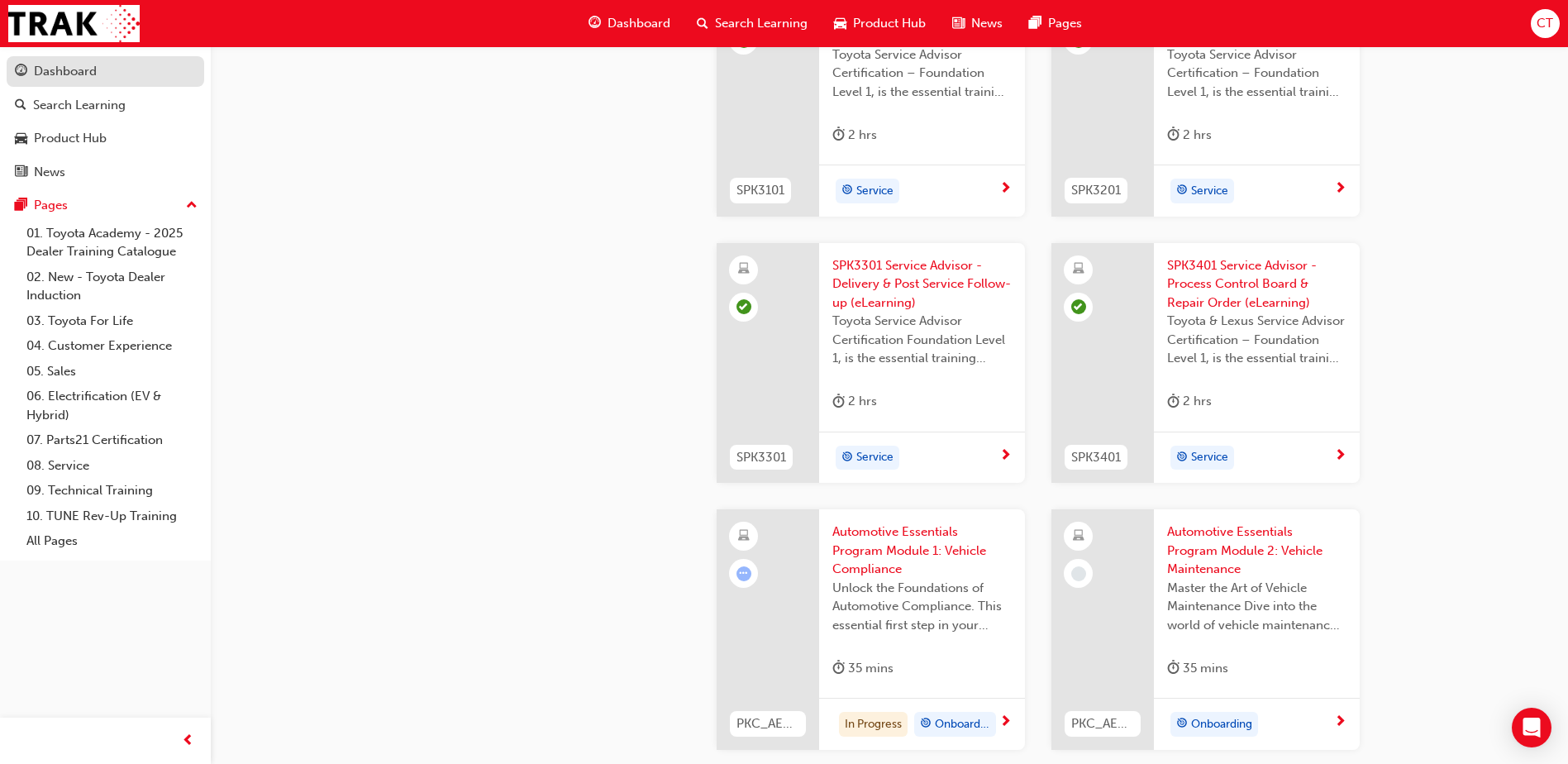
click at [87, 73] on div "Dashboard" at bounding box center [65, 71] width 63 height 19
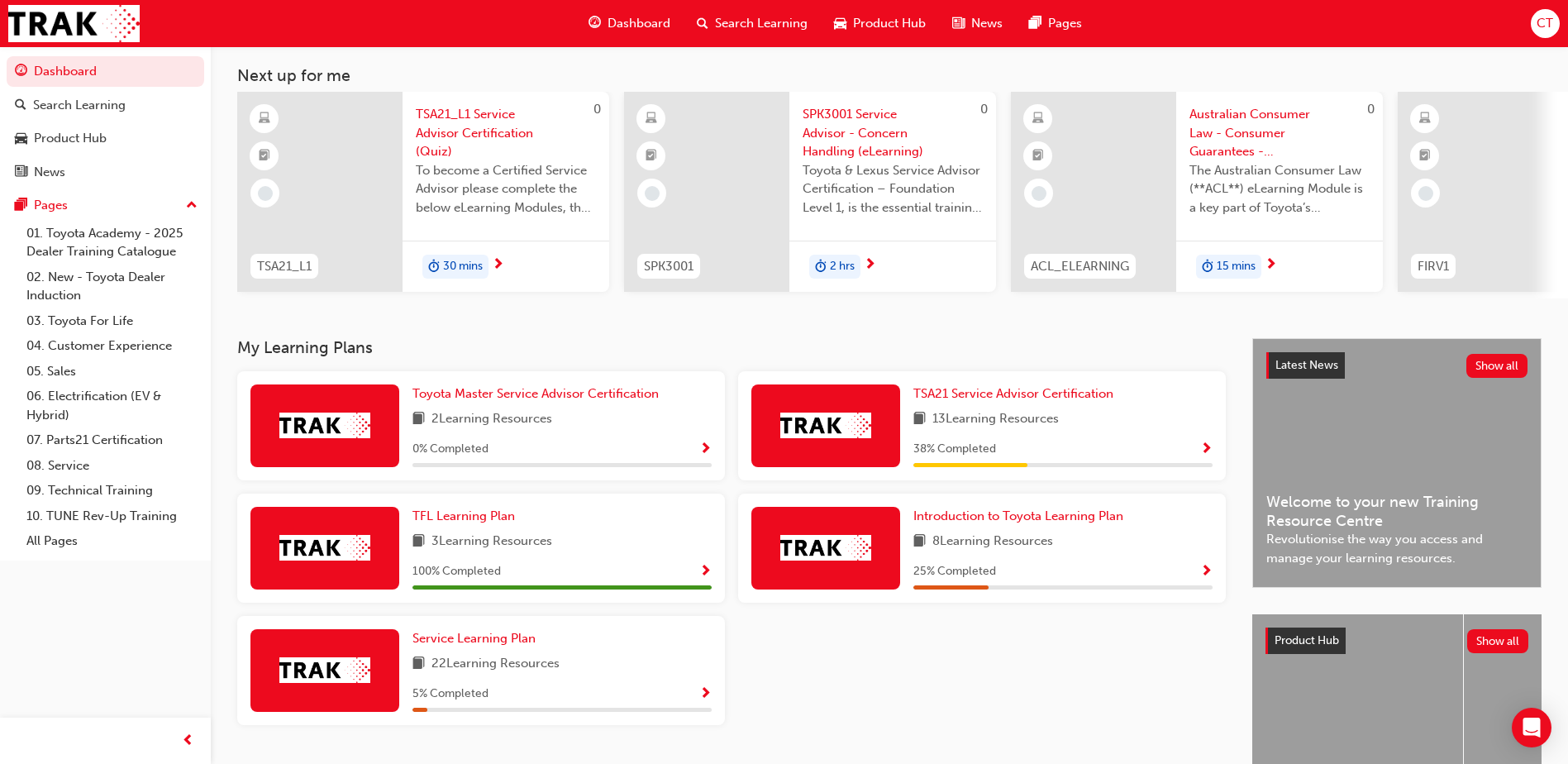
scroll to position [165, 0]
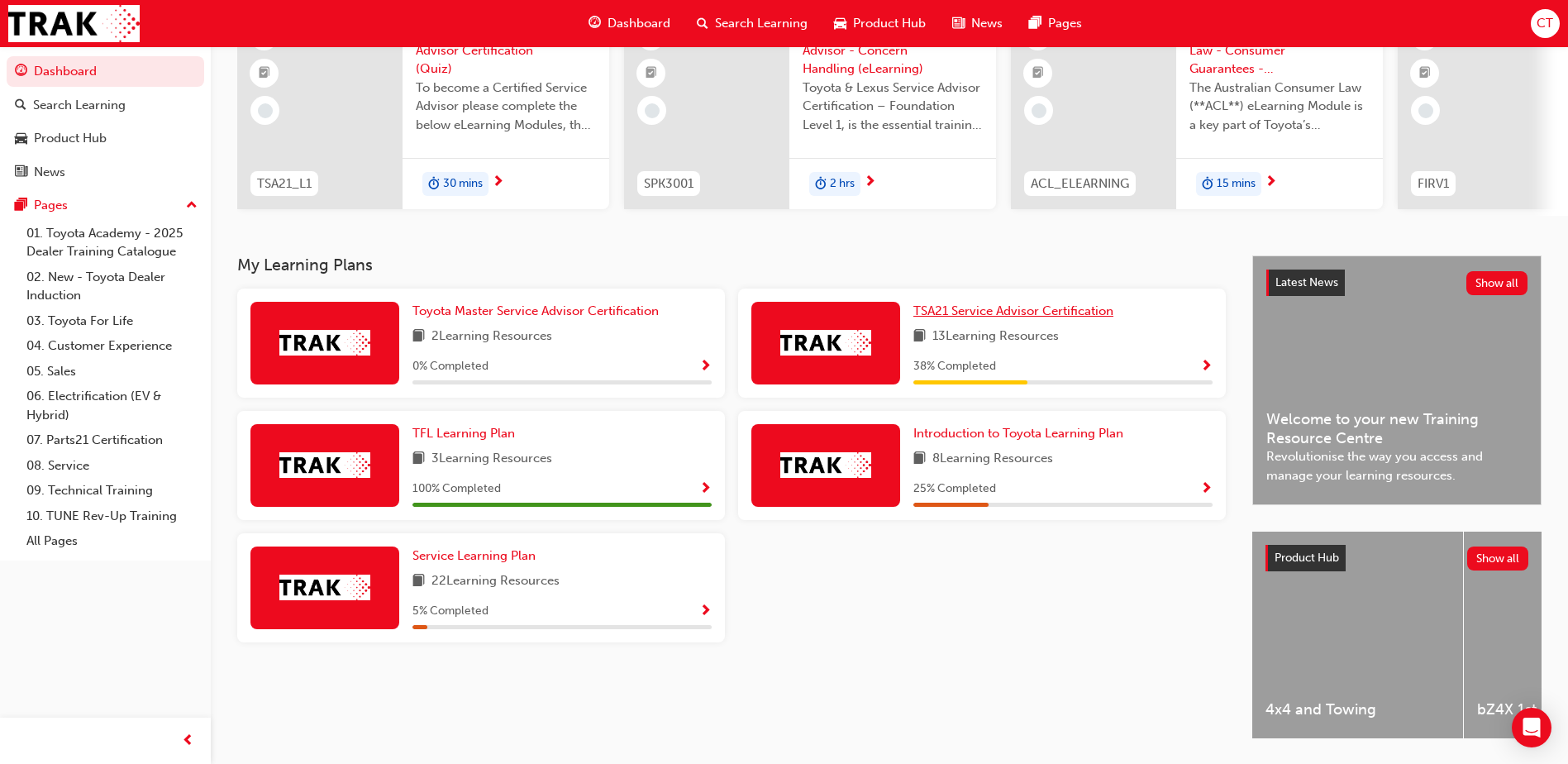
click at [966, 318] on span "TSA21 Service Advisor Certification" at bounding box center [1013, 310] width 200 height 15
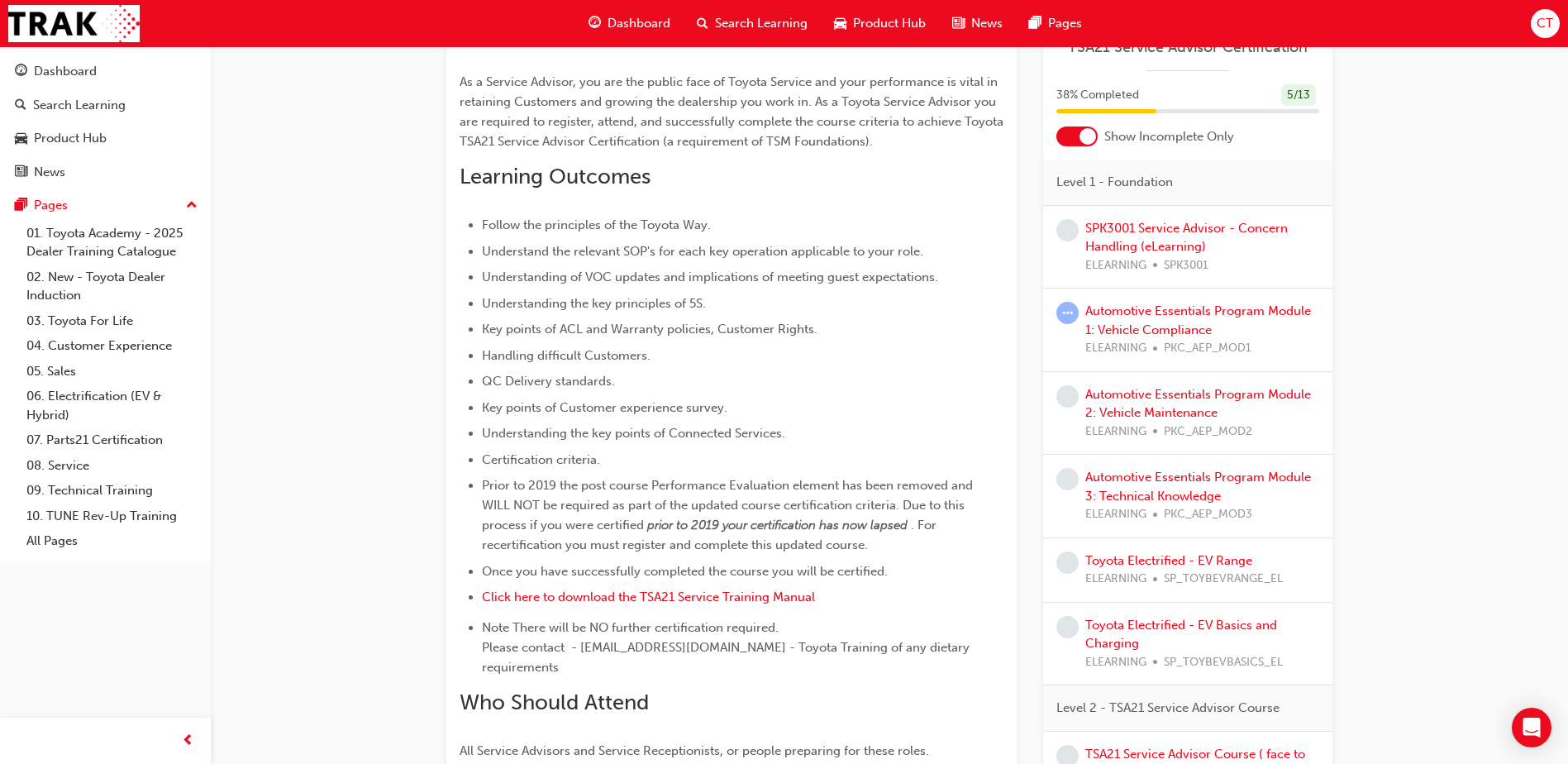
scroll to position [496, 0]
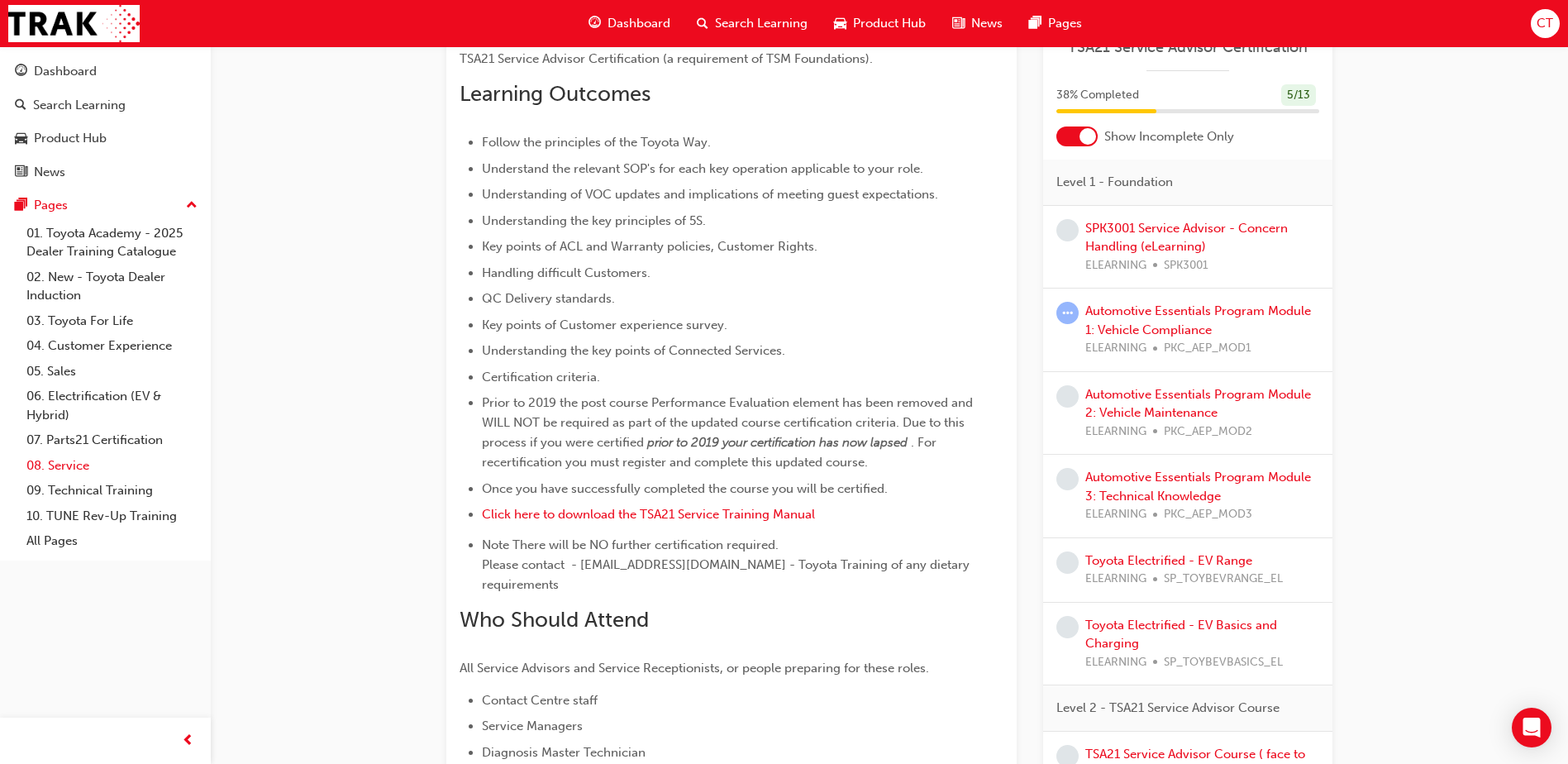
click at [47, 465] on link "08. Service" at bounding box center [111, 466] width 184 height 26
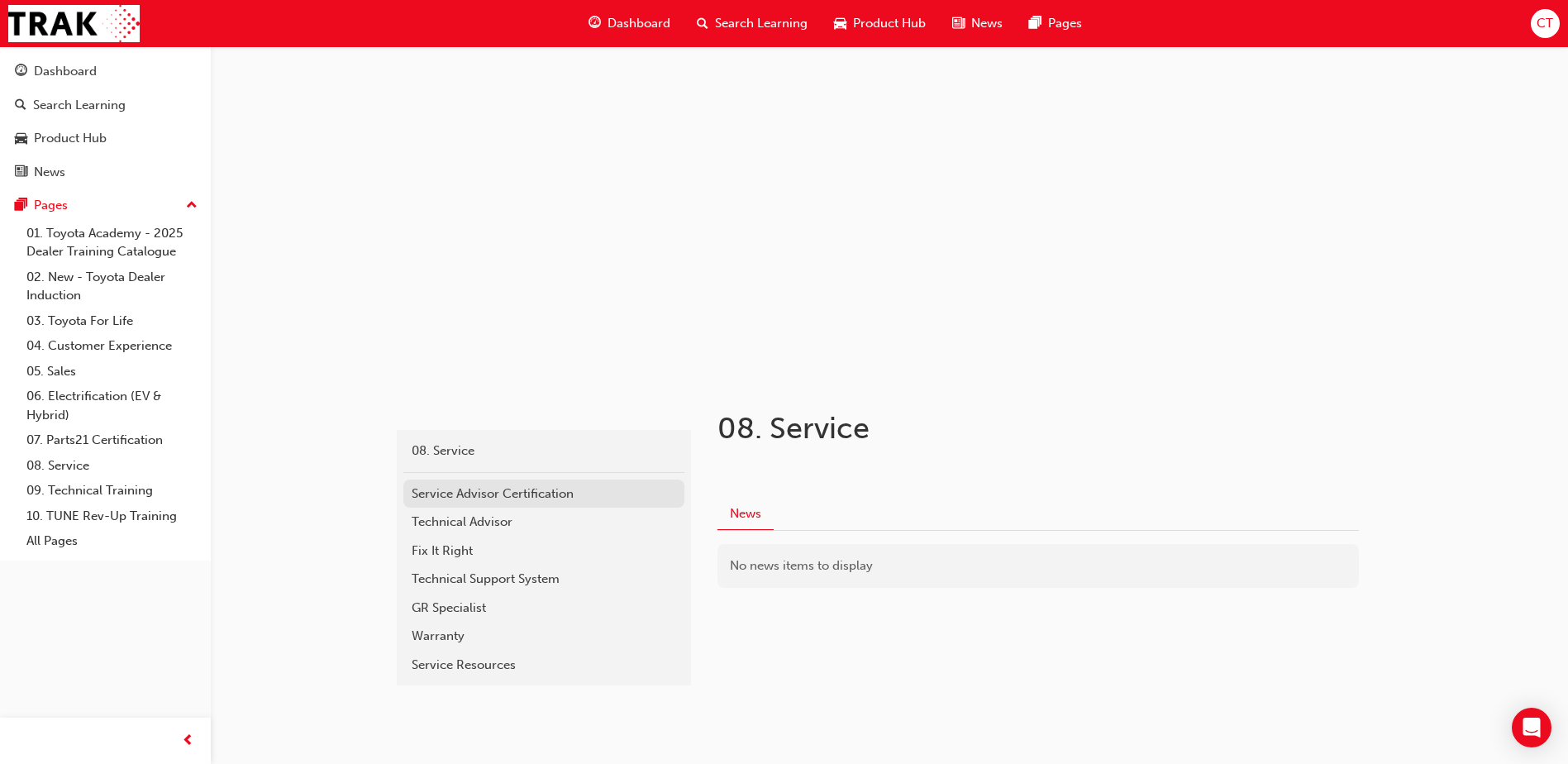
click at [524, 495] on div "Service Advisor Certification" at bounding box center [544, 494] width 265 height 19
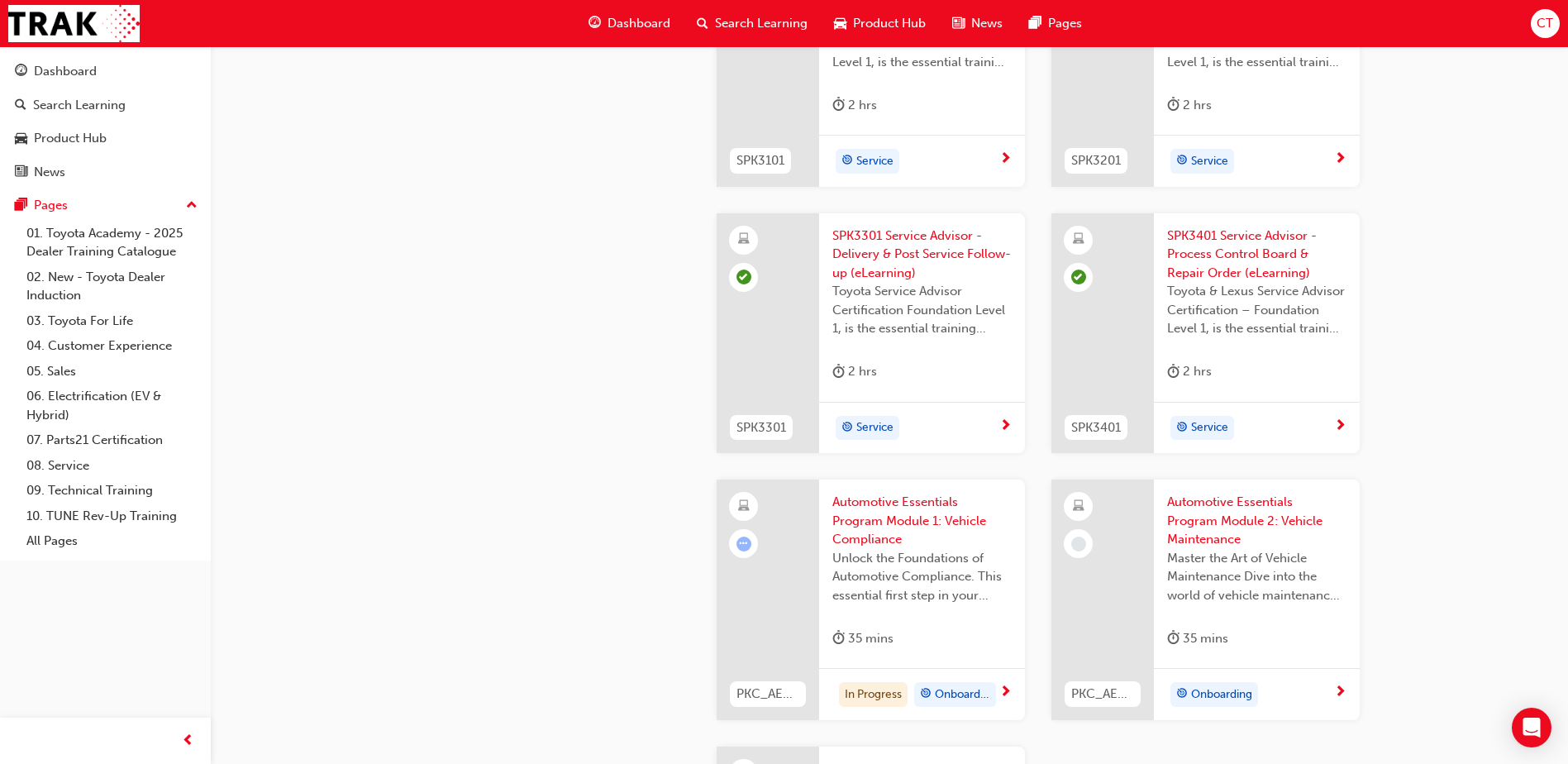
scroll to position [2316, 0]
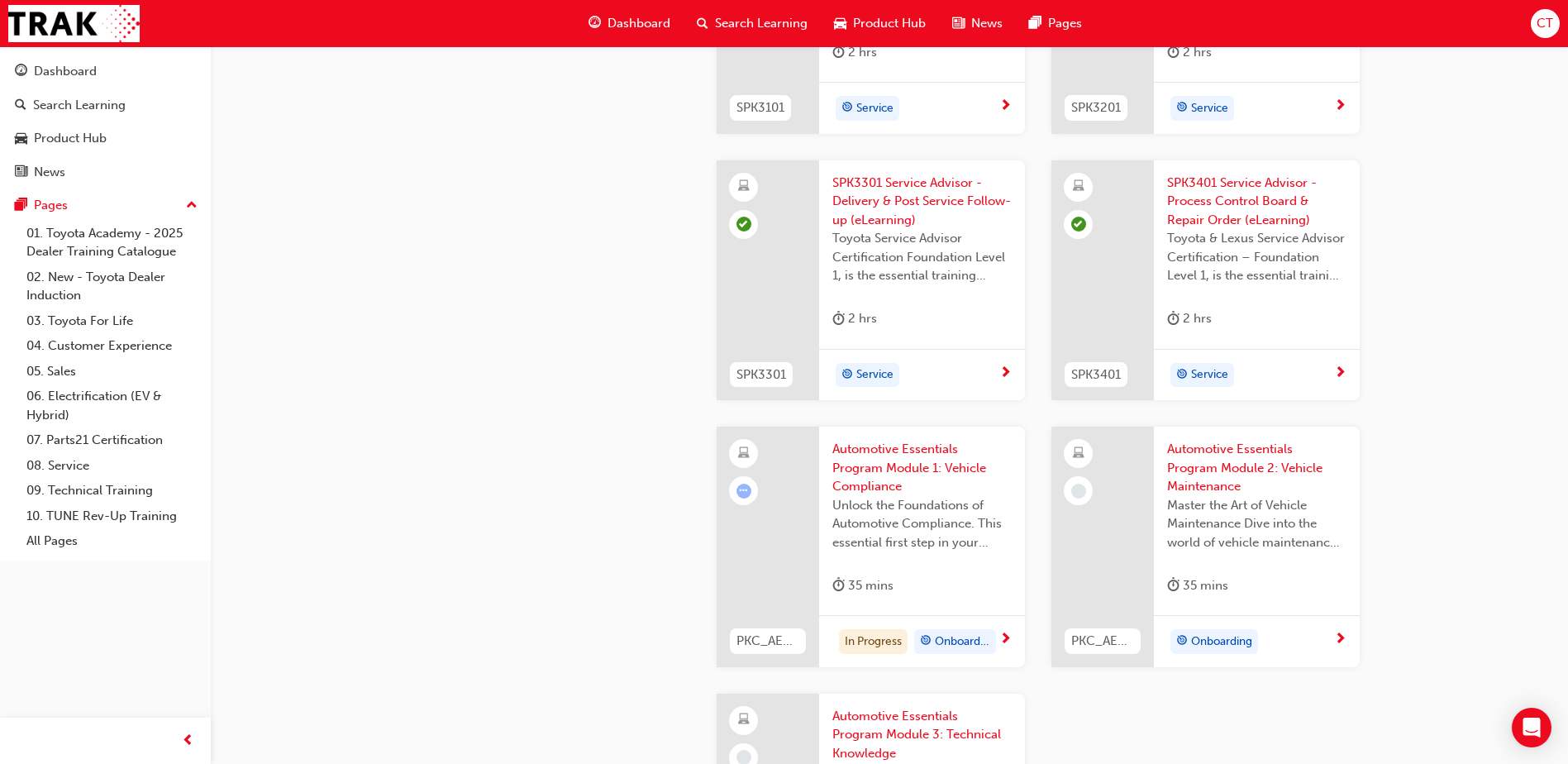
click at [916, 448] on span "Automotive Essentials Program Module 1: Vehicle Compliance" at bounding box center [923, 468] width 180 height 56
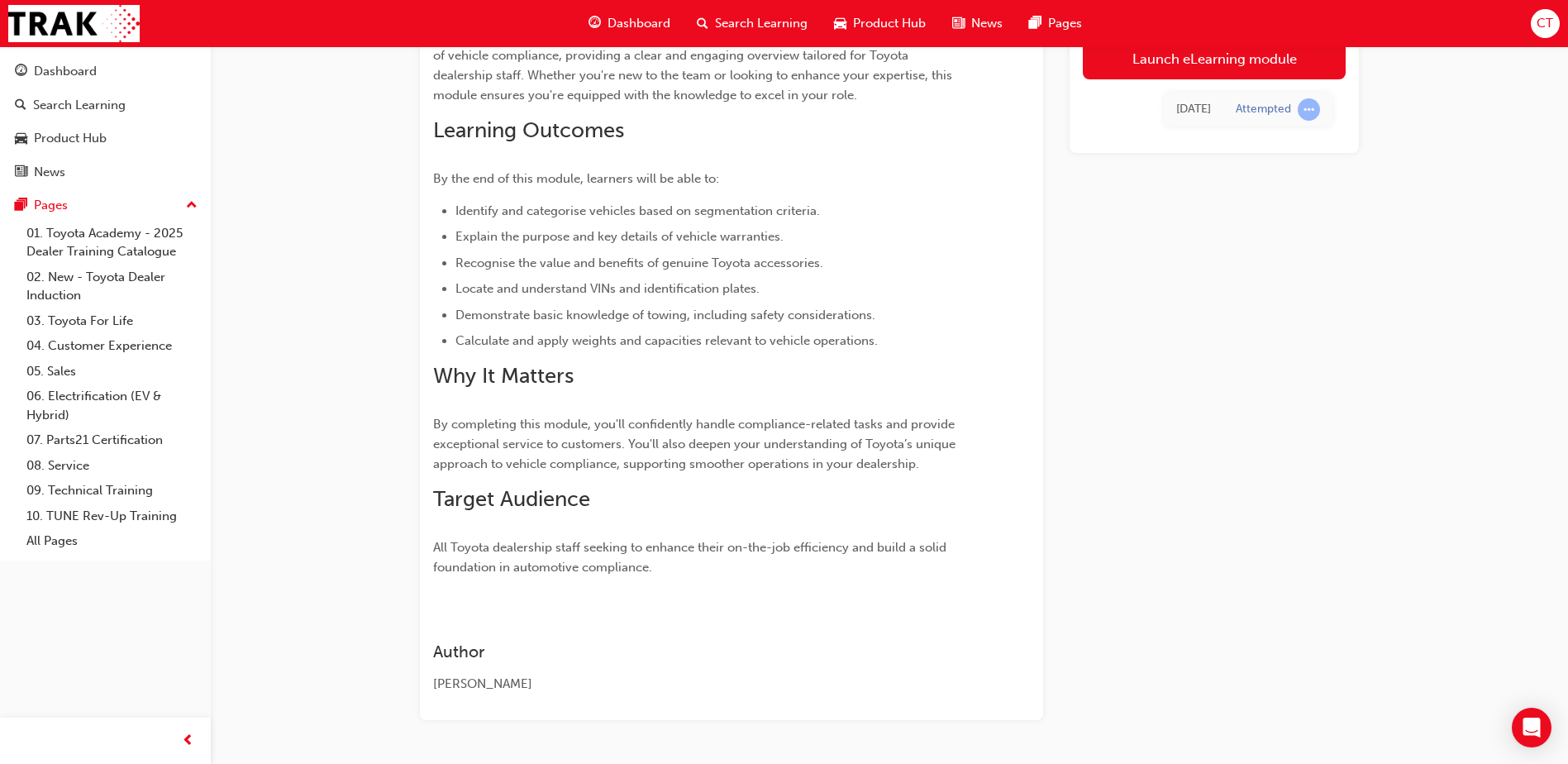
scroll to position [284, 0]
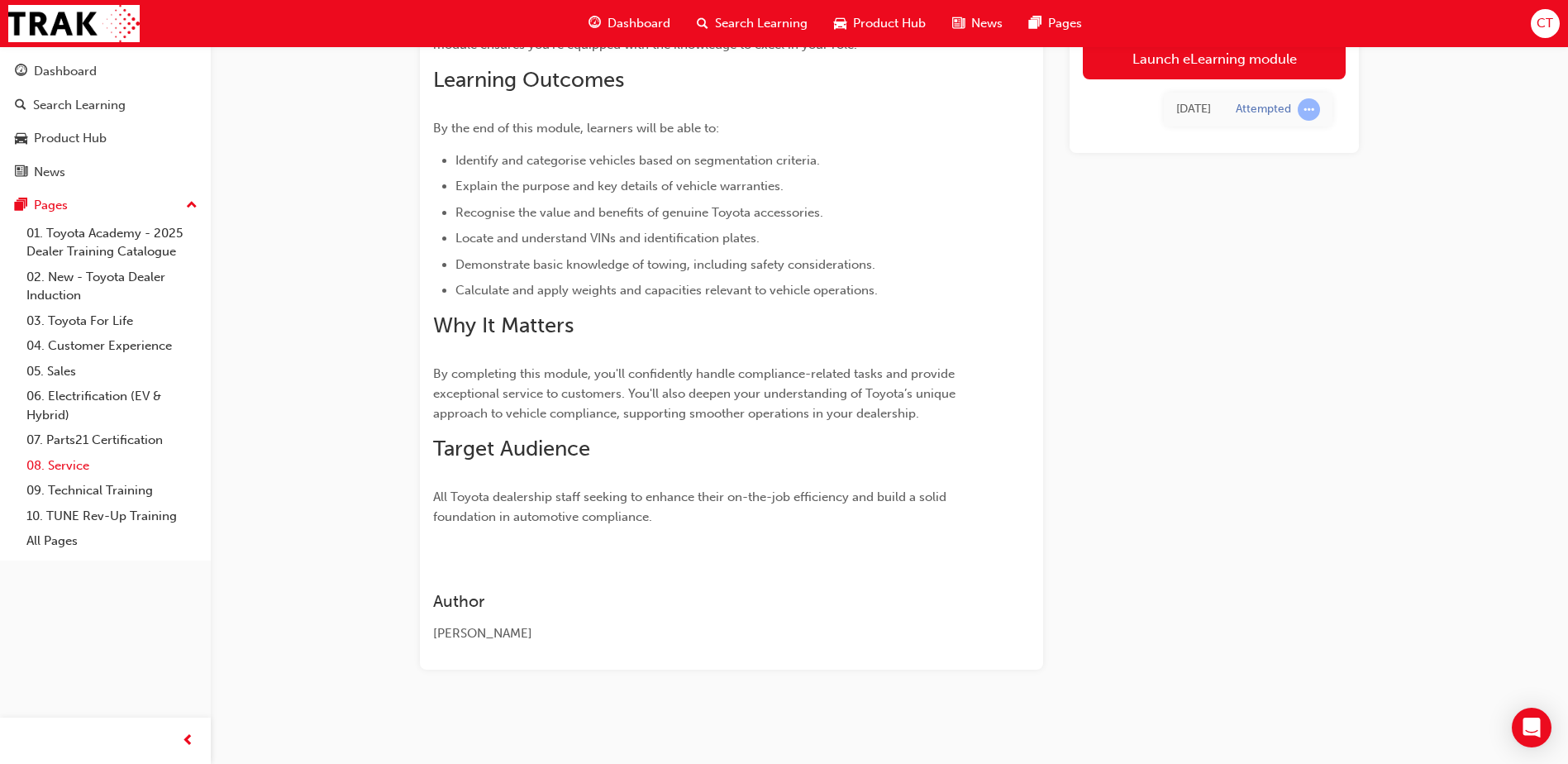
click at [68, 465] on link "08. Service" at bounding box center [111, 466] width 184 height 26
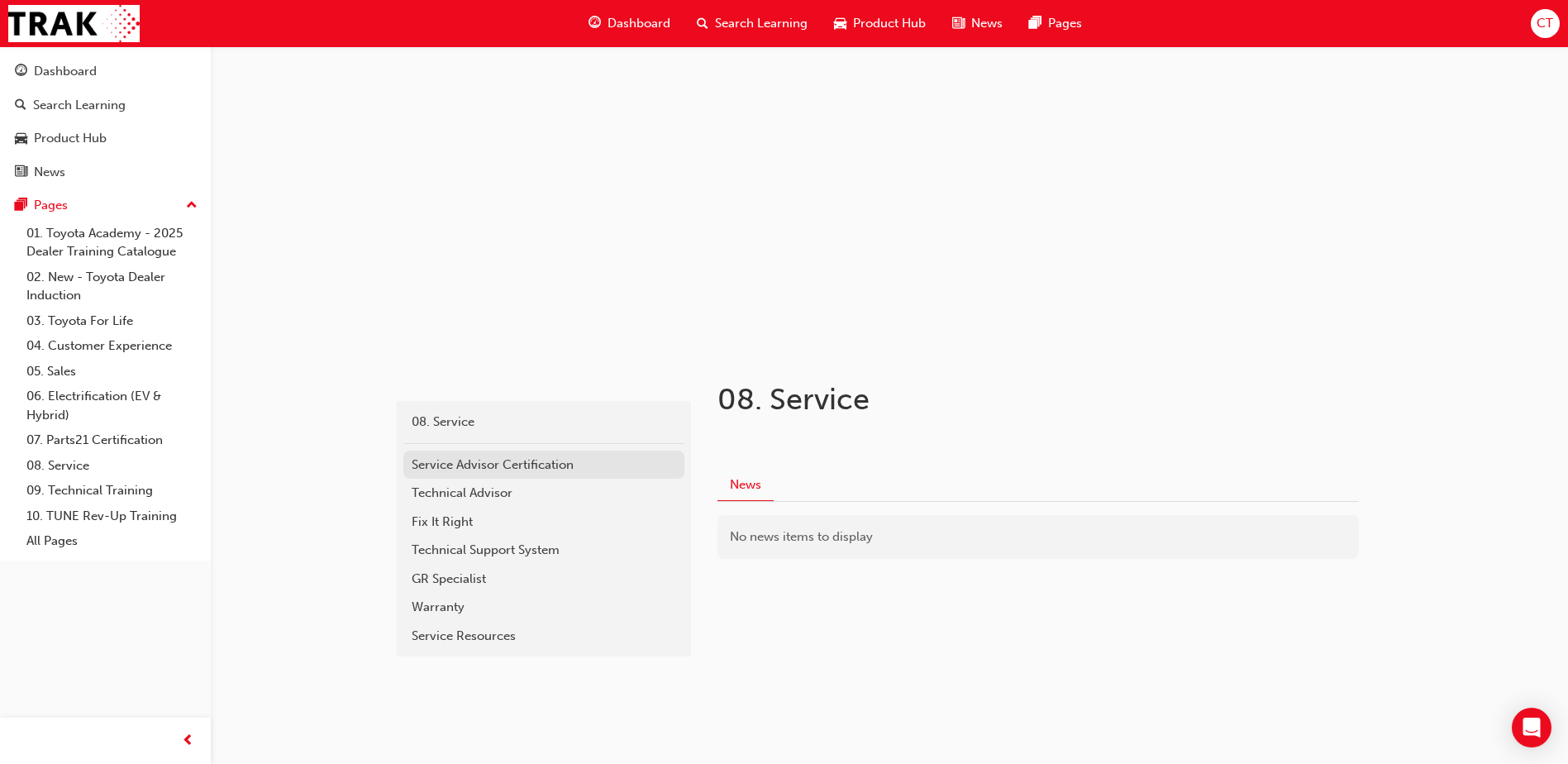
click at [539, 468] on div "Service Advisor Certification" at bounding box center [544, 465] width 265 height 19
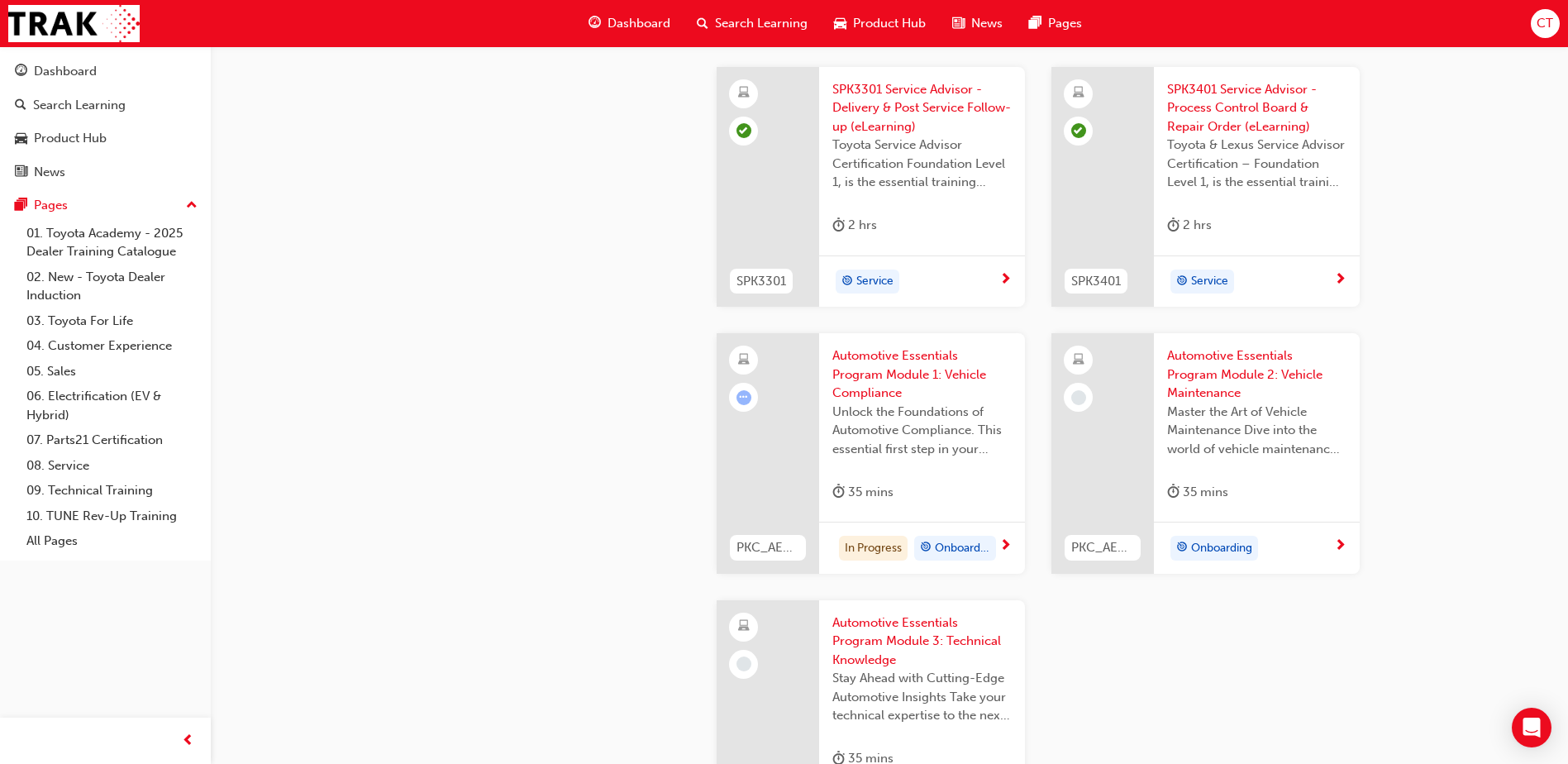
scroll to position [2428, 0]
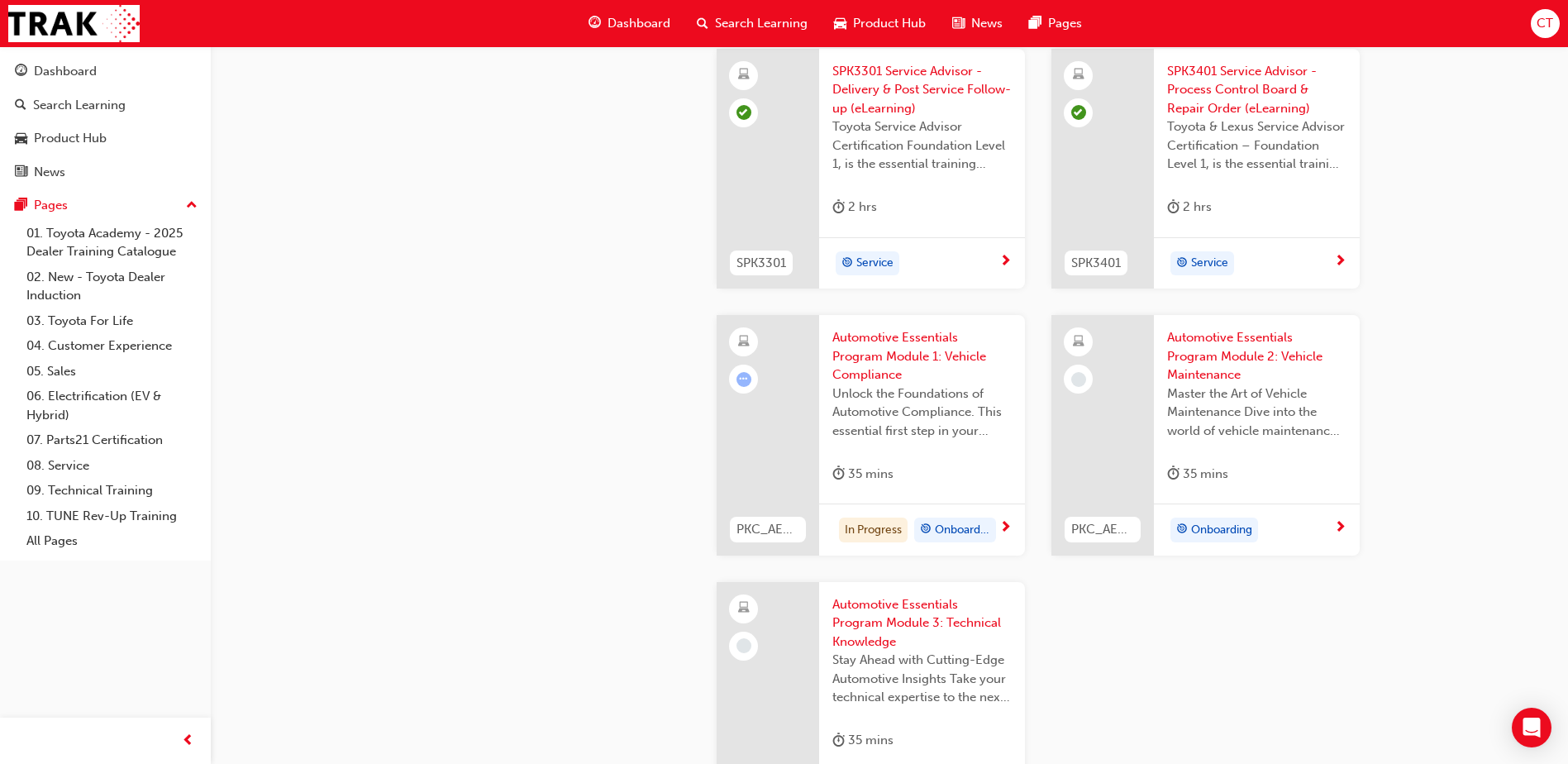
click at [893, 339] on span "Automotive Essentials Program Module 1: Vehicle Compliance" at bounding box center [923, 356] width 180 height 56
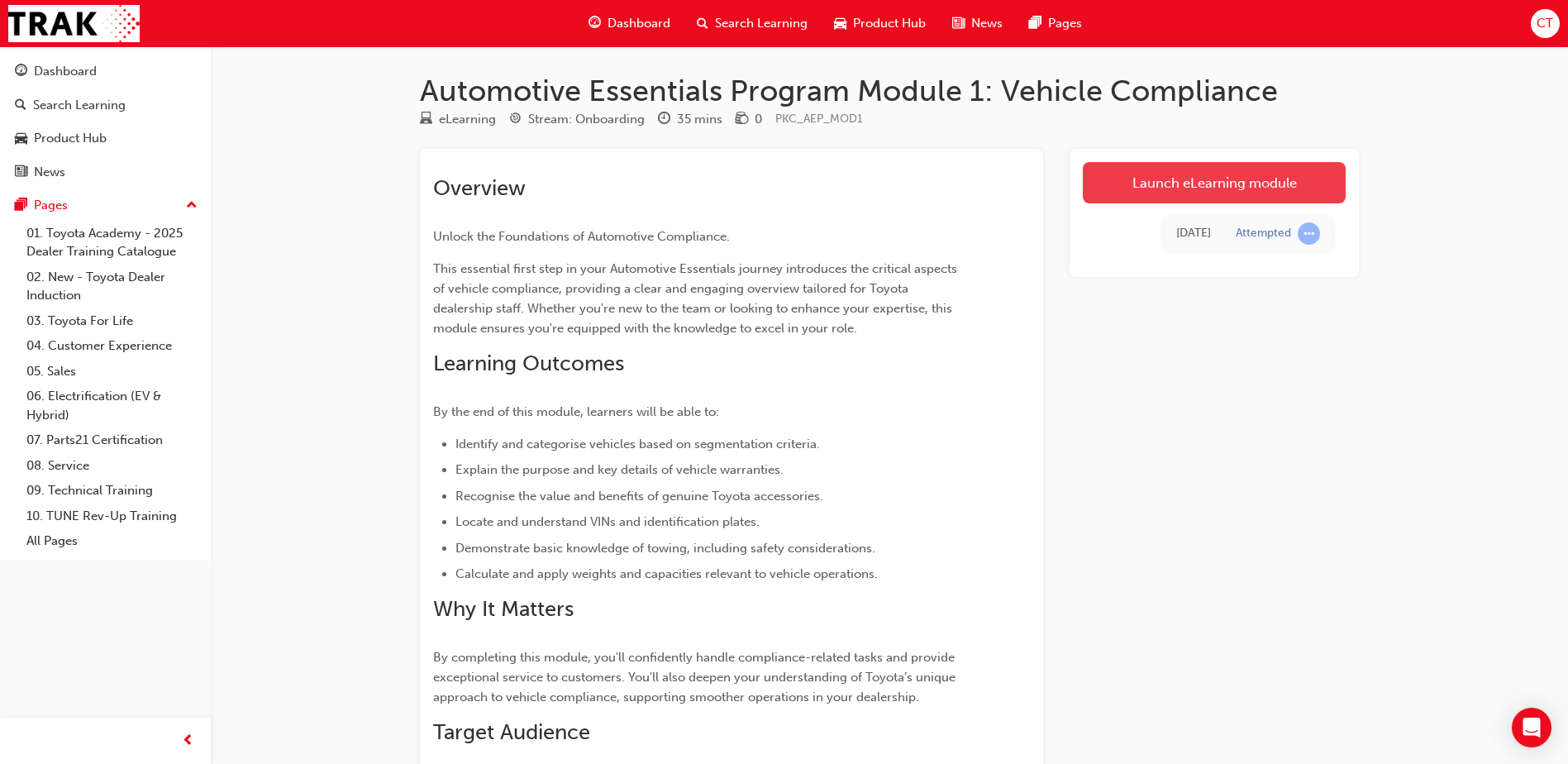
click at [1216, 183] on link "Launch eLearning module" at bounding box center [1214, 182] width 263 height 42
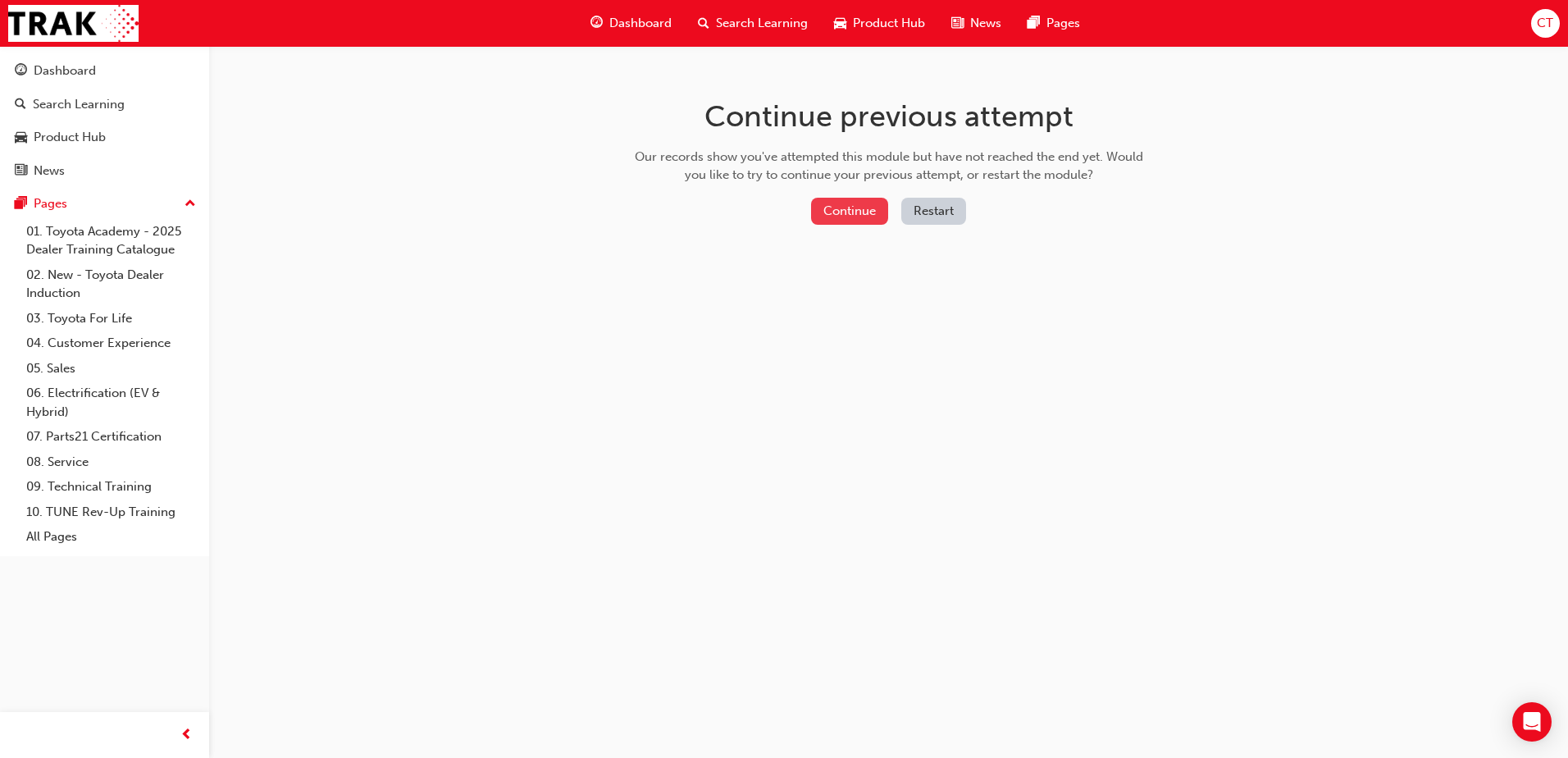
click at [840, 205] on button "Continue" at bounding box center [849, 211] width 77 height 27
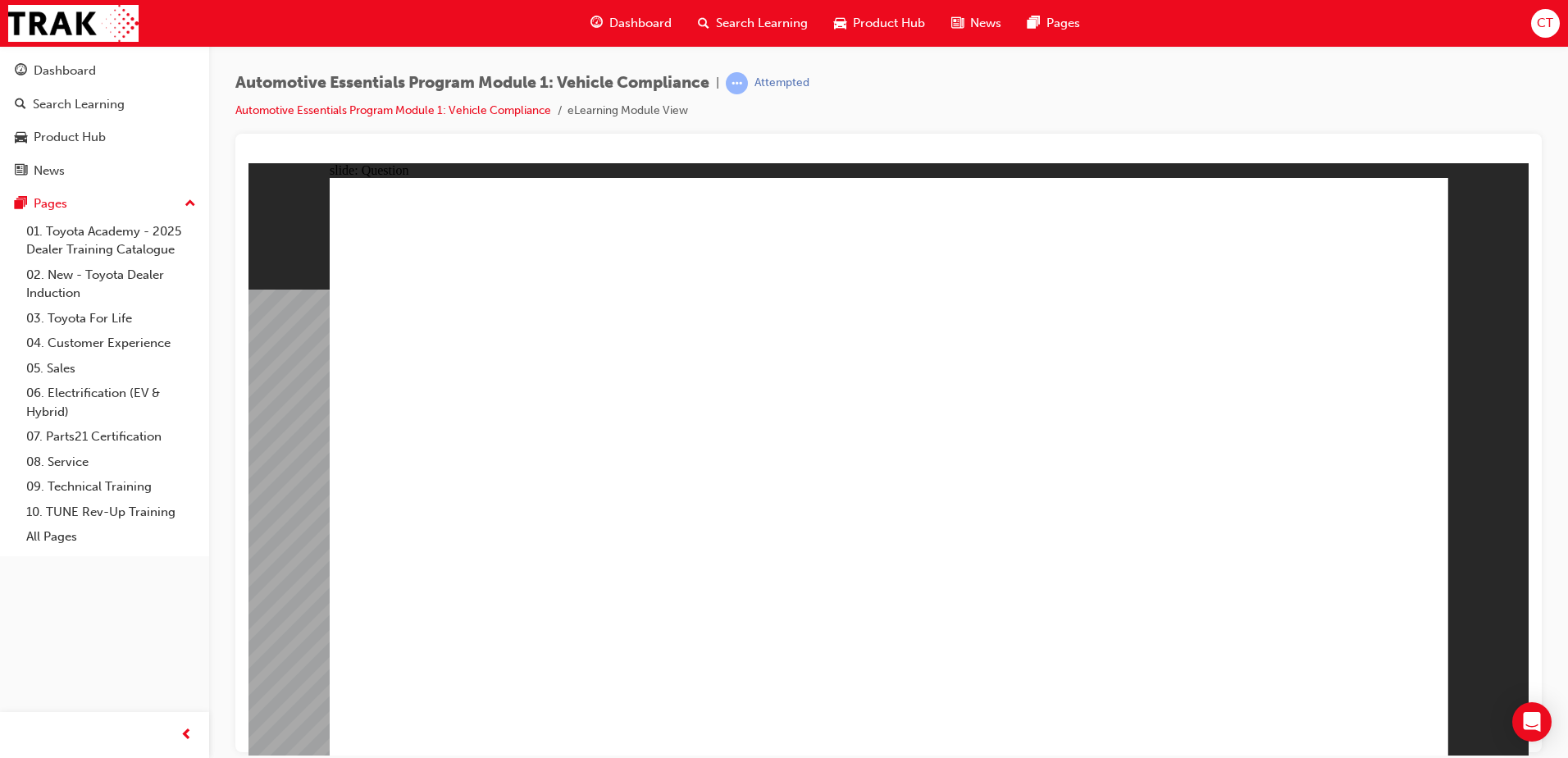
radio input "true"
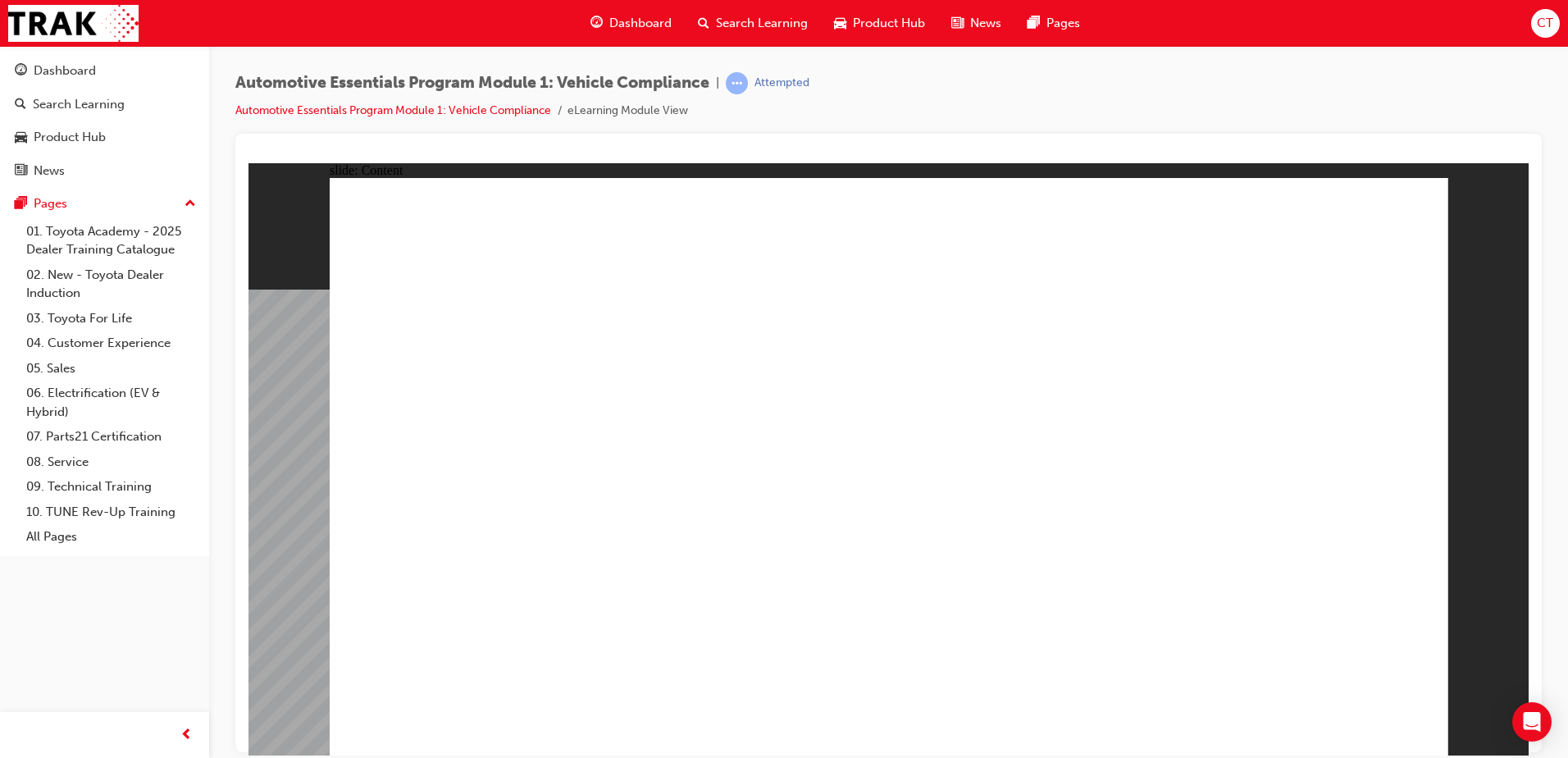
drag, startPoint x: 910, startPoint y: 532, endPoint x: 906, endPoint y: 554, distance: 22.4
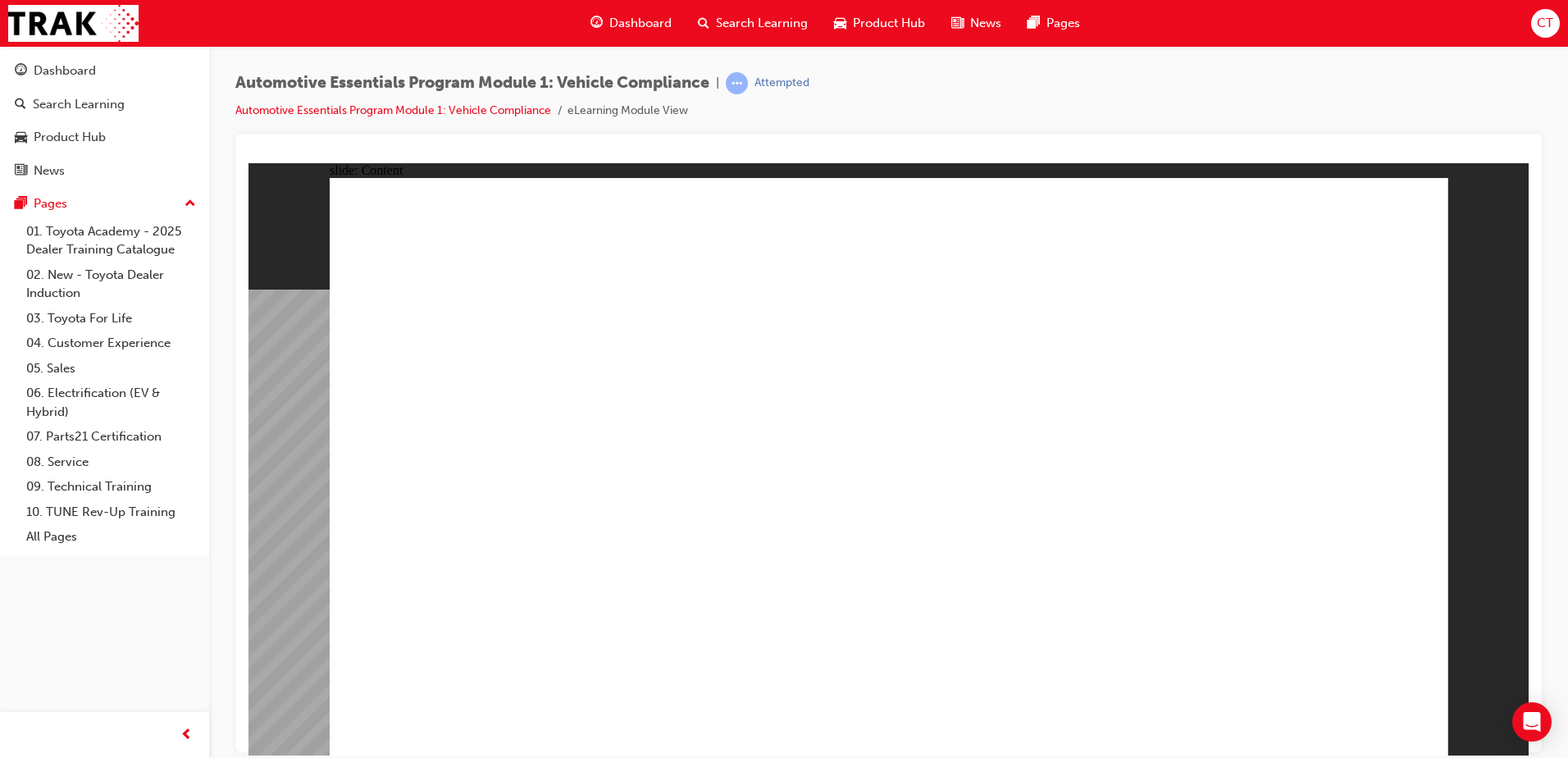
drag, startPoint x: 809, startPoint y: 507, endPoint x: 779, endPoint y: 518, distance: 32.0
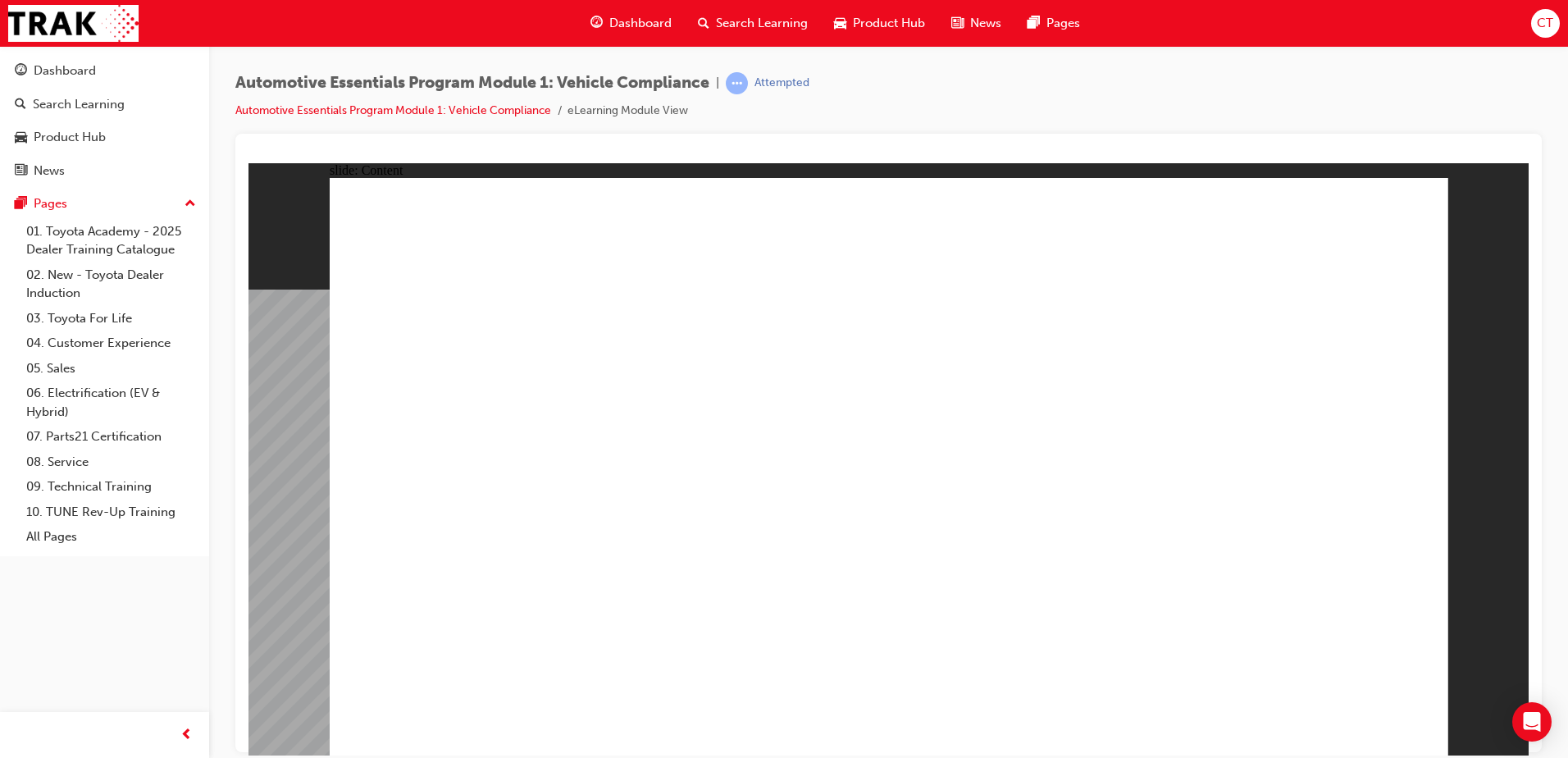
drag, startPoint x: 1101, startPoint y: 537, endPoint x: 1122, endPoint y: 541, distance: 21.4
